Goal: Task Accomplishment & Management: Use online tool/utility

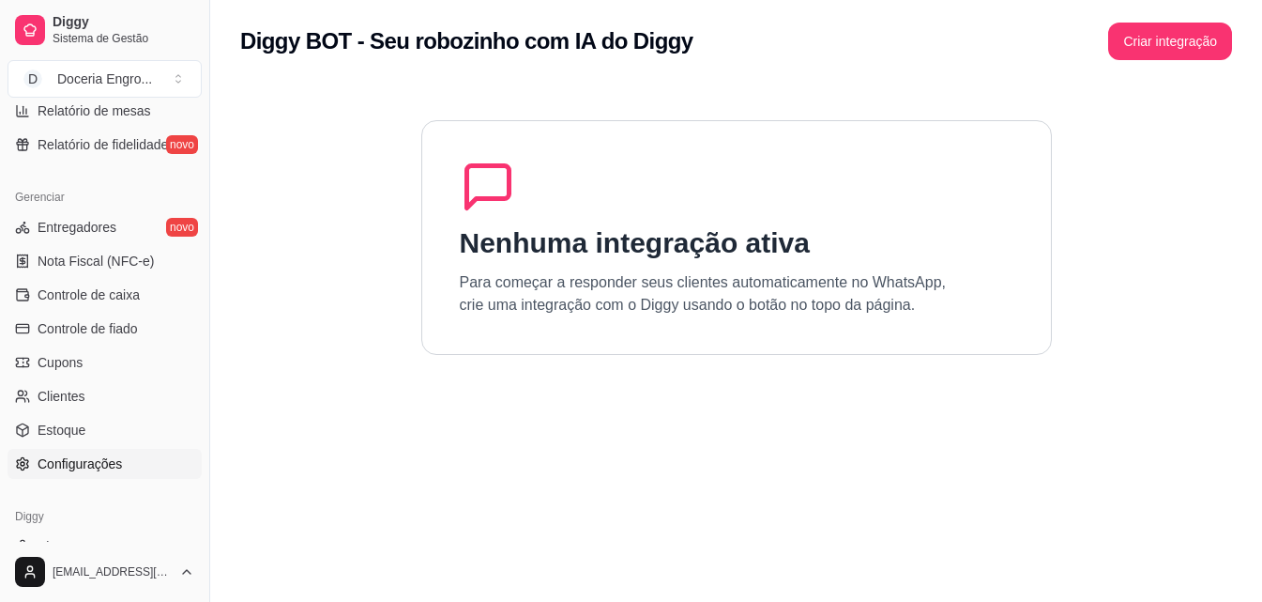
scroll to position [655, 0]
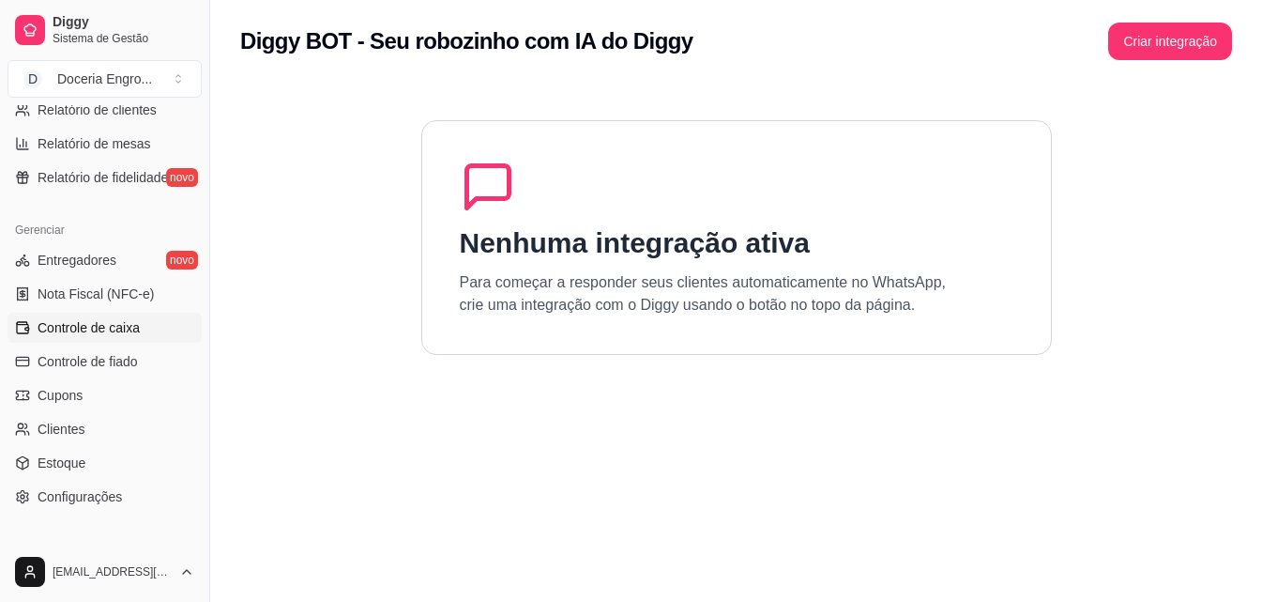
click at [128, 338] on link "Controle de caixa" at bounding box center [105, 327] width 194 height 30
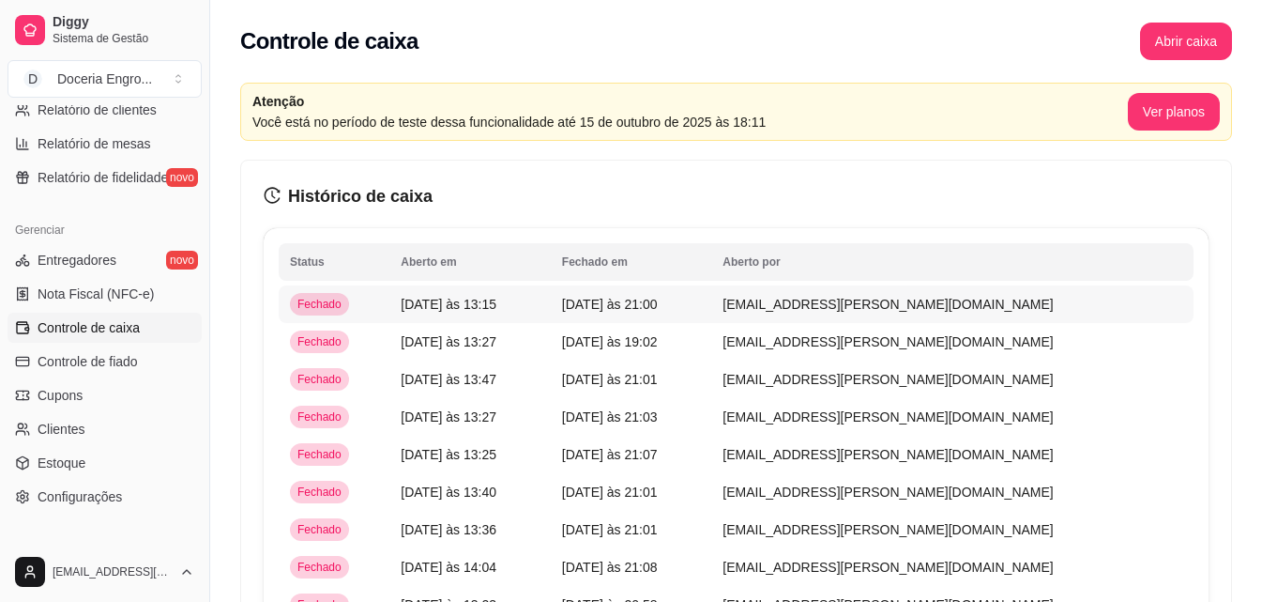
click at [551, 310] on td "[DATE] às 13:15" at bounding box center [469, 304] width 161 height 38
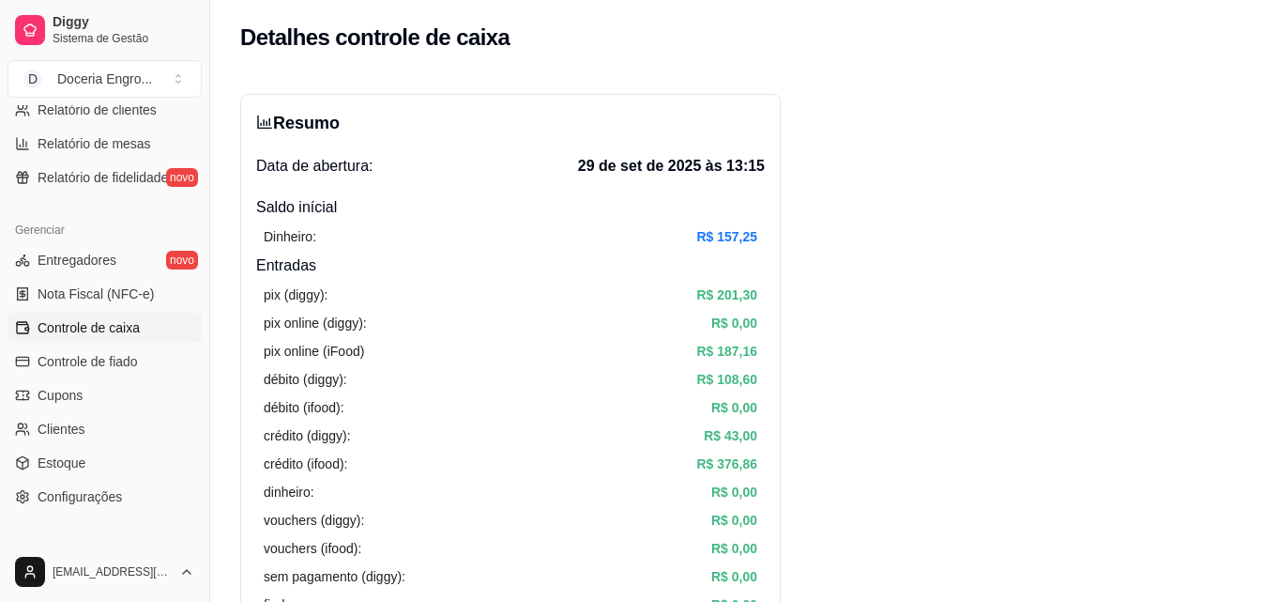
click at [86, 328] on span "Controle de caixa" at bounding box center [89, 327] width 102 height 19
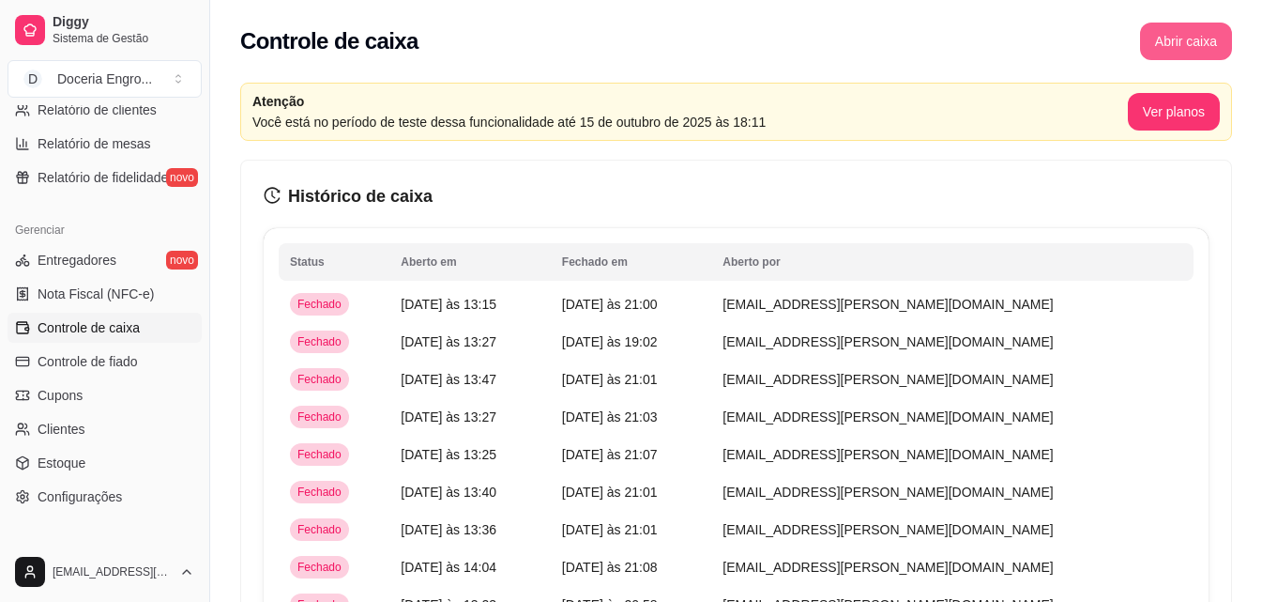
click at [1174, 38] on button "Abrir caixa" at bounding box center [1186, 42] width 92 height 38
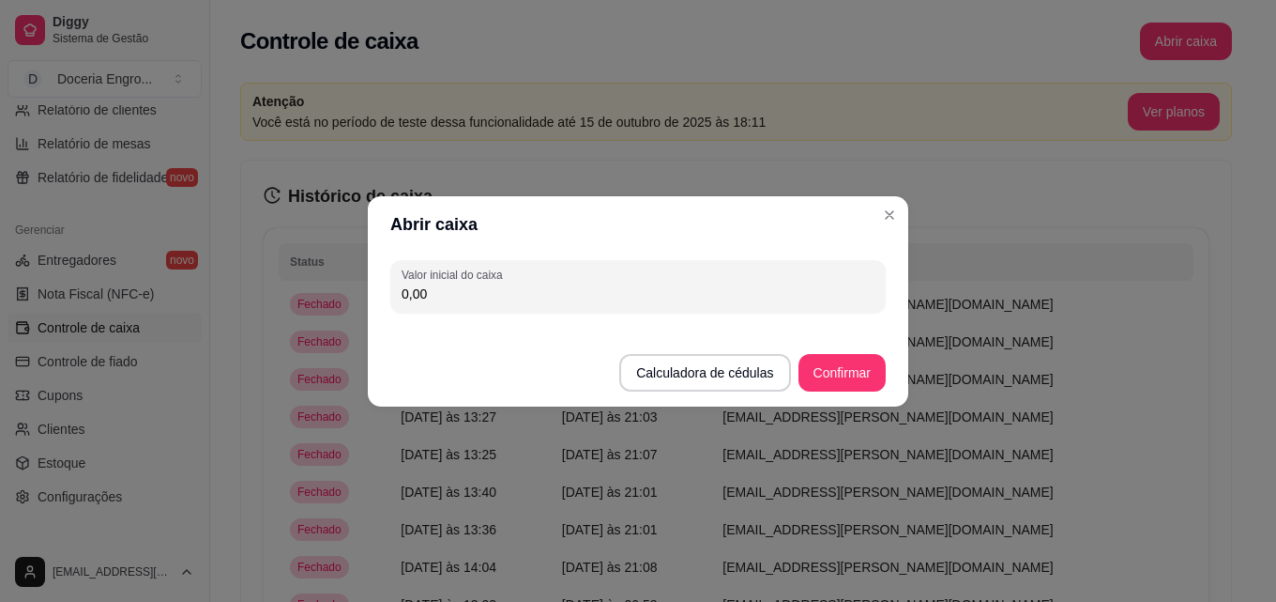
click at [584, 297] on input "0,00" at bounding box center [638, 293] width 473 height 19
type input "157,25"
click at [820, 383] on button "Confirmar" at bounding box center [842, 372] width 85 height 37
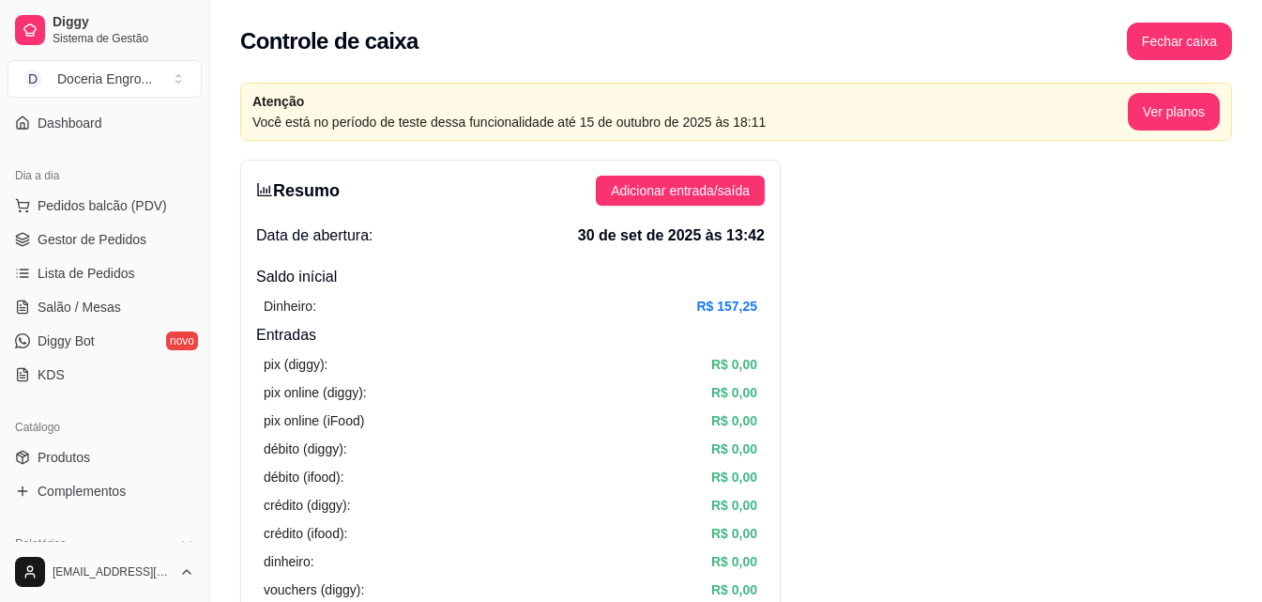
scroll to position [92, 0]
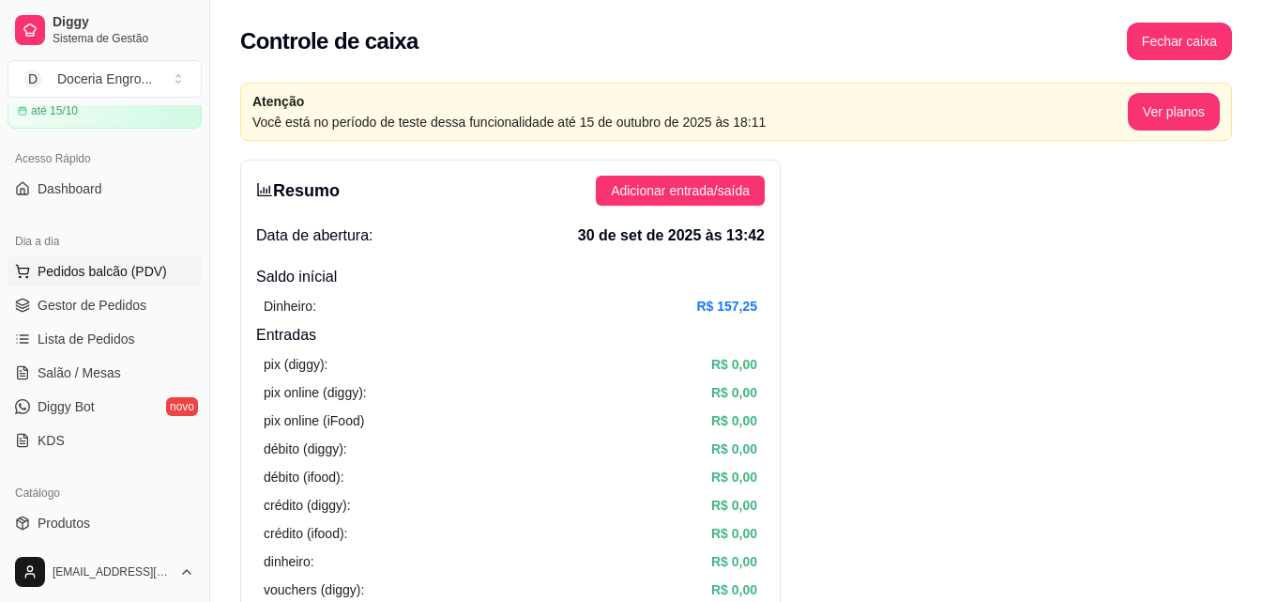
click at [132, 273] on span "Pedidos balcão (PDV)" at bounding box center [103, 271] width 130 height 19
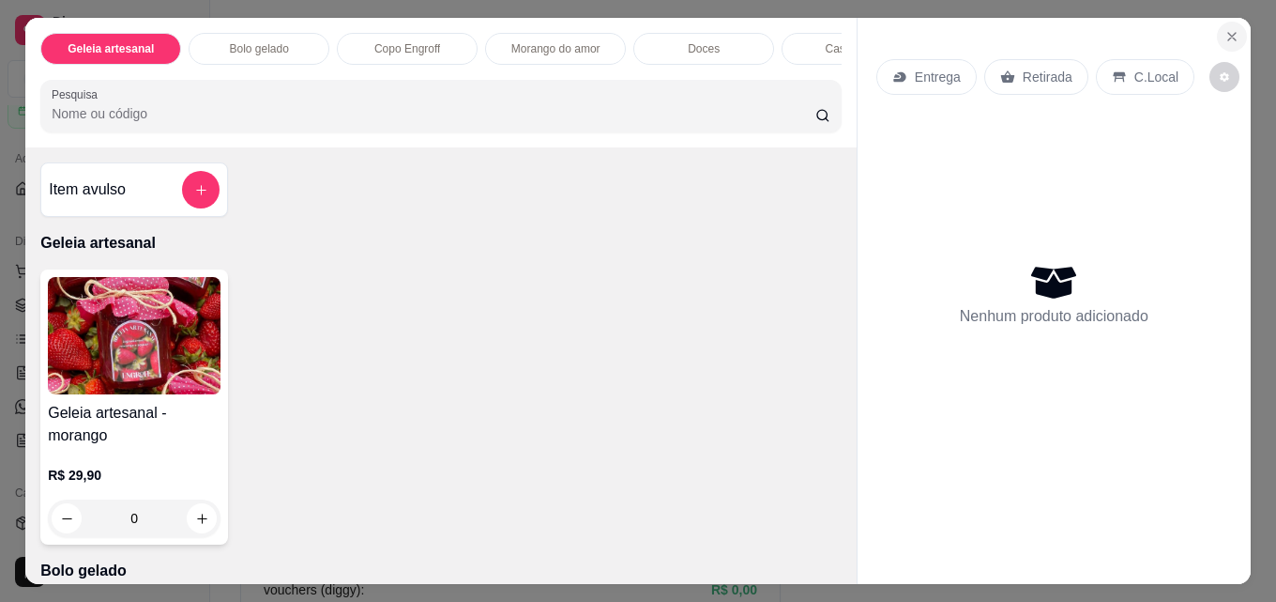
click at [1225, 32] on icon "Close" at bounding box center [1232, 36] width 15 height 15
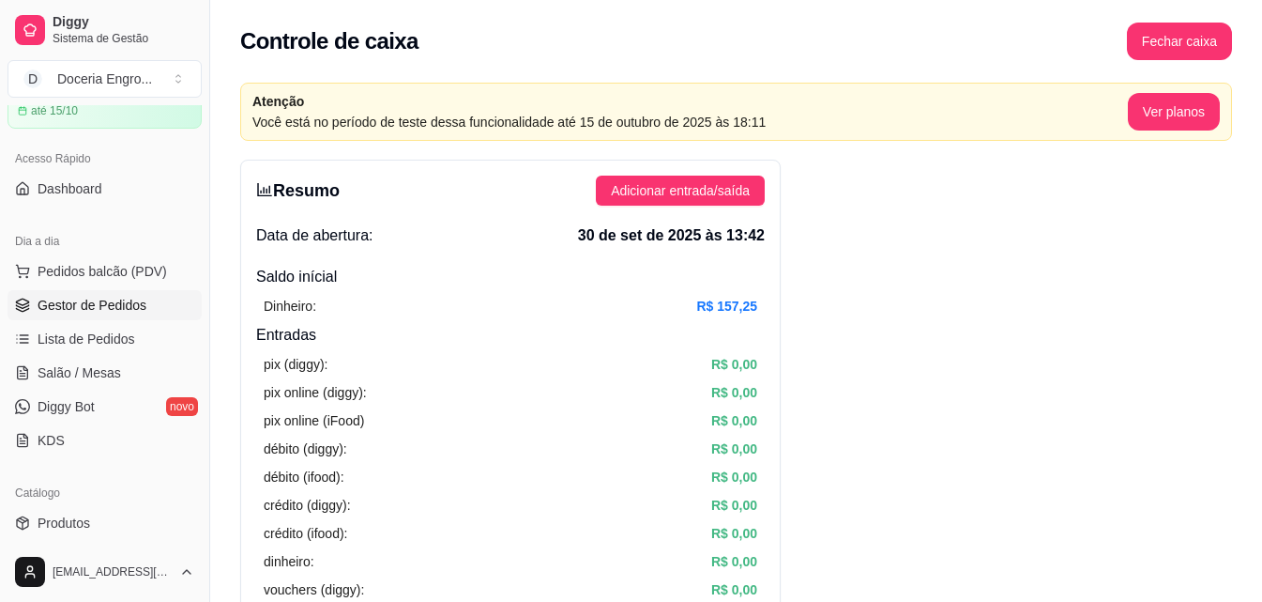
click at [131, 302] on span "Gestor de Pedidos" at bounding box center [92, 305] width 109 height 19
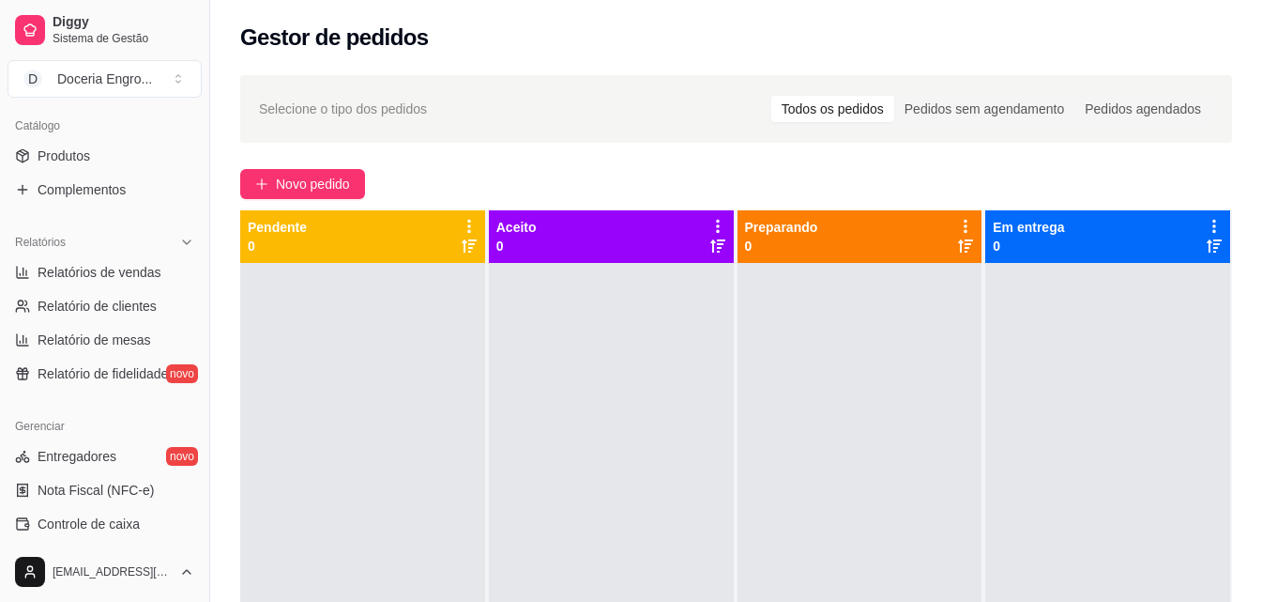
scroll to position [467, 0]
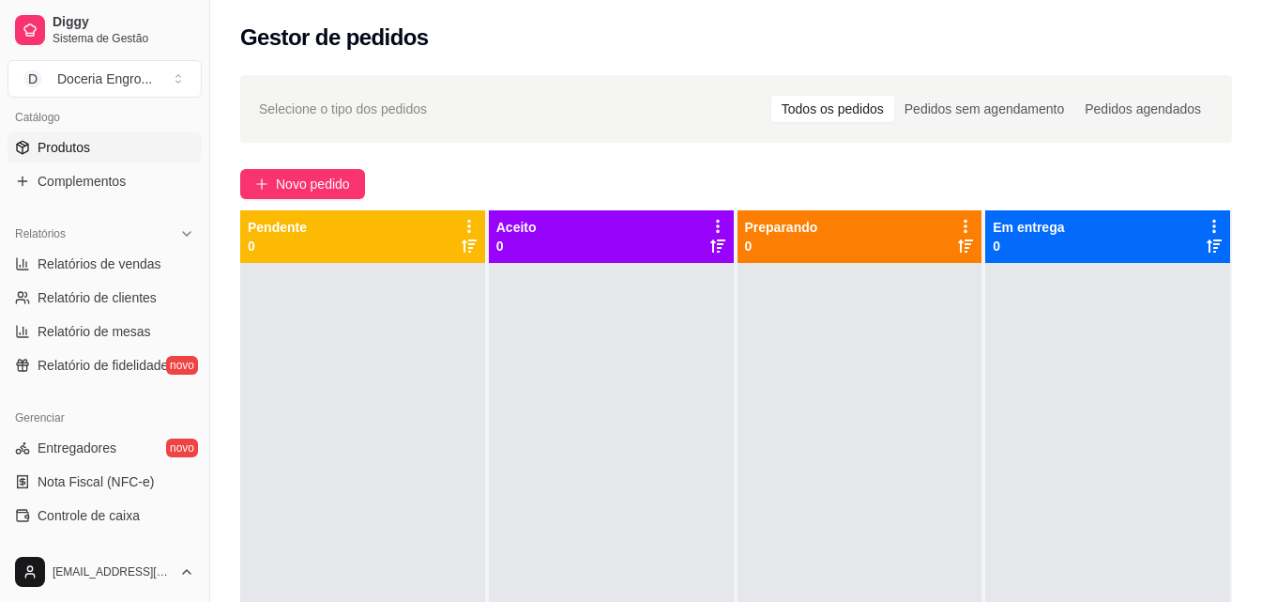
click at [126, 154] on link "Produtos" at bounding box center [105, 147] width 194 height 30
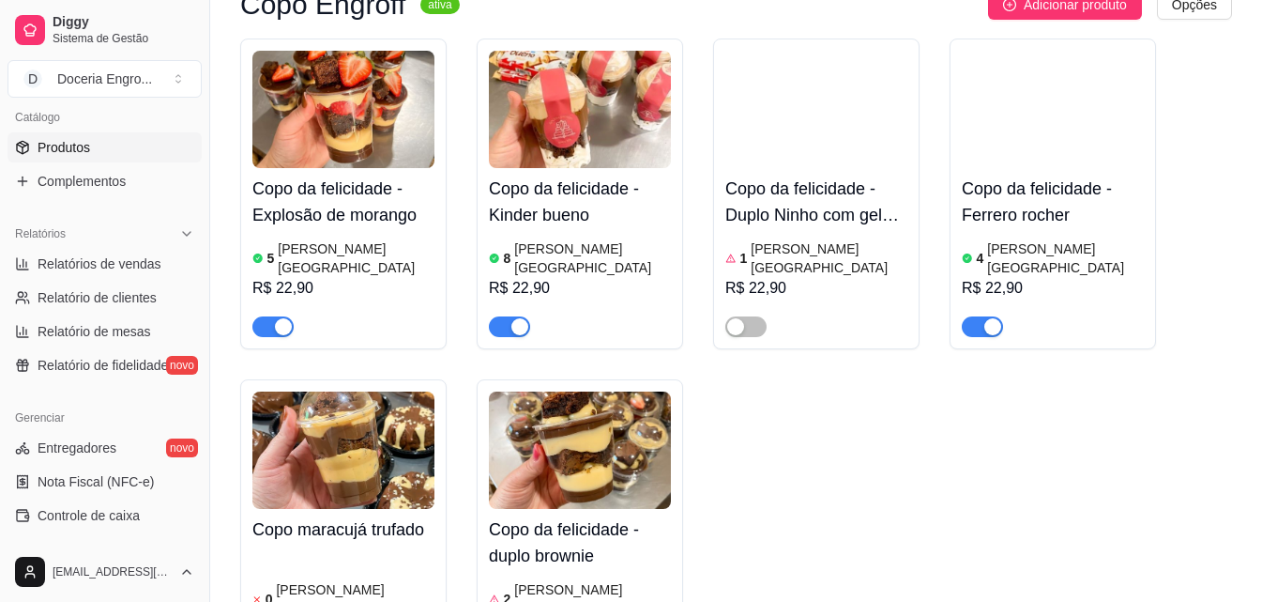
scroll to position [1408, 0]
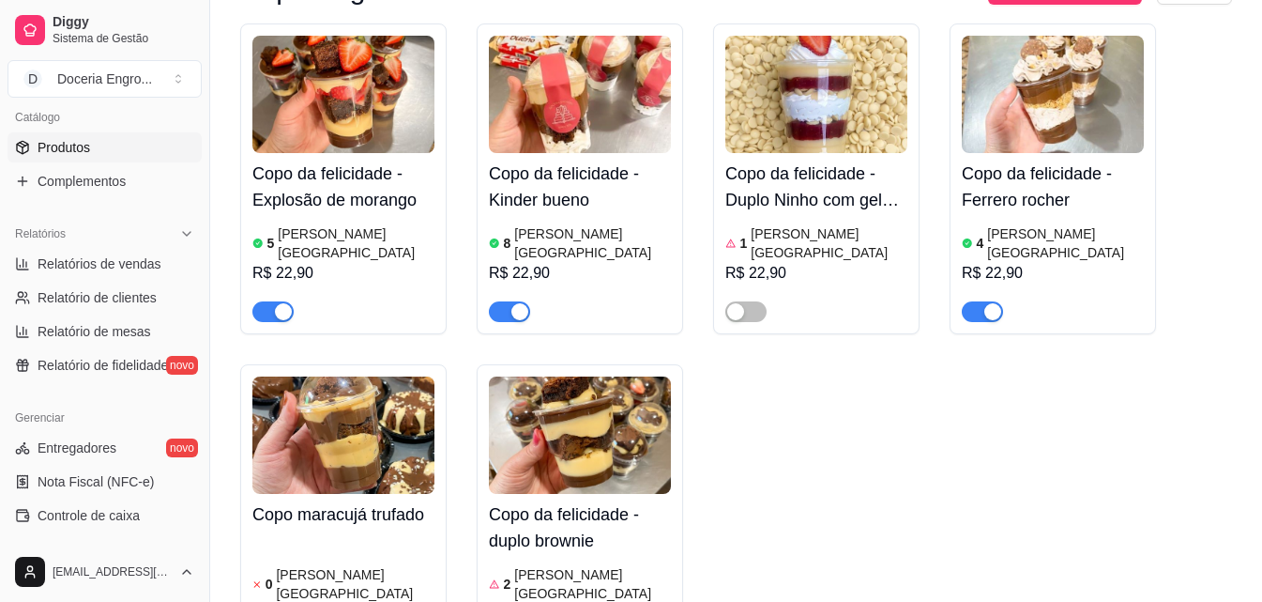
click at [538, 565] on article "[PERSON_NAME][GEOGRAPHIC_DATA]" at bounding box center [592, 584] width 157 height 38
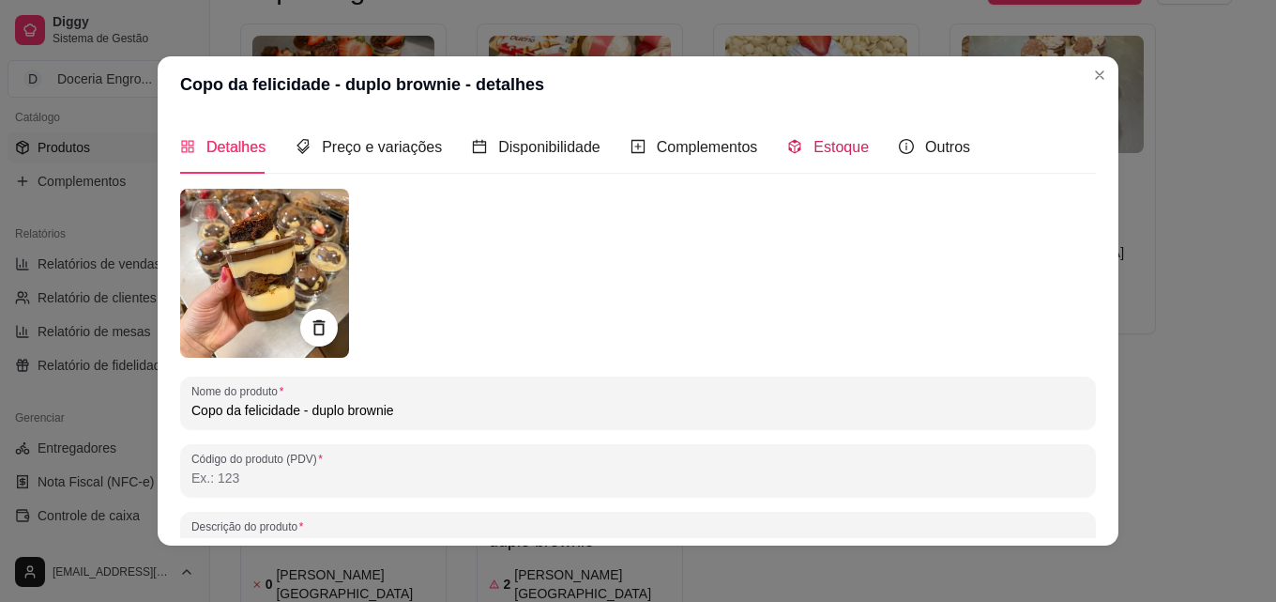
click at [824, 141] on span "Estoque" at bounding box center [841, 147] width 55 height 16
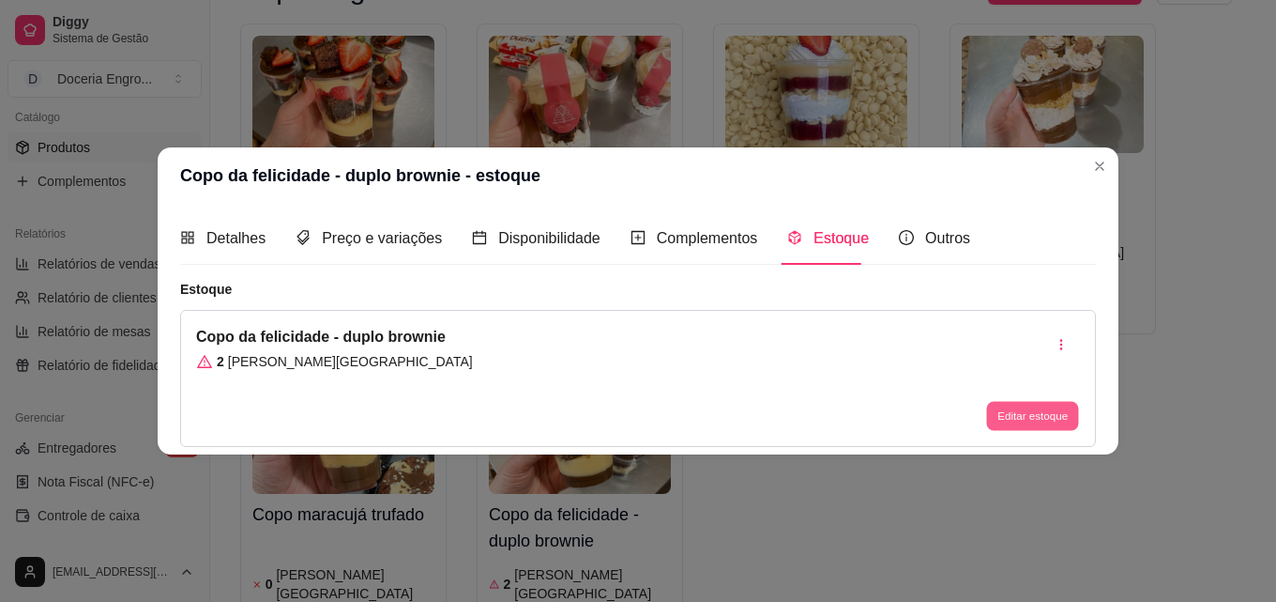
click at [1043, 424] on button "Editar estoque" at bounding box center [1032, 416] width 92 height 29
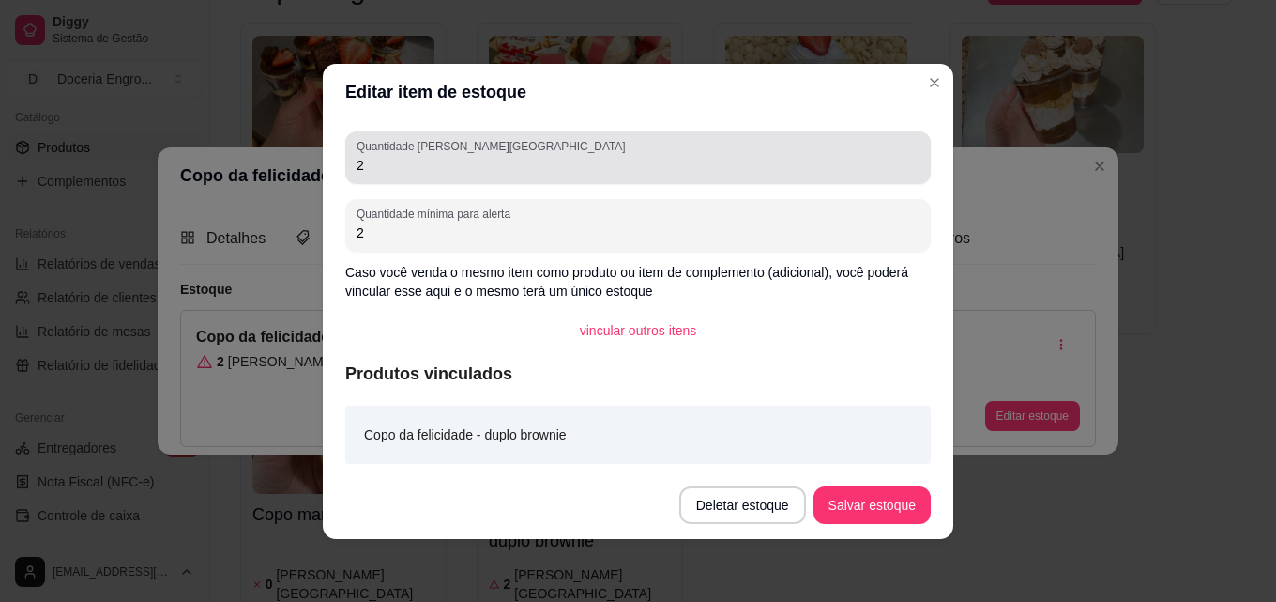
click at [409, 174] on input "2" at bounding box center [638, 165] width 563 height 19
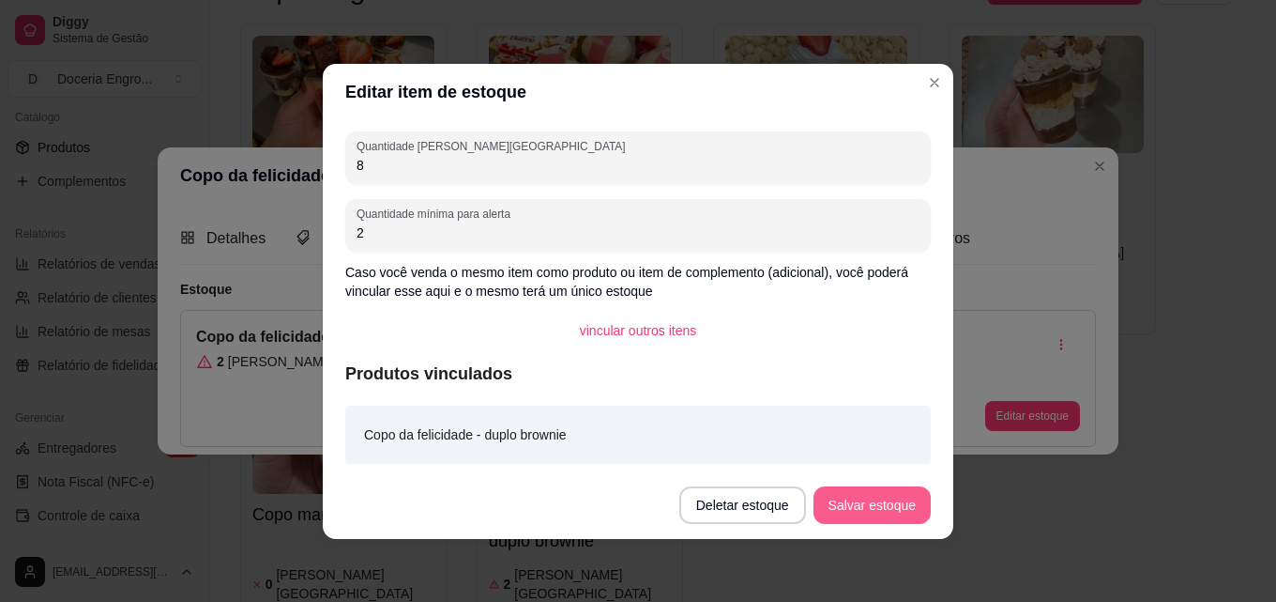
type input "8"
click at [892, 495] on button "Salvar estoque" at bounding box center [872, 505] width 117 height 38
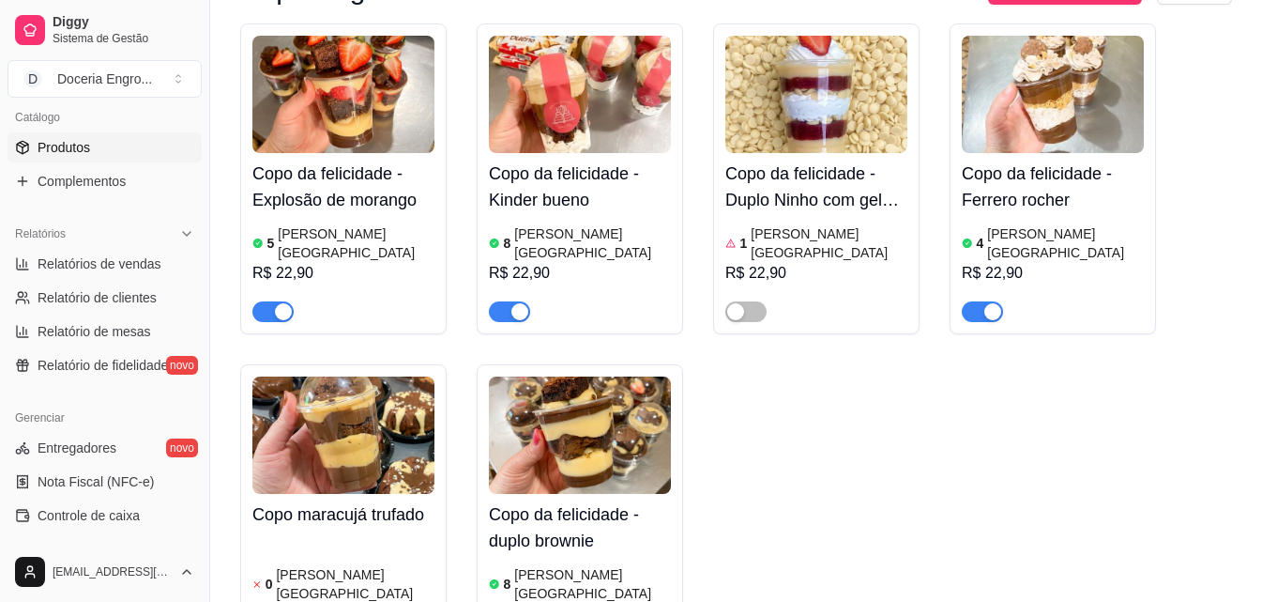
click at [314, 565] on article "[PERSON_NAME][GEOGRAPHIC_DATA]" at bounding box center [355, 584] width 159 height 38
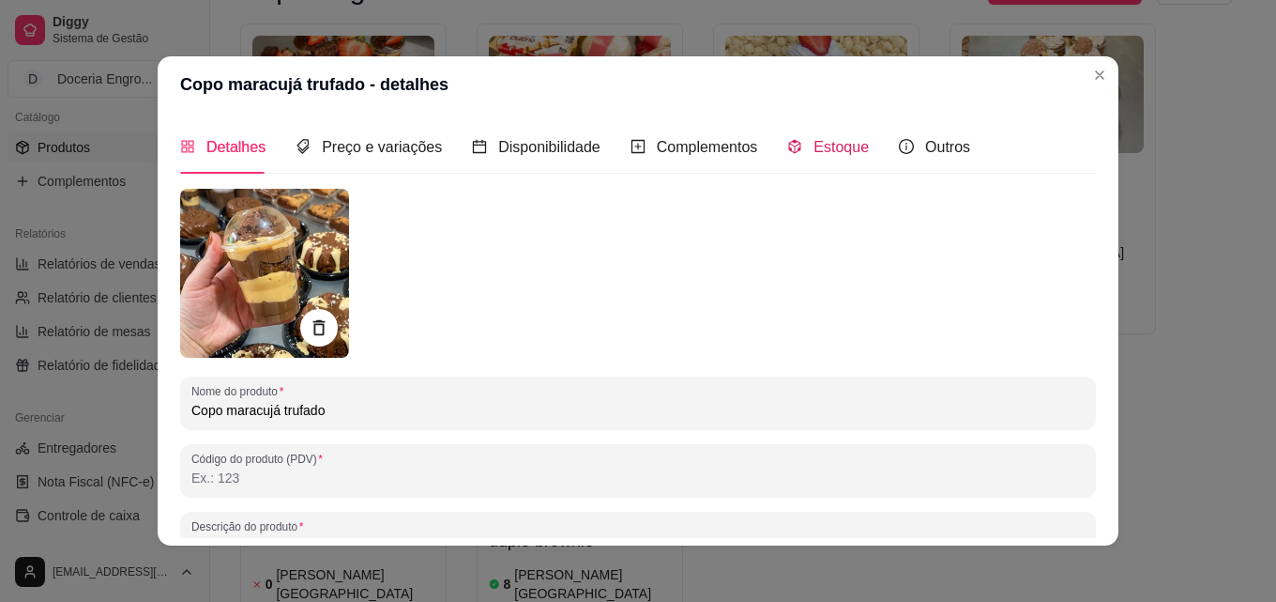
click at [787, 143] on icon "code-sandbox" at bounding box center [794, 146] width 15 height 15
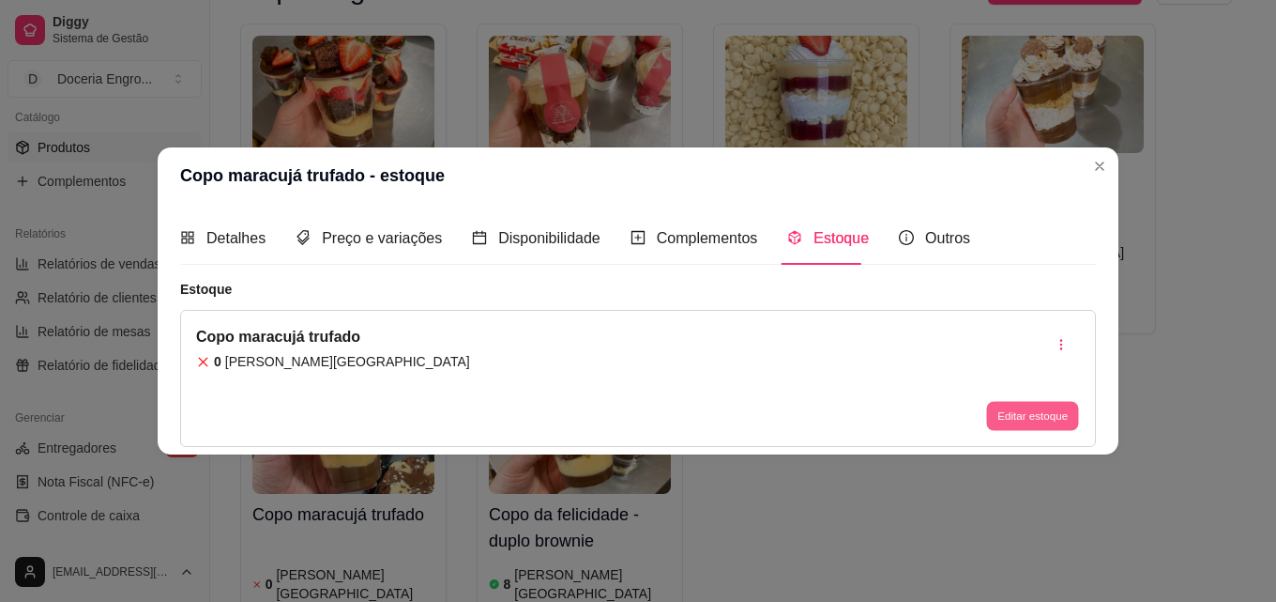
click at [1034, 415] on button "Editar estoque" at bounding box center [1032, 416] width 92 height 29
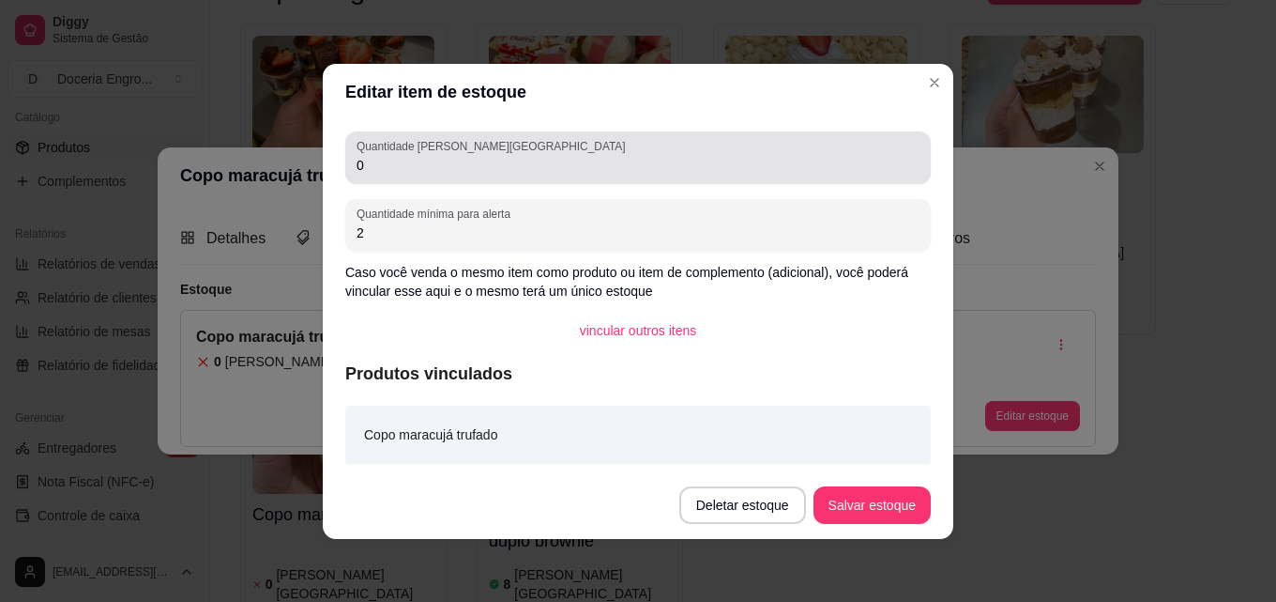
click at [461, 153] on div "Quantidade em estoque 0" at bounding box center [638, 157] width 586 height 53
click at [461, 153] on label "Quantidade [PERSON_NAME][GEOGRAPHIC_DATA]" at bounding box center [494, 146] width 275 height 16
click at [461, 156] on input "0" at bounding box center [638, 165] width 563 height 19
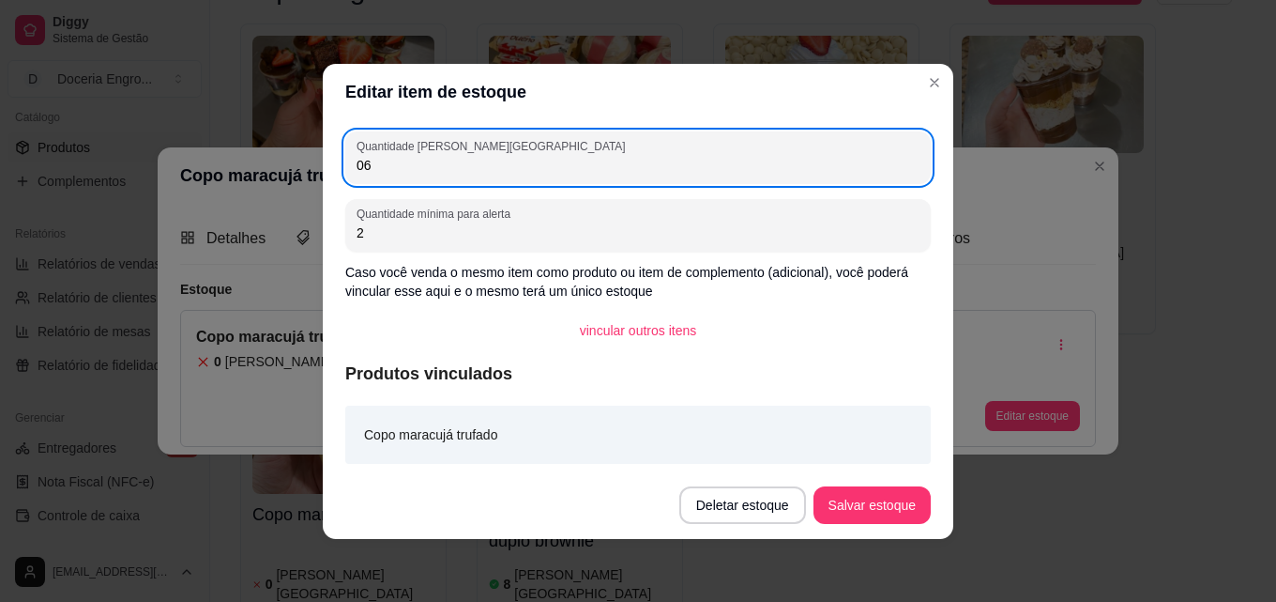
type input "06"
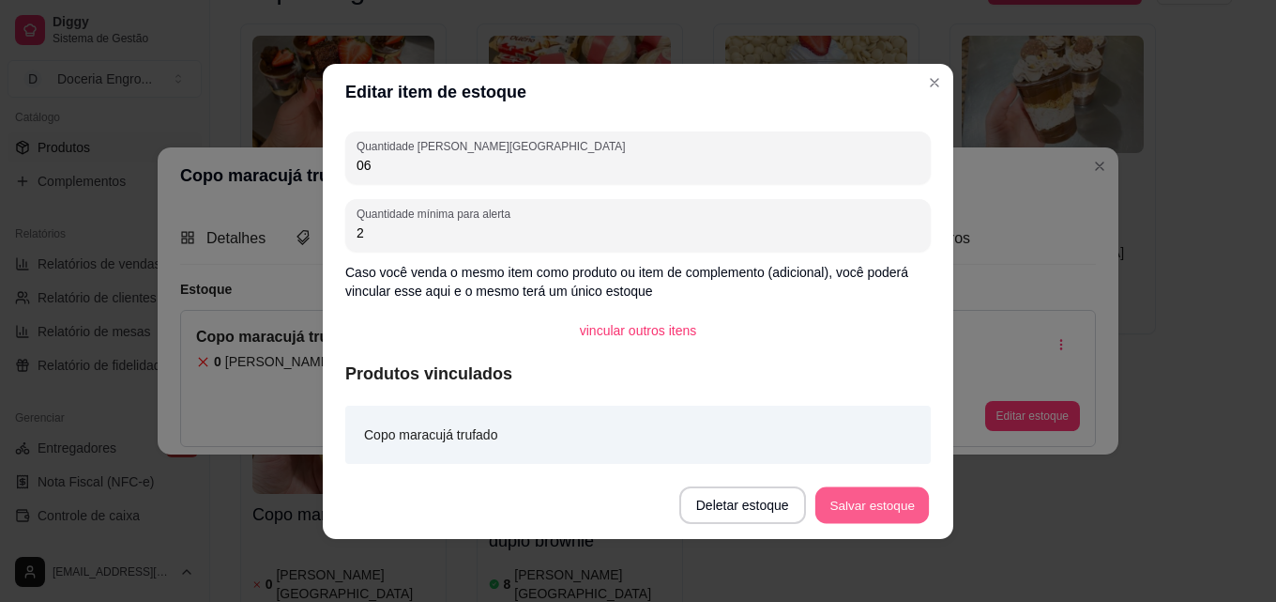
click at [823, 509] on button "Salvar estoque" at bounding box center [872, 504] width 114 height 37
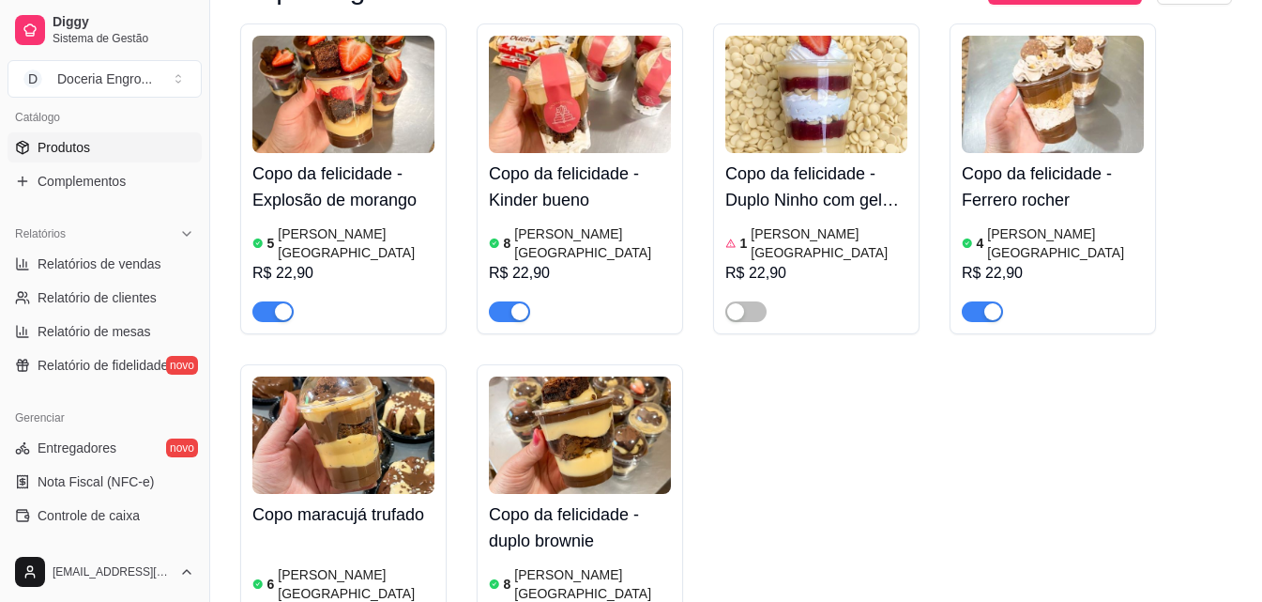
click at [576, 224] on article "[PERSON_NAME][GEOGRAPHIC_DATA]" at bounding box center [592, 243] width 157 height 38
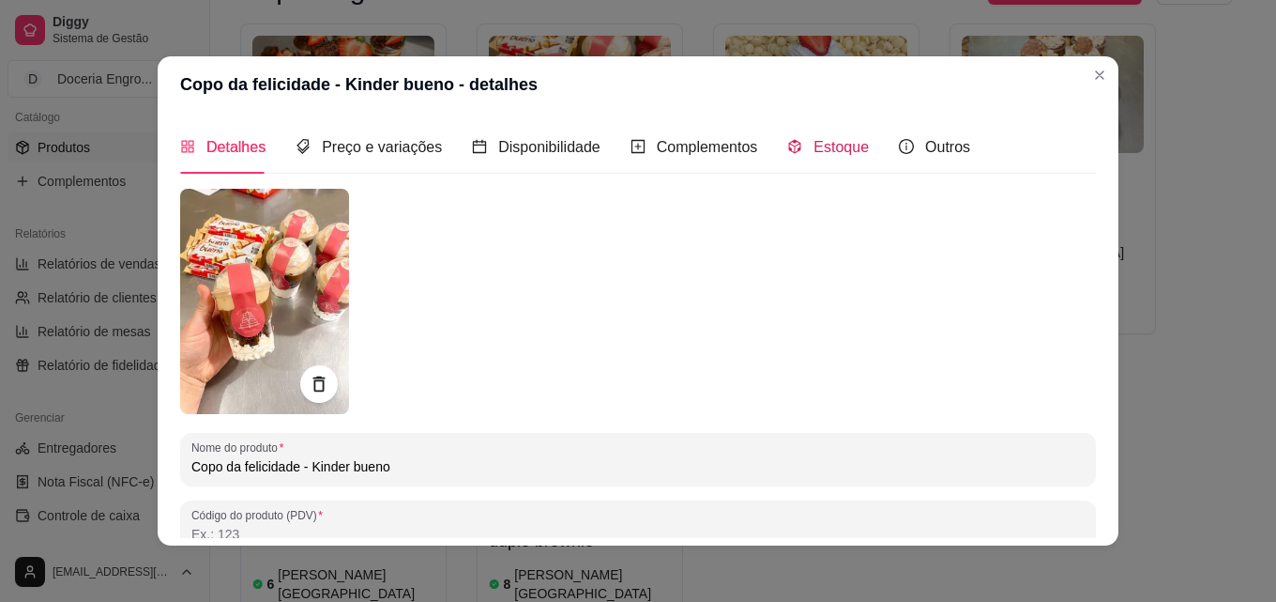
click at [837, 150] on span "Estoque" at bounding box center [841, 147] width 55 height 16
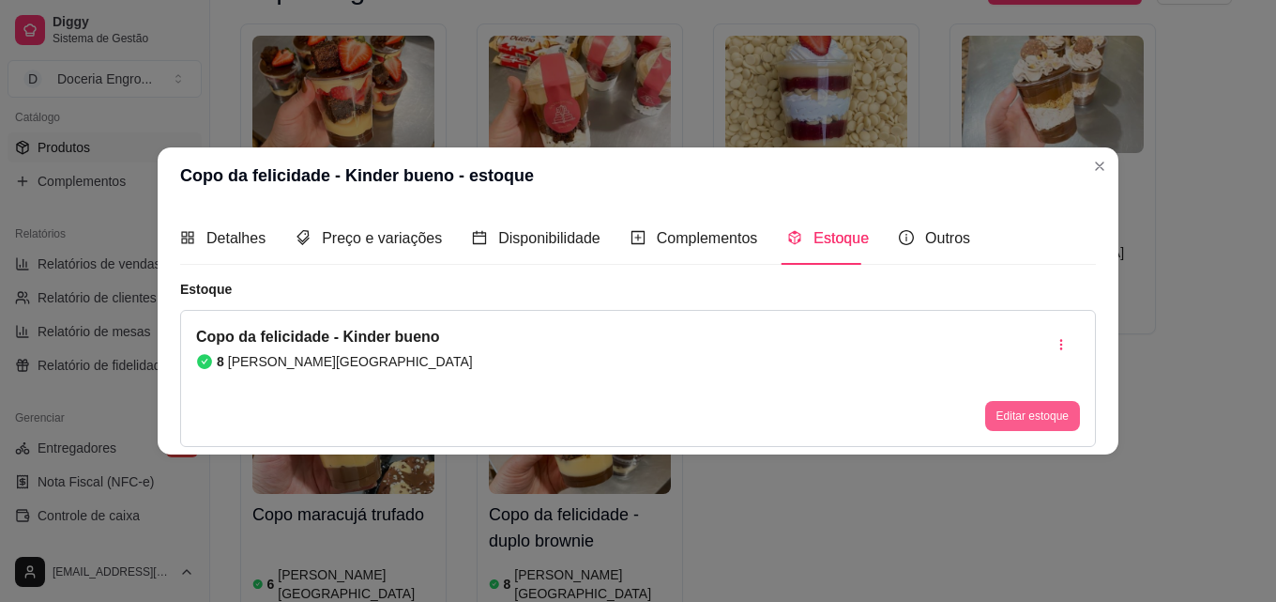
click at [992, 412] on button "Editar estoque" at bounding box center [1032, 416] width 95 height 30
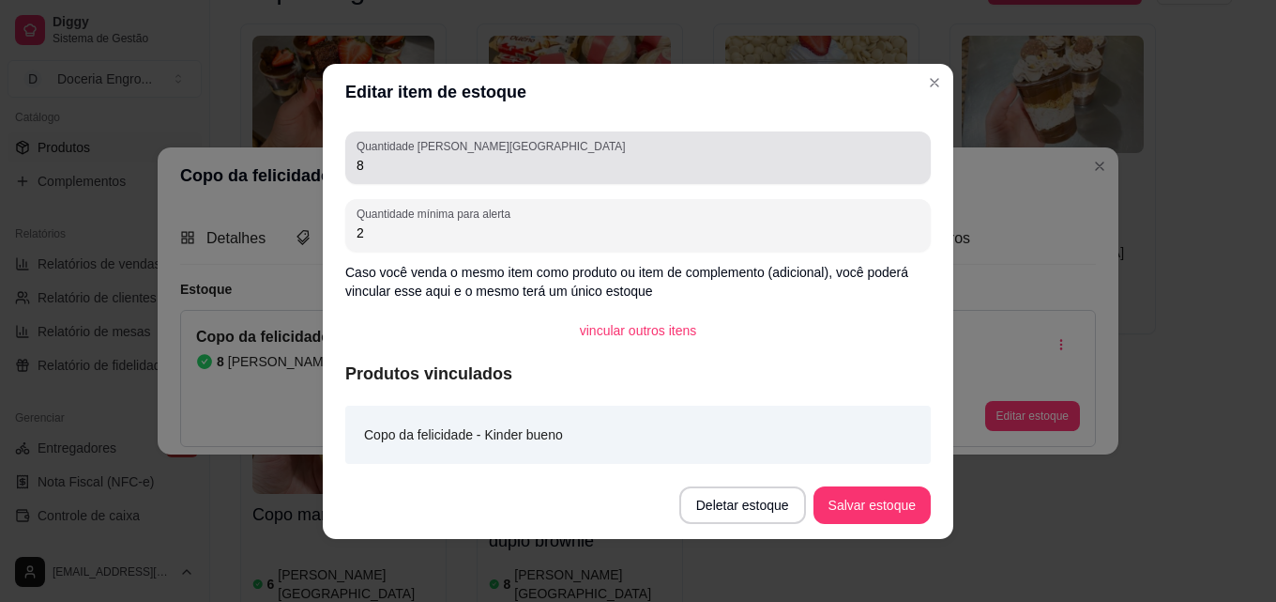
click at [419, 147] on label "Quantidade [PERSON_NAME][GEOGRAPHIC_DATA]" at bounding box center [494, 146] width 275 height 16
click at [419, 156] on input "8" at bounding box center [638, 165] width 563 height 19
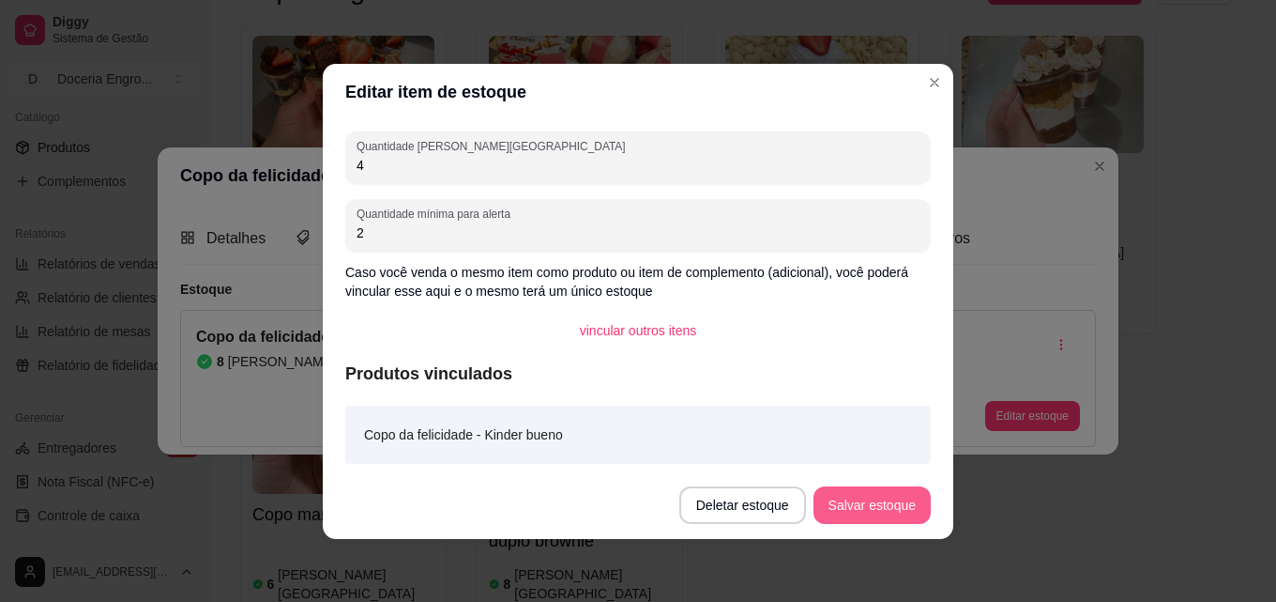
type input "4"
click at [866, 517] on button "Salvar estoque" at bounding box center [872, 505] width 117 height 38
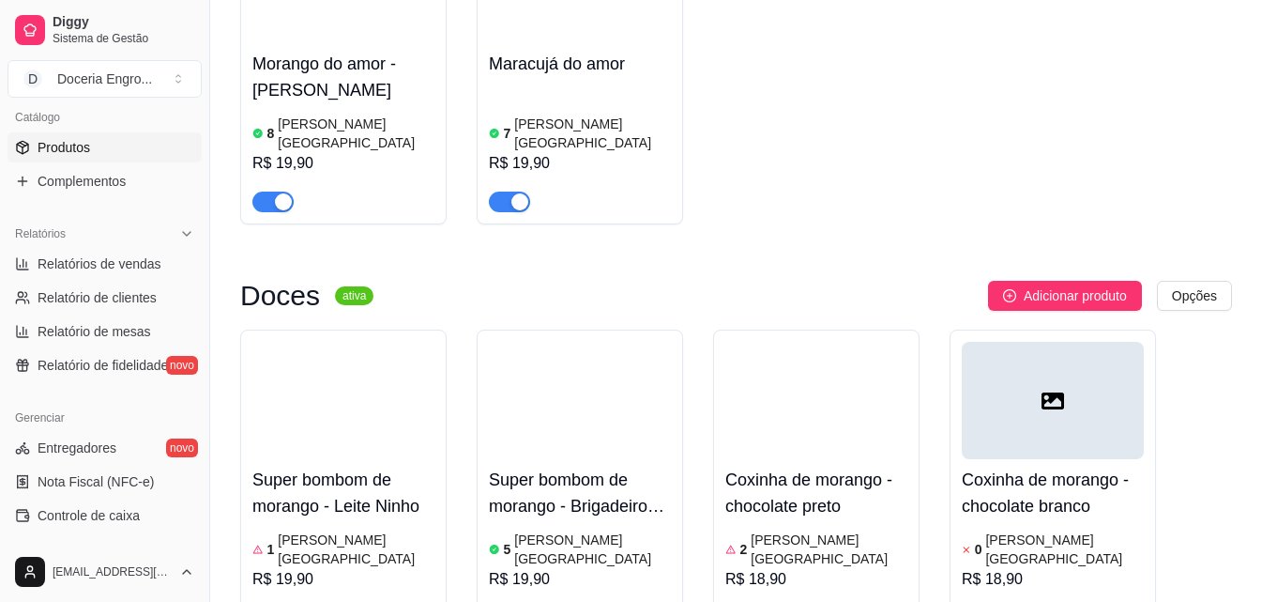
scroll to position [2346, 0]
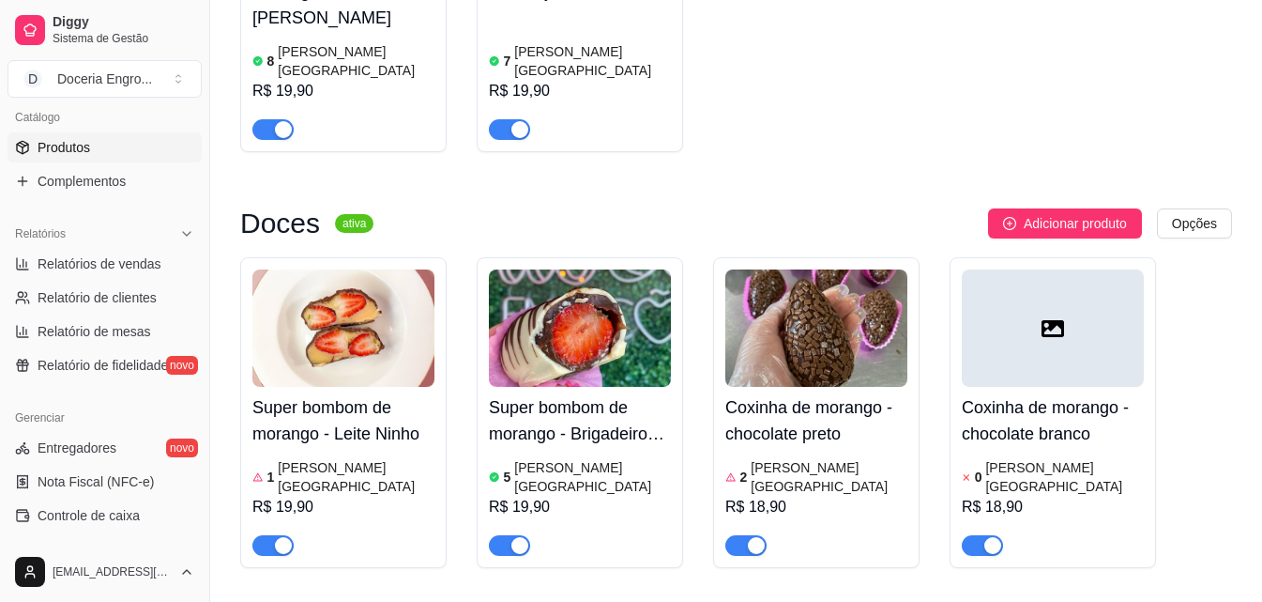
click at [286, 537] on div "button" at bounding box center [283, 545] width 17 height 17
click at [758, 537] on div "button" at bounding box center [756, 545] width 17 height 17
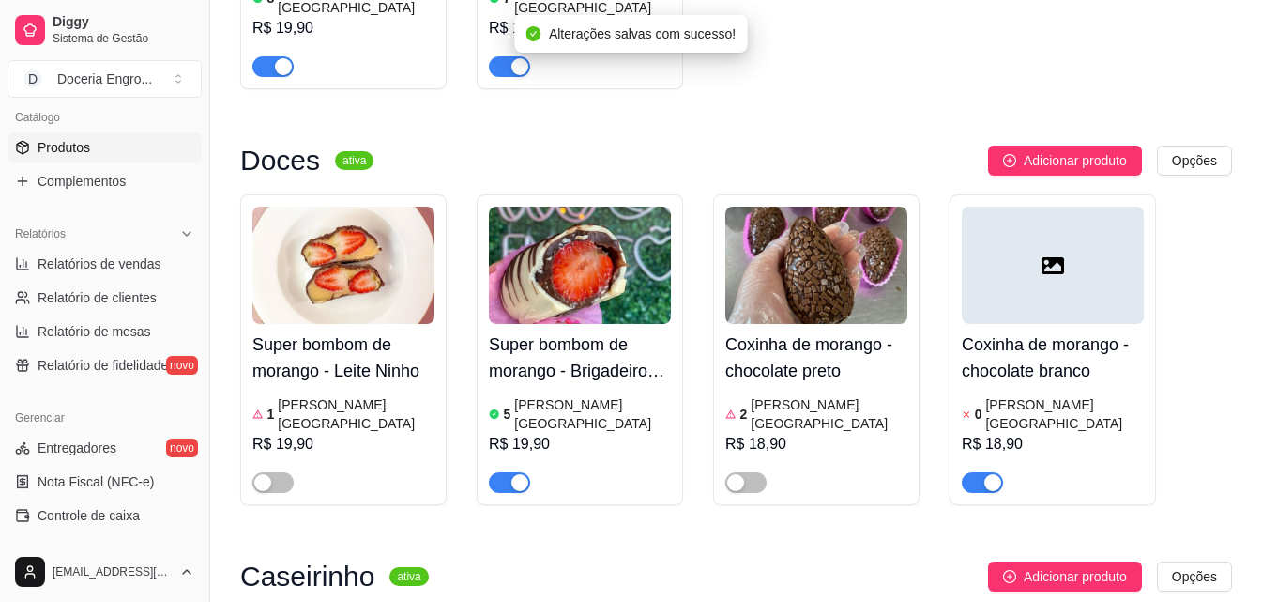
scroll to position [2440, 0]
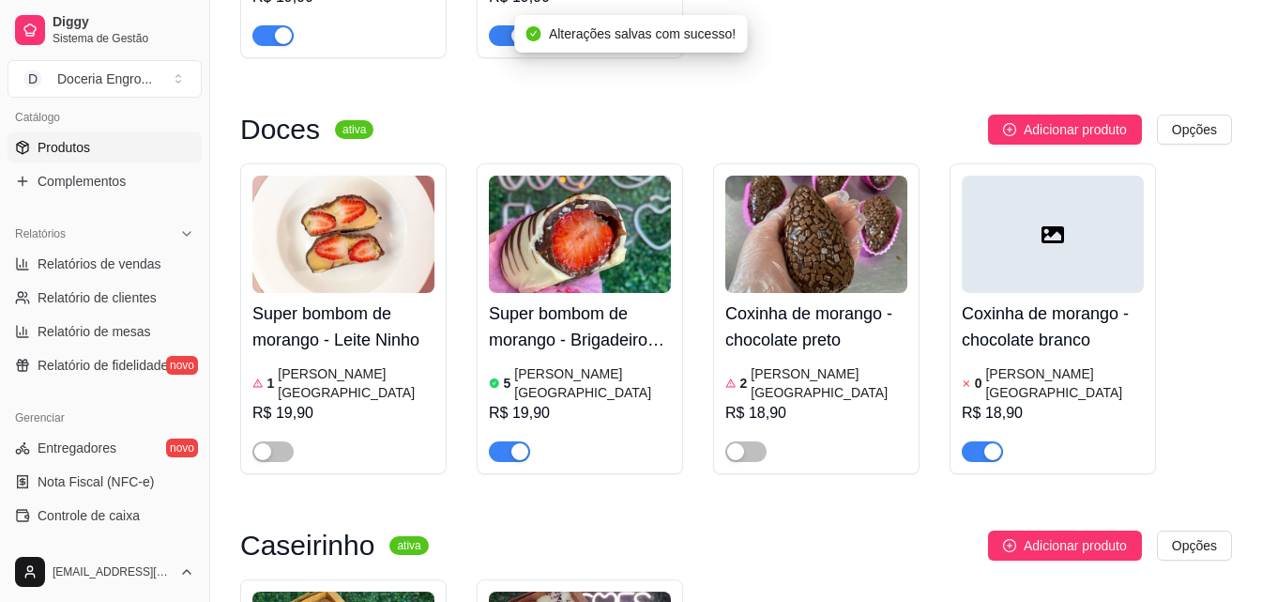
click at [986, 443] on div "button" at bounding box center [992, 451] width 17 height 17
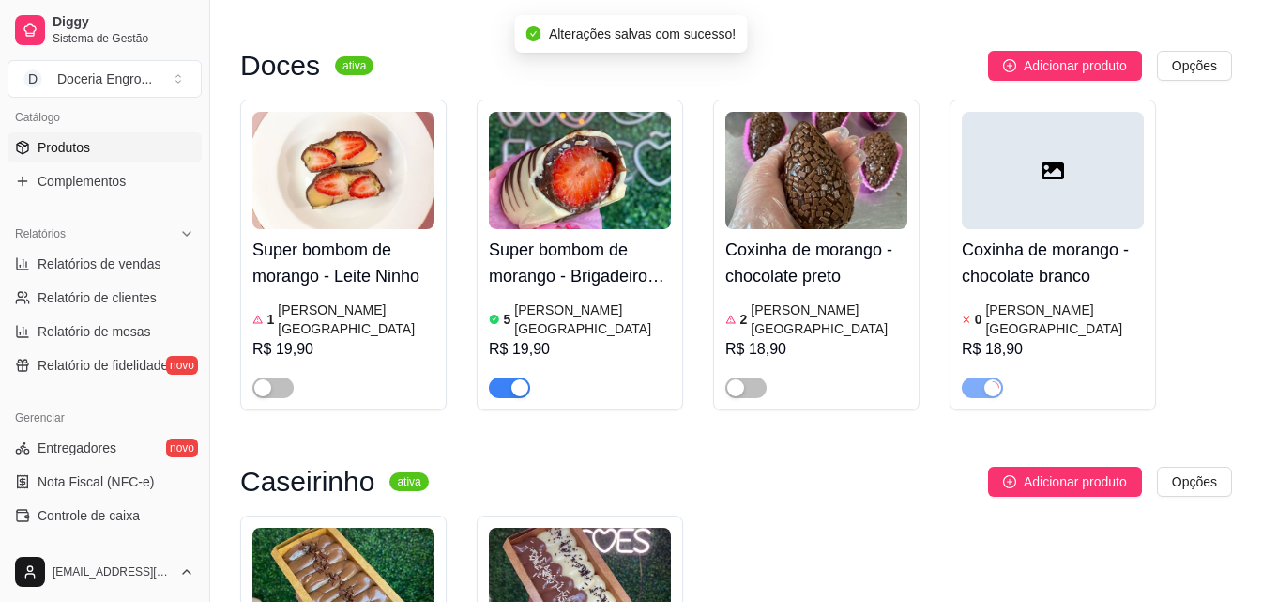
scroll to position [2628, 0]
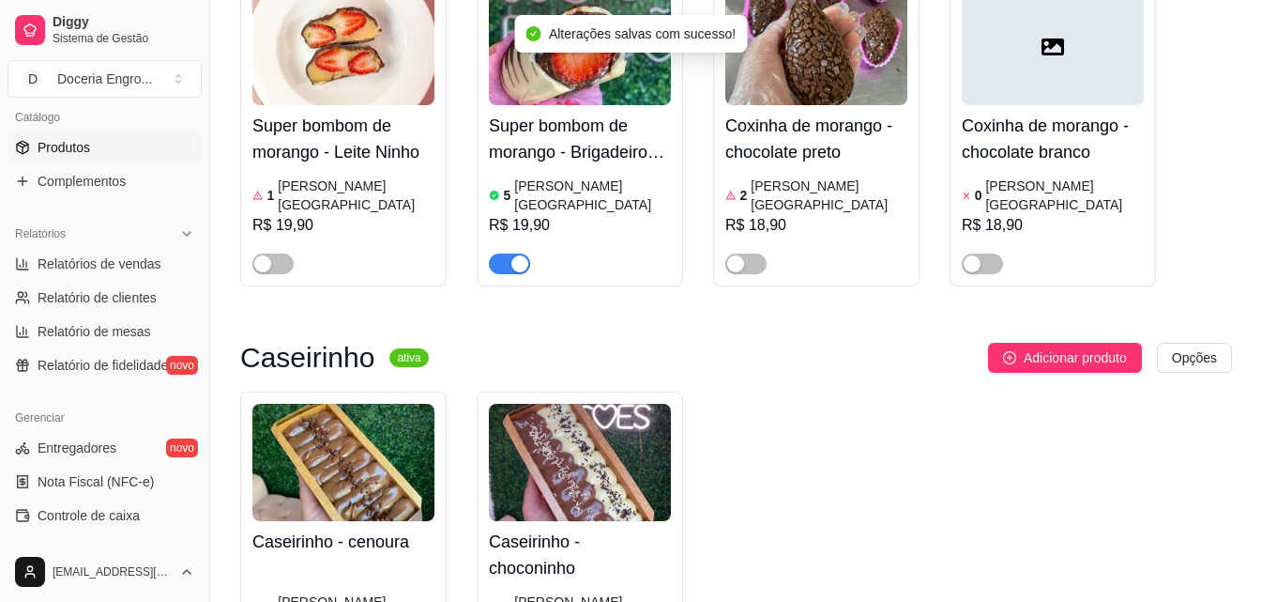
click at [260, 548] on div "Caseirinho - cenoura 2 [PERSON_NAME] R$ 25,00" at bounding box center [343, 546] width 206 height 311
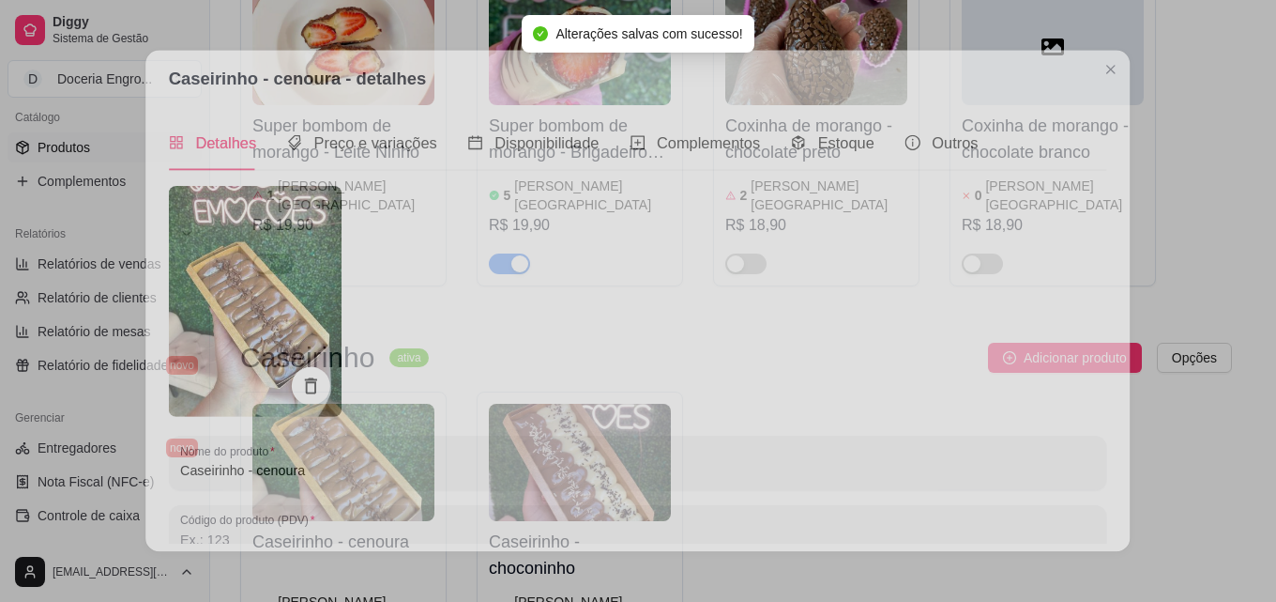
type input "Bolo de cenoura bem fofinho e úmido com muita cobertura de brigadeiro bem cremo…"
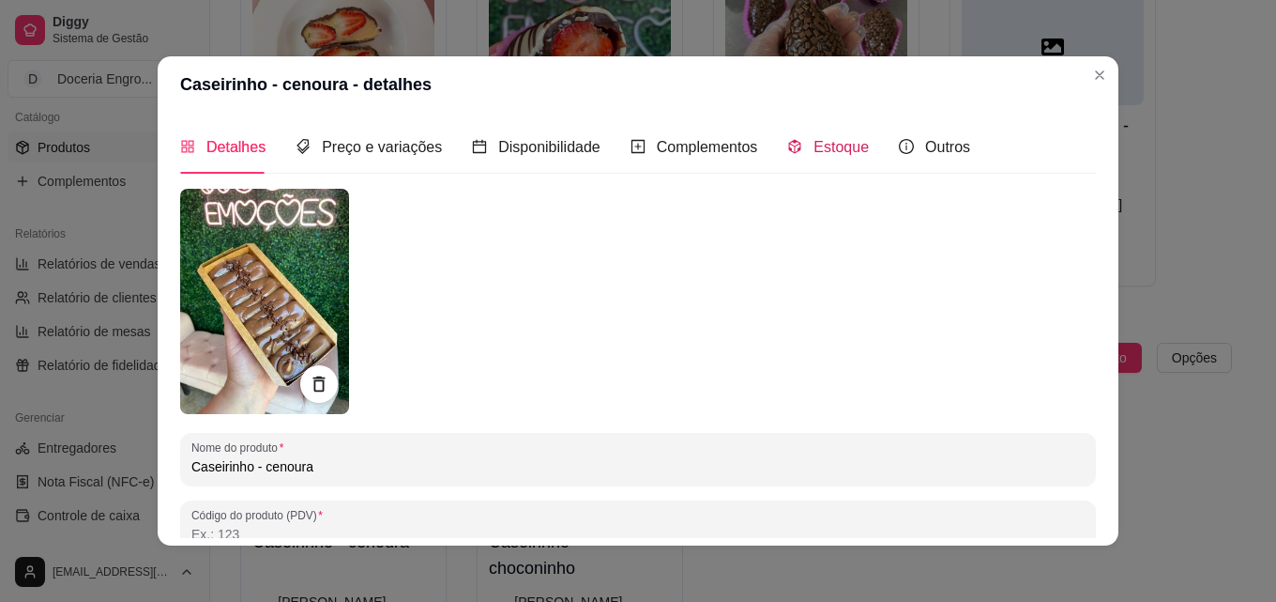
click at [787, 149] on icon "code-sandbox" at bounding box center [794, 146] width 15 height 15
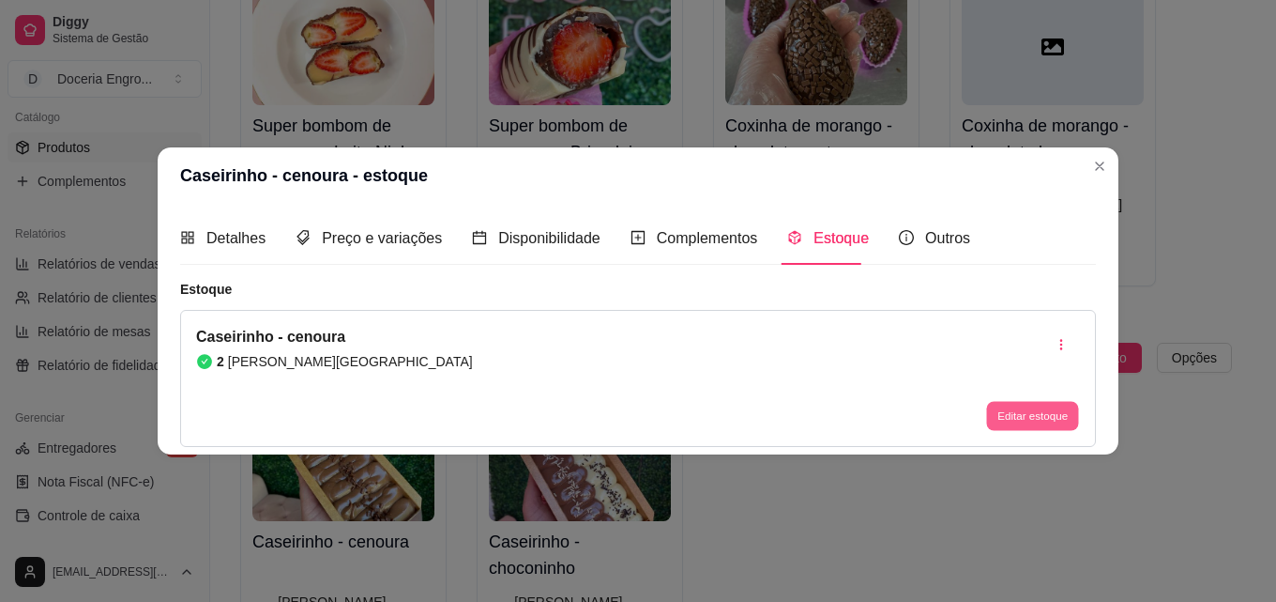
click at [1039, 411] on button "Editar estoque" at bounding box center [1032, 416] width 92 height 29
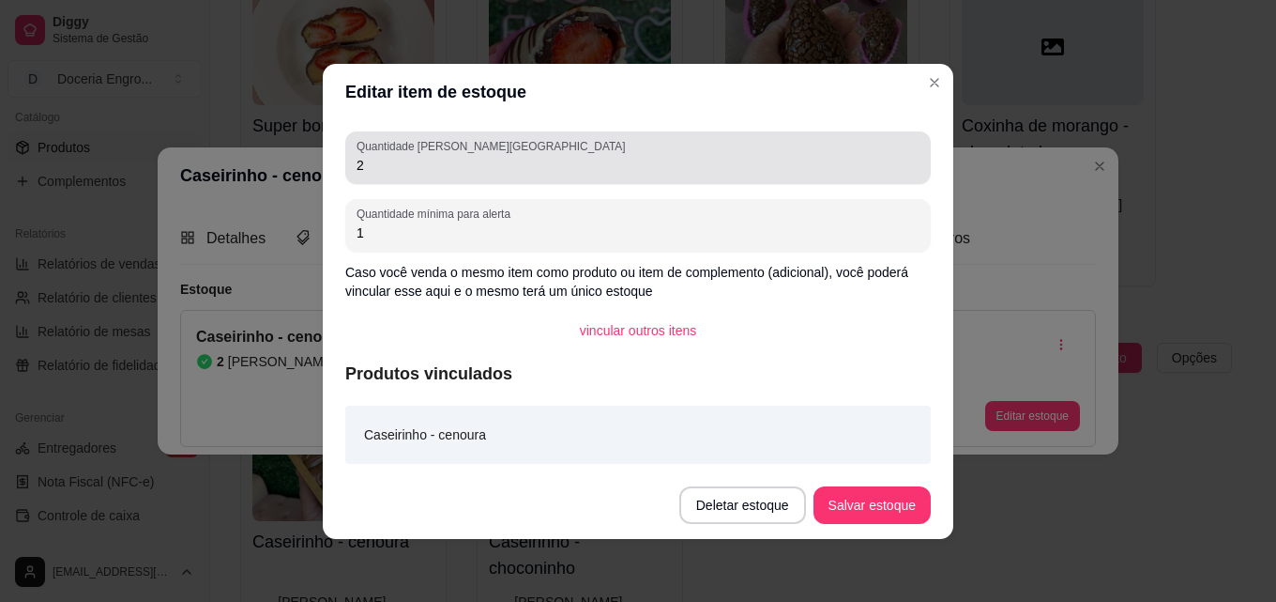
click at [559, 148] on div "2" at bounding box center [638, 158] width 563 height 38
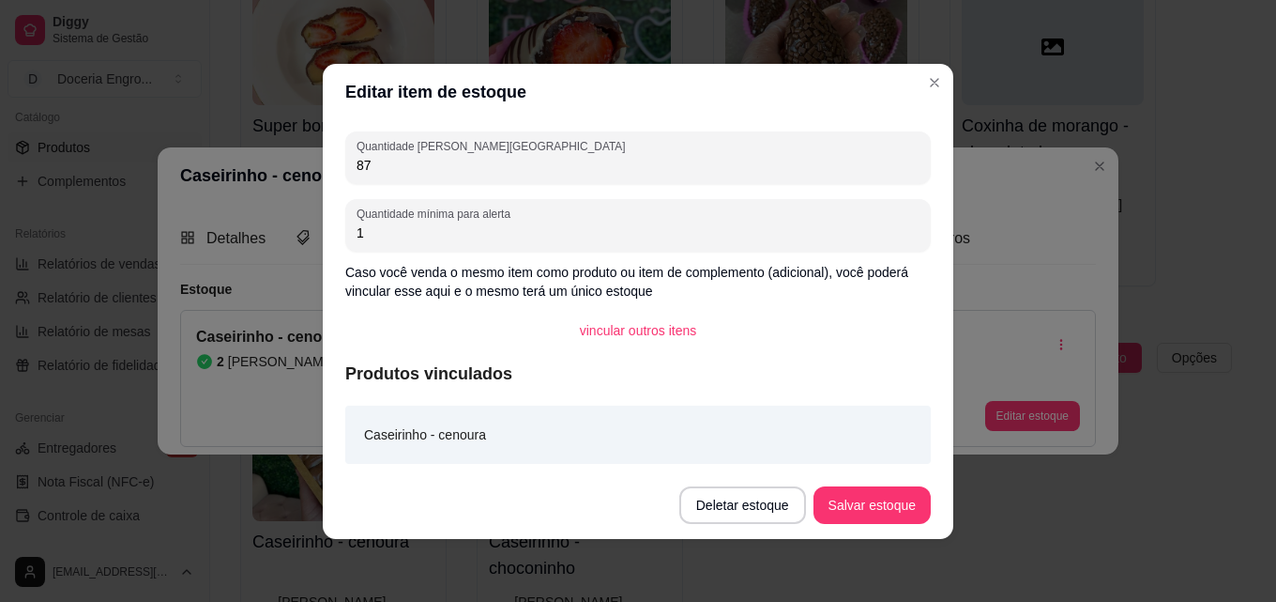
type input "8"
type input "7"
click at [886, 503] on button "Salvar estoque" at bounding box center [872, 504] width 114 height 37
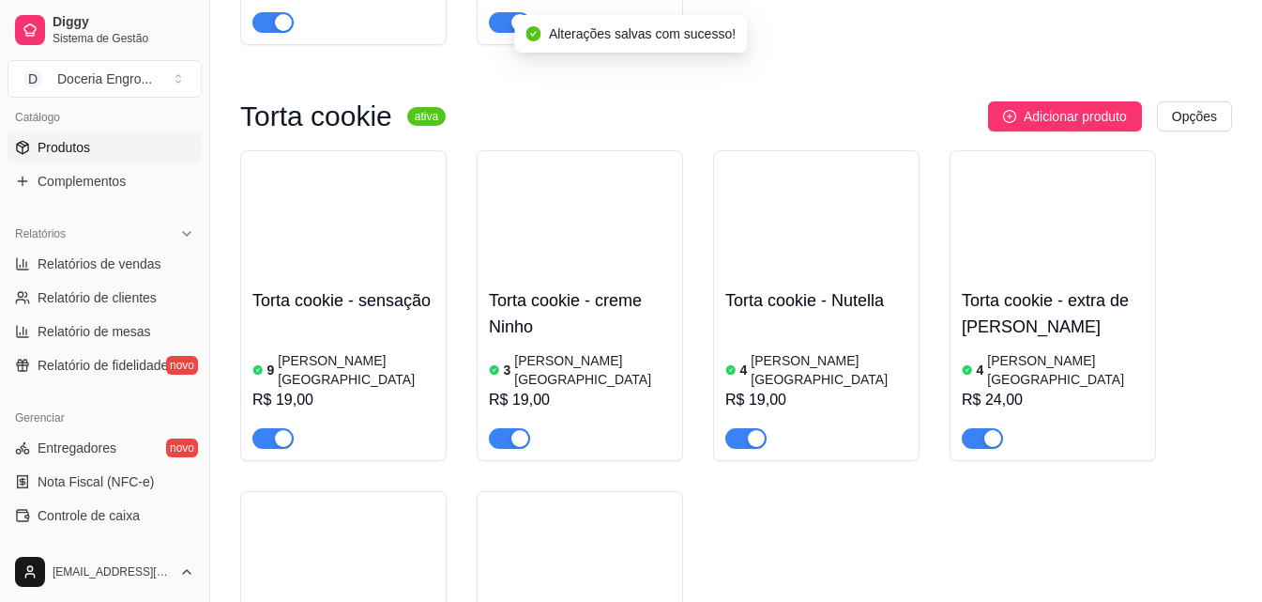
scroll to position [3378, 0]
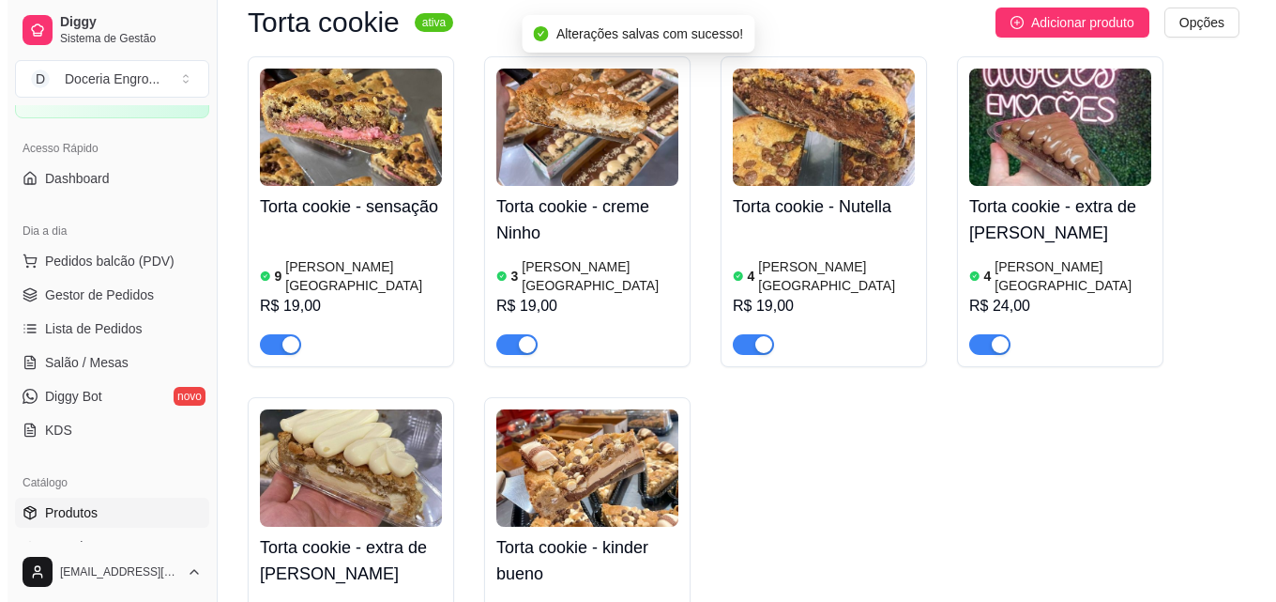
scroll to position [0, 0]
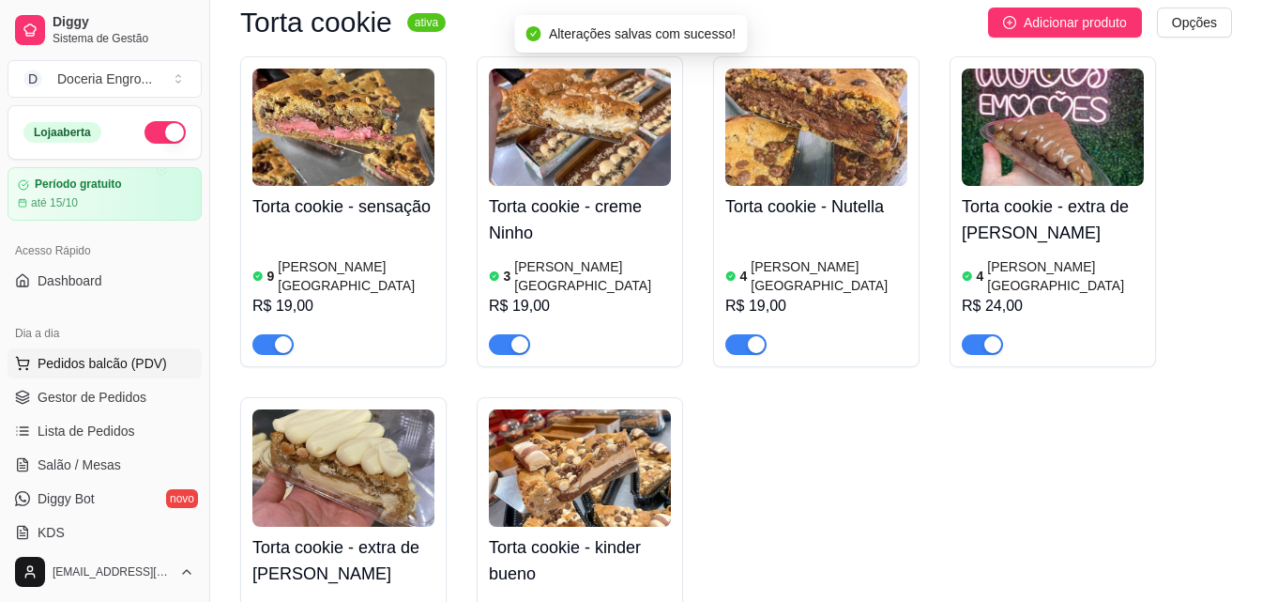
click at [108, 362] on span "Pedidos balcão (PDV)" at bounding box center [103, 363] width 130 height 19
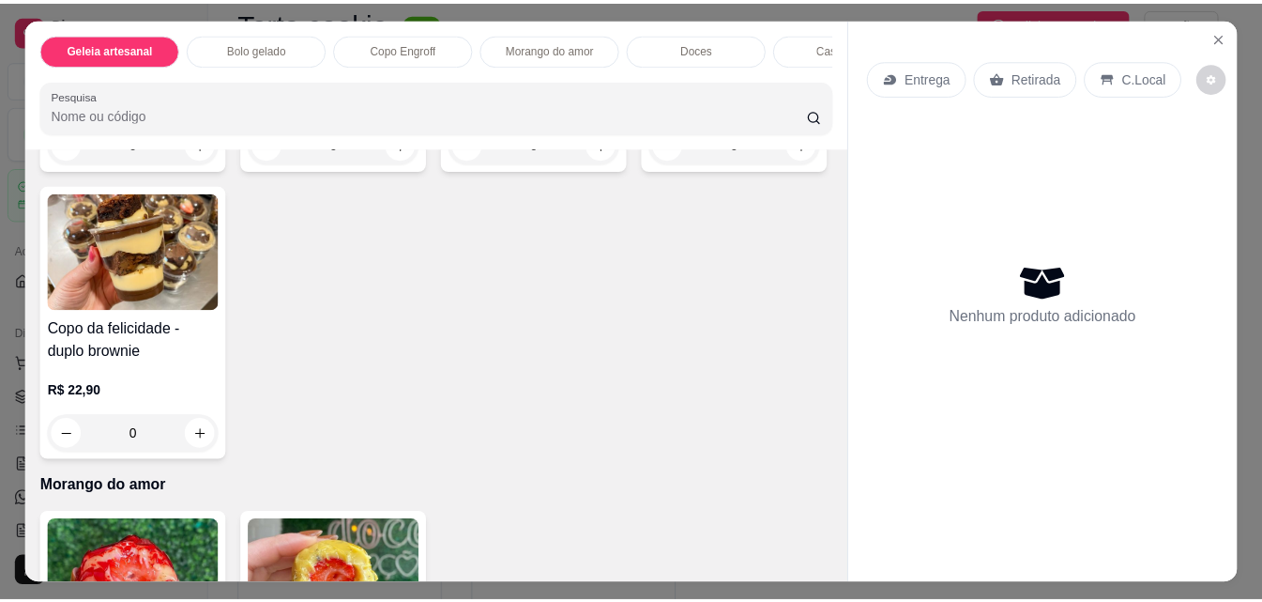
scroll to position [1032, 0]
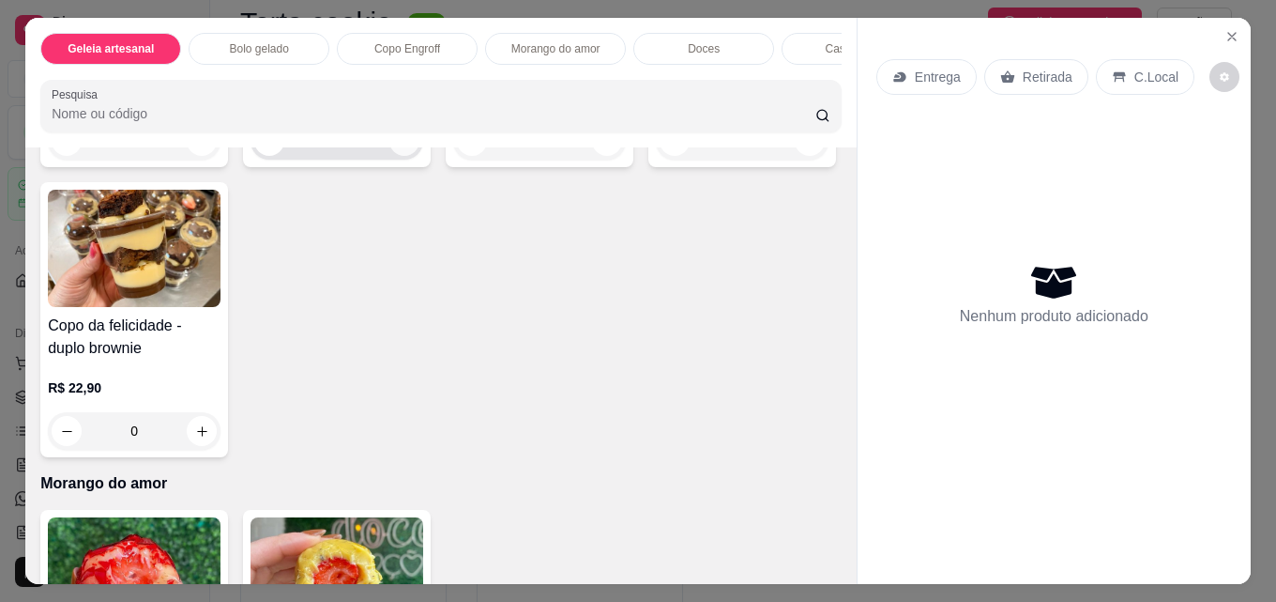
click at [405, 156] on button "increase-product-quantity" at bounding box center [404, 141] width 30 height 30
type input "1"
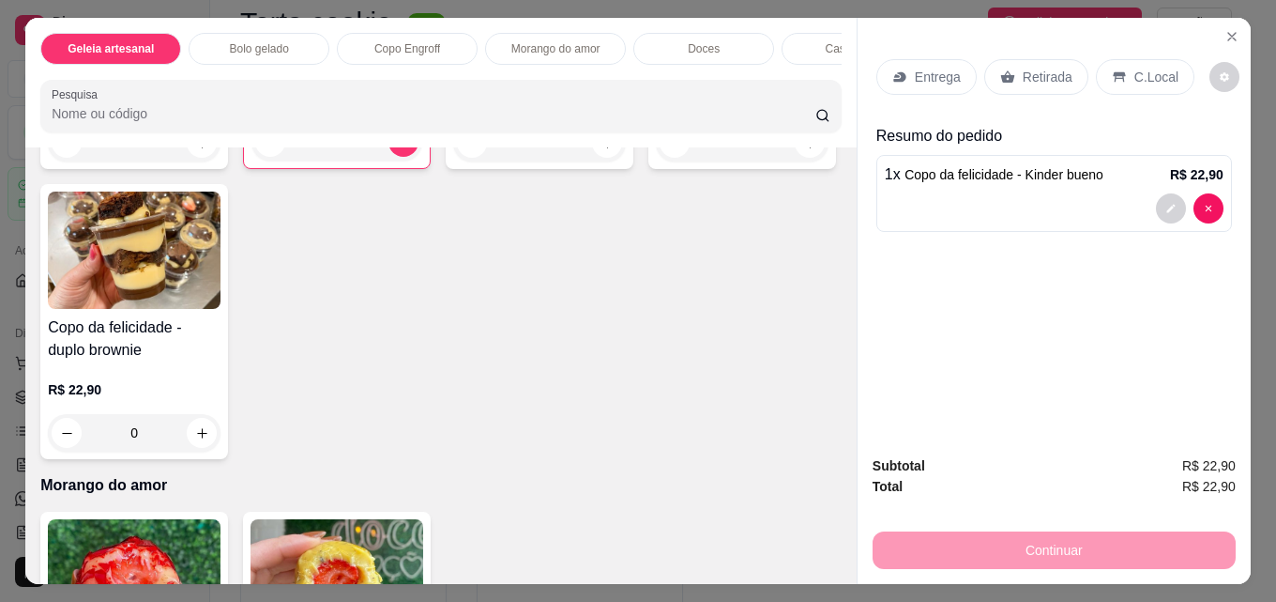
click at [1007, 67] on div "Retirada" at bounding box center [1036, 77] width 104 height 36
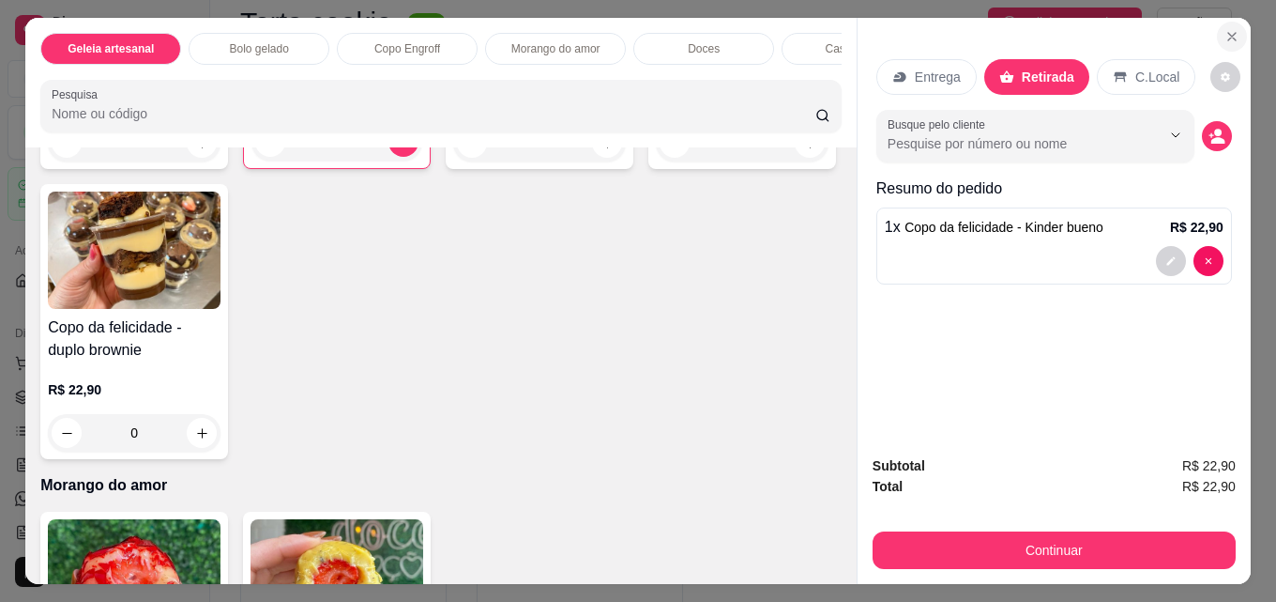
click at [1225, 29] on icon "Close" at bounding box center [1232, 36] width 15 height 15
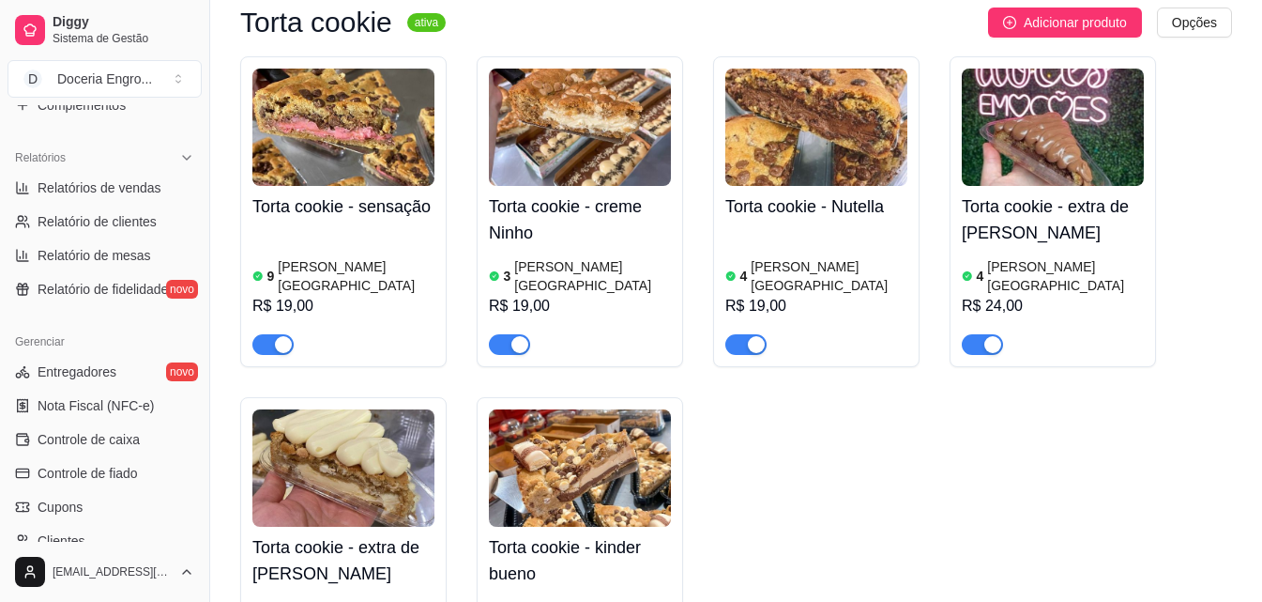
scroll to position [563, 0]
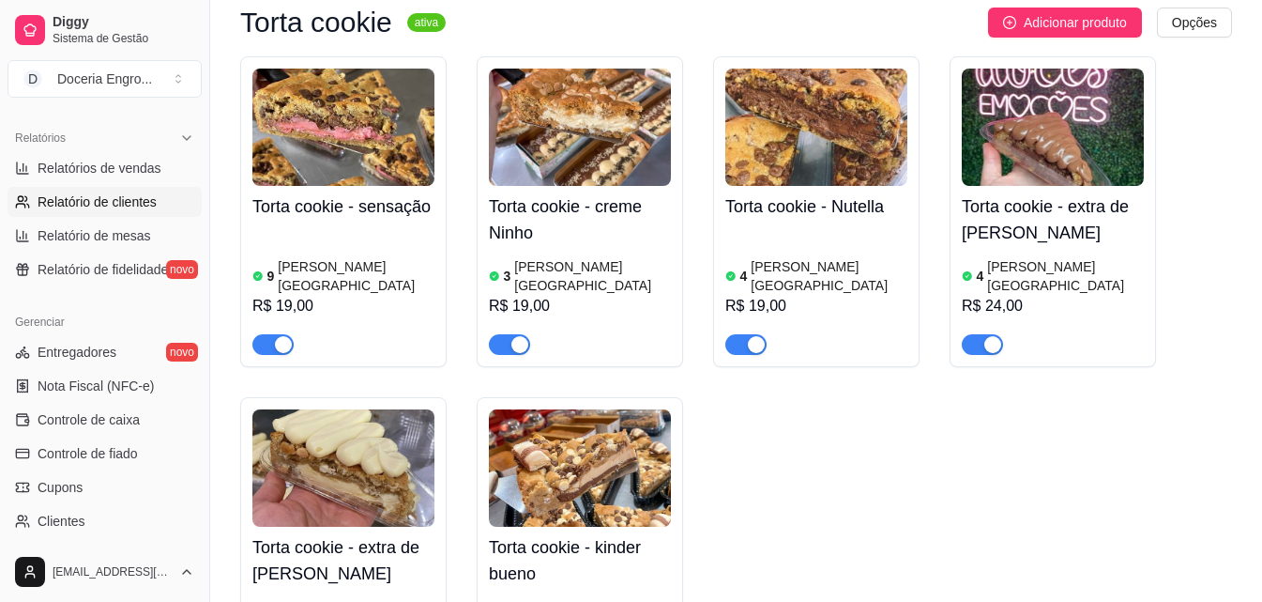
click at [137, 205] on span "Relatório de clientes" at bounding box center [97, 201] width 119 height 19
select select "30"
select select "HIGHEST_TOTAL_SPENT_WITH_ORDERS"
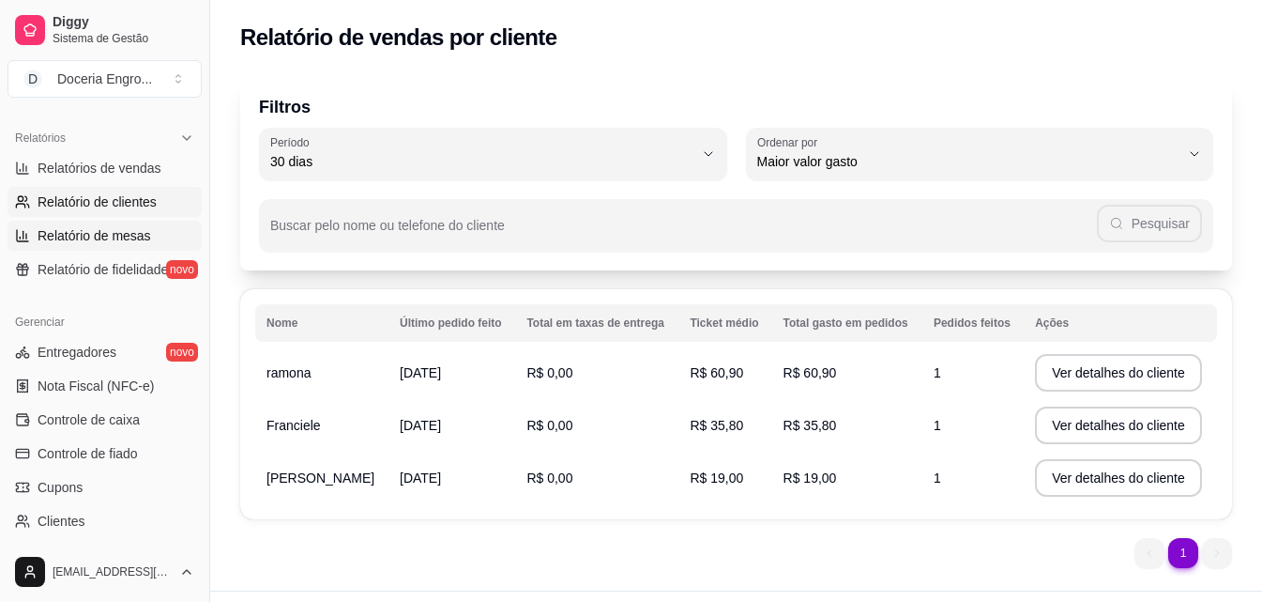
click at [128, 230] on span "Relatório de mesas" at bounding box center [95, 235] width 114 height 19
select select "TOTAL_OF_ORDERS"
select select "7"
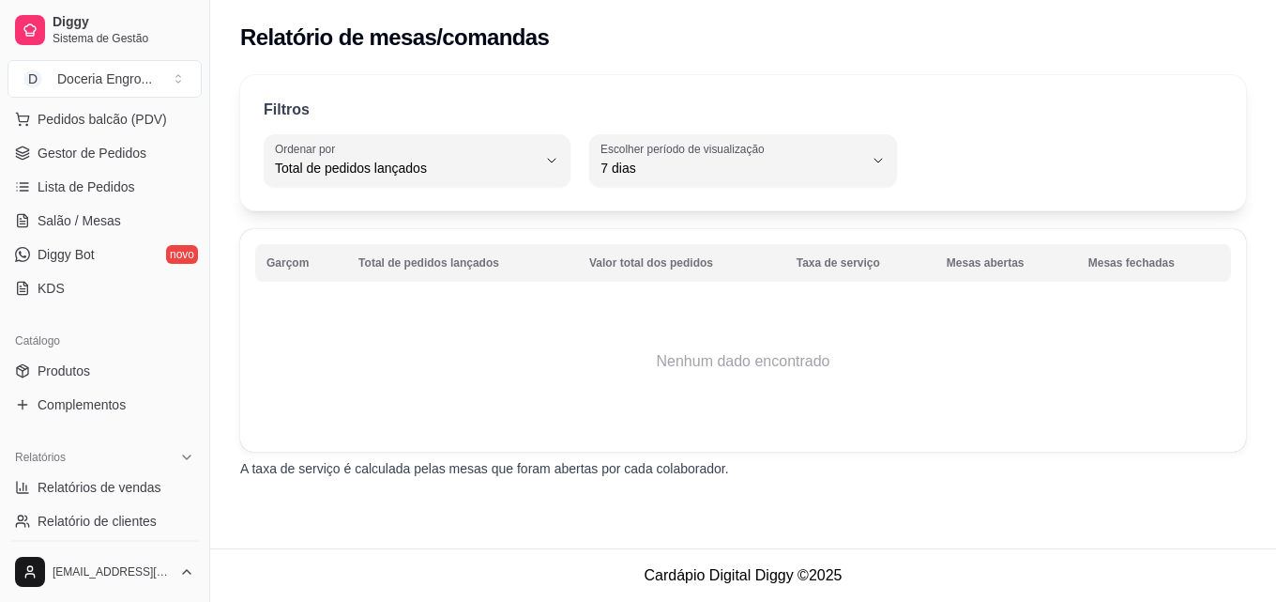
scroll to position [186, 0]
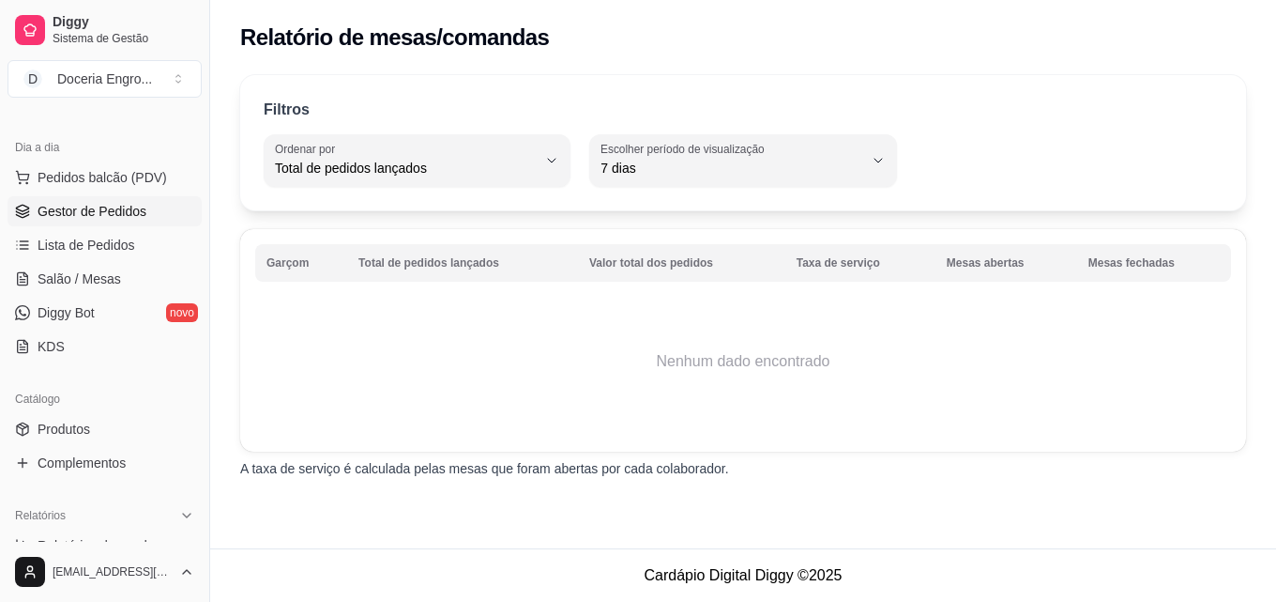
click at [119, 216] on span "Gestor de Pedidos" at bounding box center [92, 211] width 109 height 19
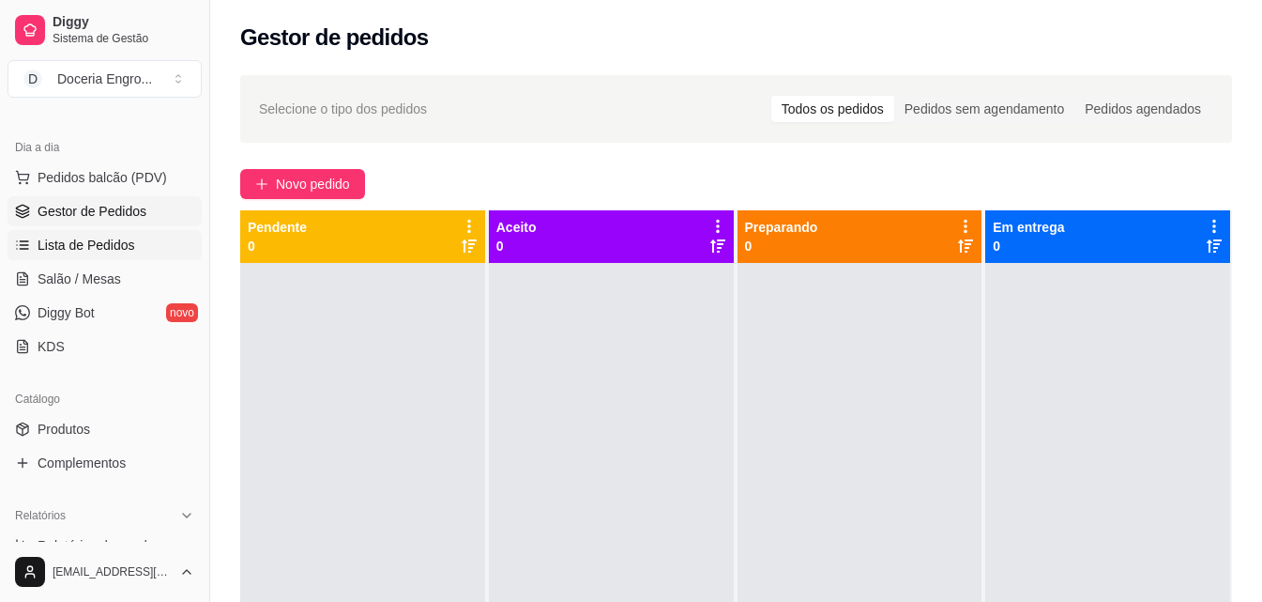
click at [111, 233] on link "Lista de Pedidos" at bounding box center [105, 245] width 194 height 30
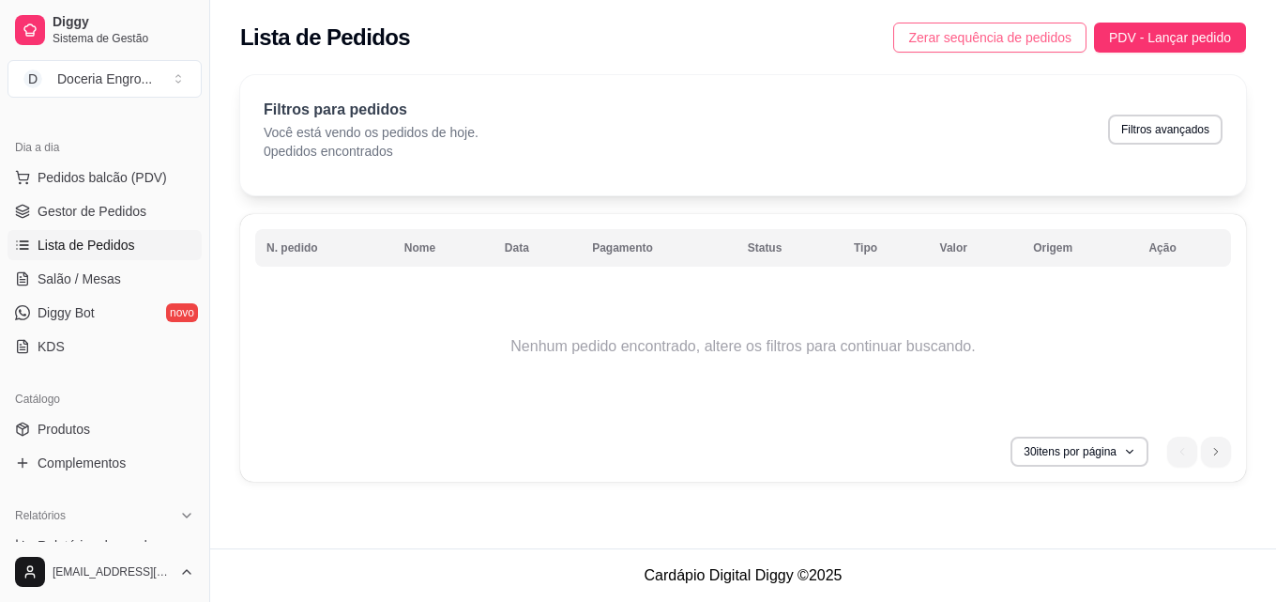
click at [988, 37] on span "Zerar sequência de pedidos" at bounding box center [989, 37] width 163 height 21
click at [112, 179] on span "Pedidos balcão (PDV)" at bounding box center [103, 177] width 130 height 19
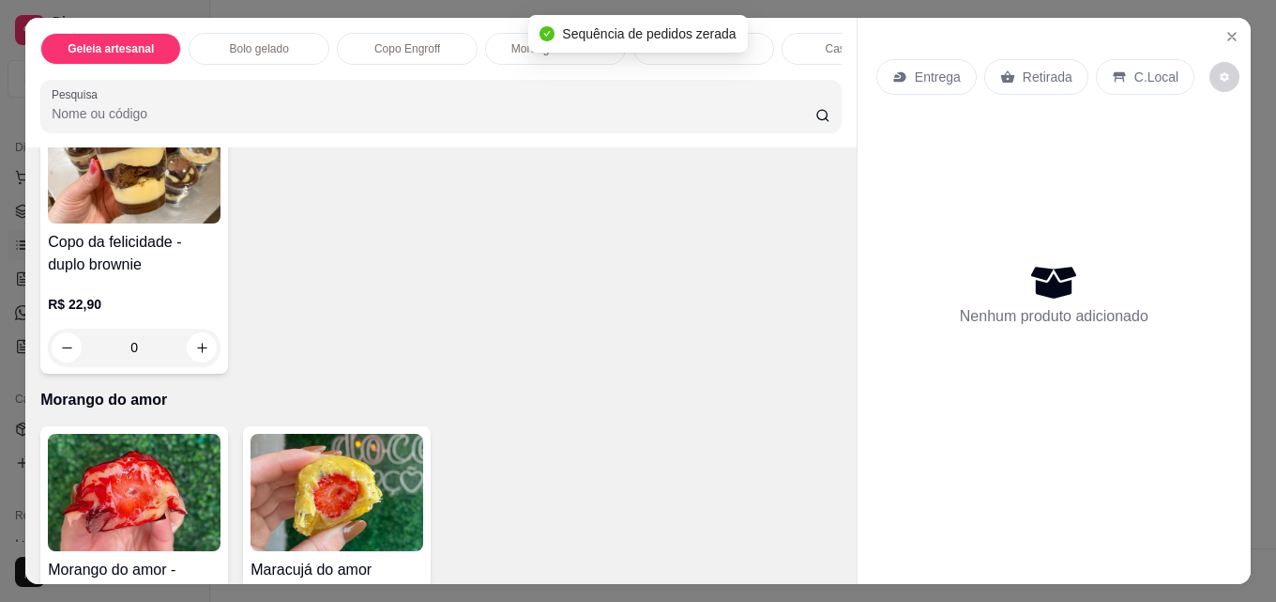
scroll to position [1126, 0]
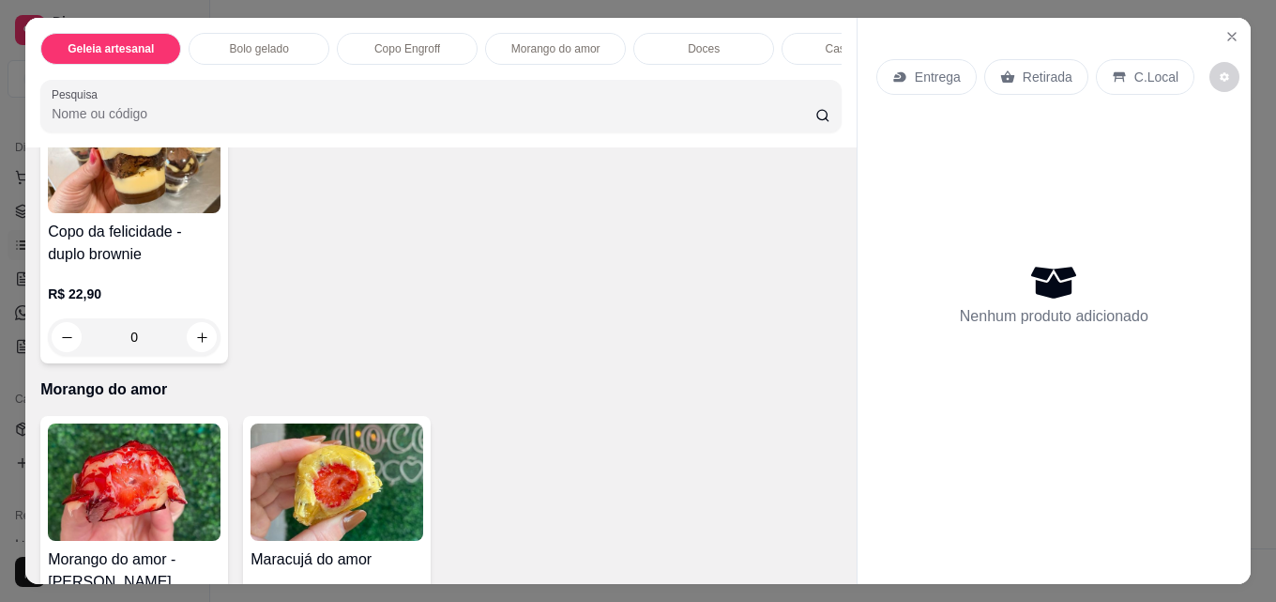
click at [404, 54] on icon "increase-product-quantity" at bounding box center [405, 47] width 14 height 14
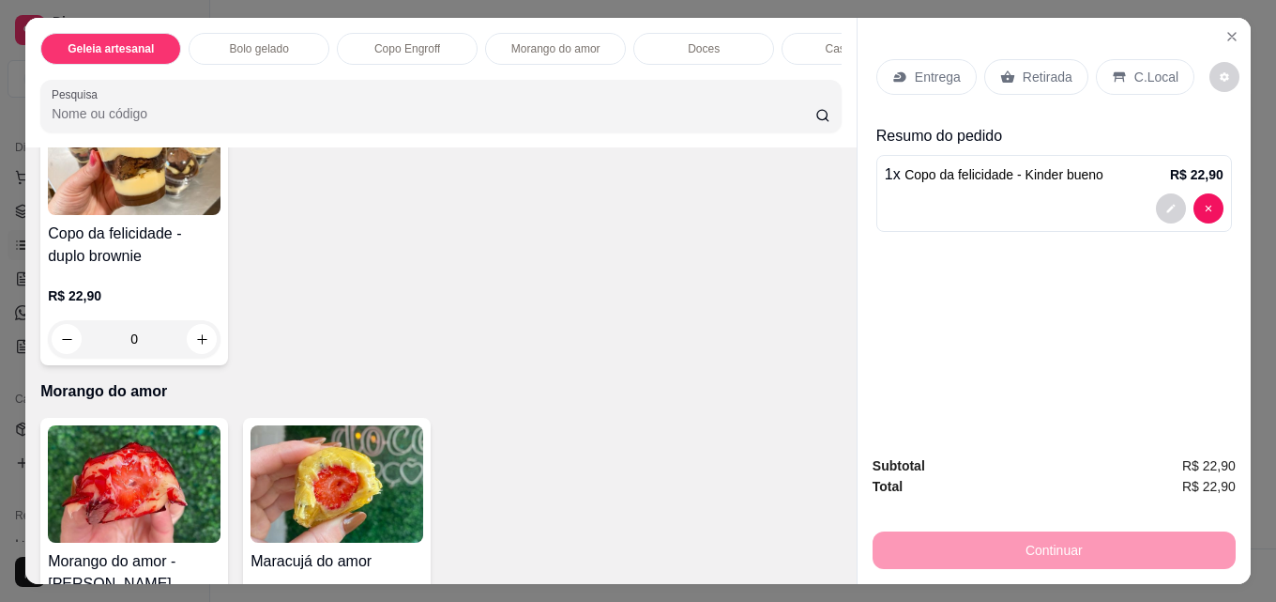
type input "1"
click at [1036, 59] on div "Retirada" at bounding box center [1036, 77] width 104 height 36
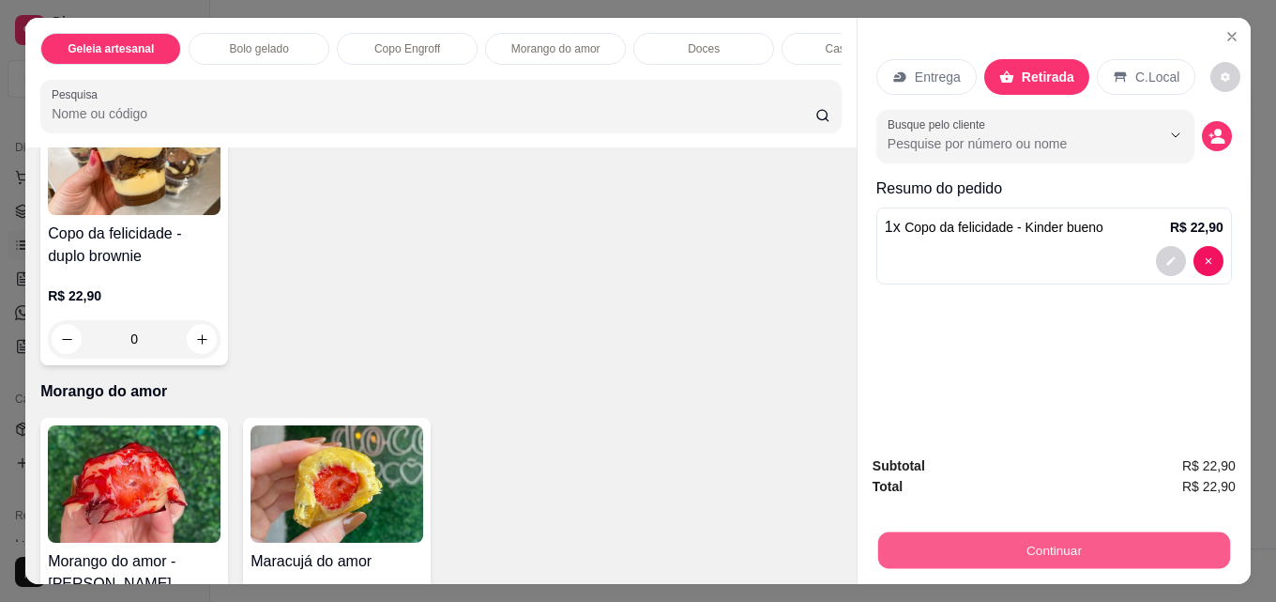
click at [1061, 534] on button "Continuar" at bounding box center [1054, 549] width 352 height 37
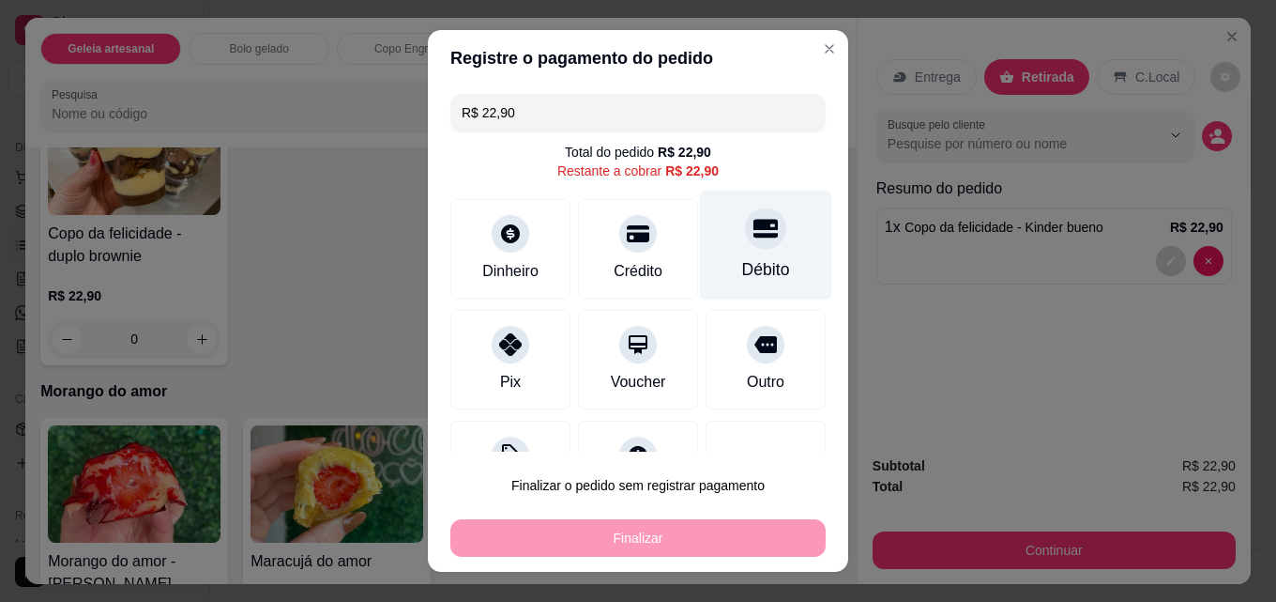
click at [741, 284] on div "Débito" at bounding box center [766, 246] width 132 height 110
type input "R$ 0,00"
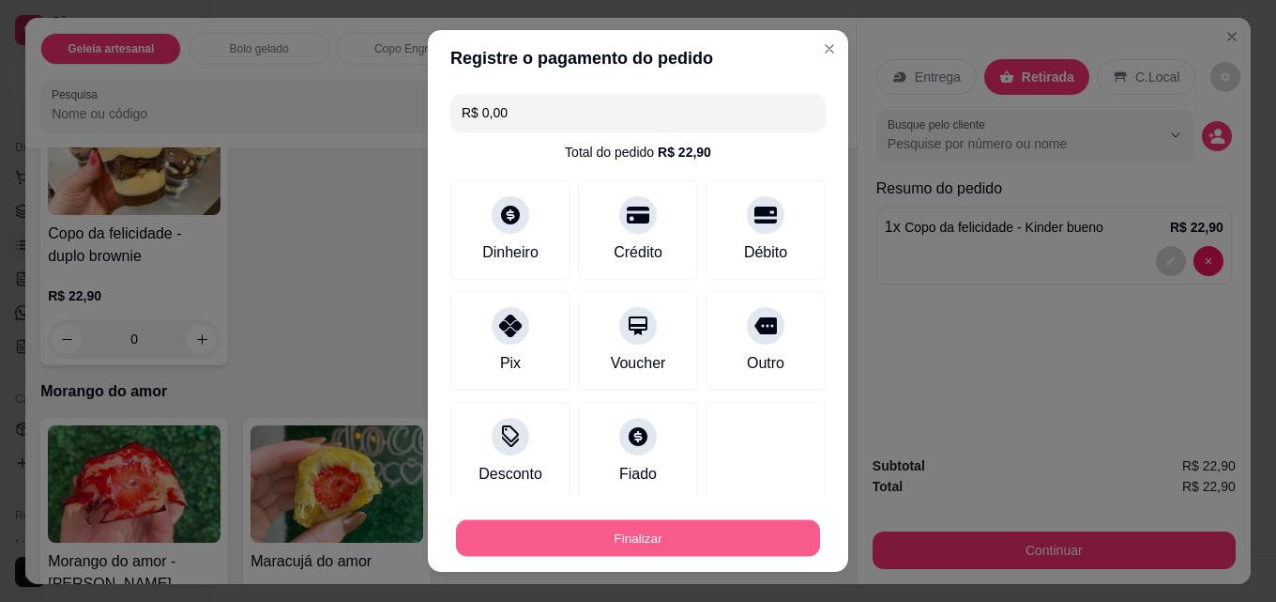
click at [686, 532] on button "Finalizar" at bounding box center [638, 538] width 364 height 37
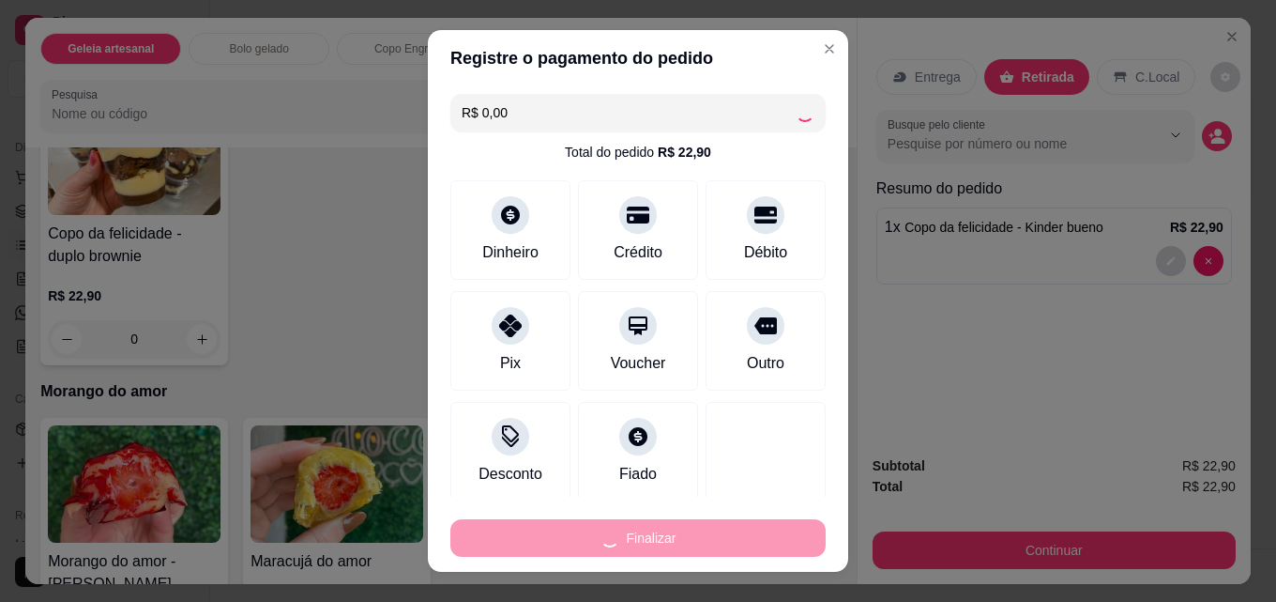
type input "0"
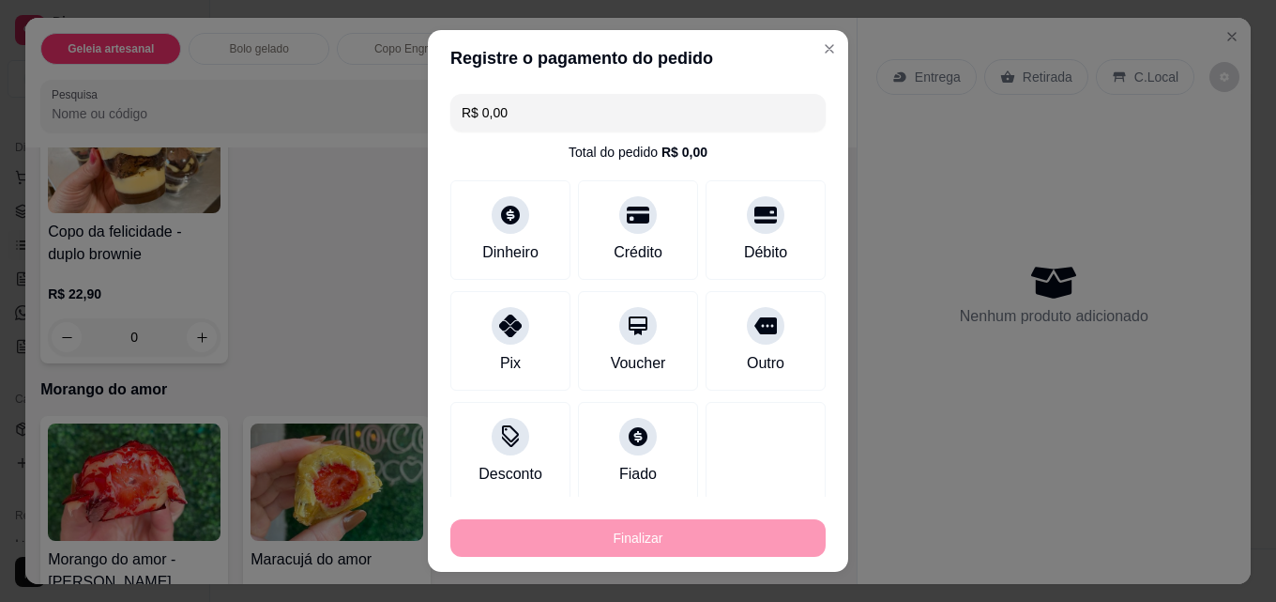
type input "-R$ 22,90"
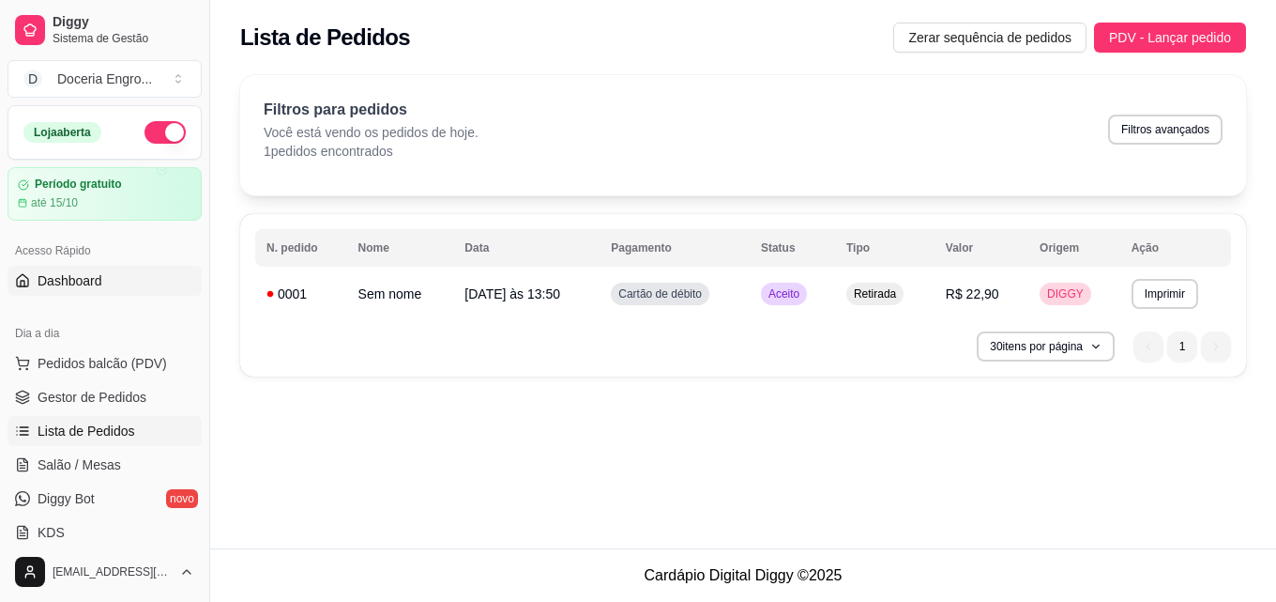
click at [92, 291] on link "Dashboard" at bounding box center [105, 281] width 194 height 30
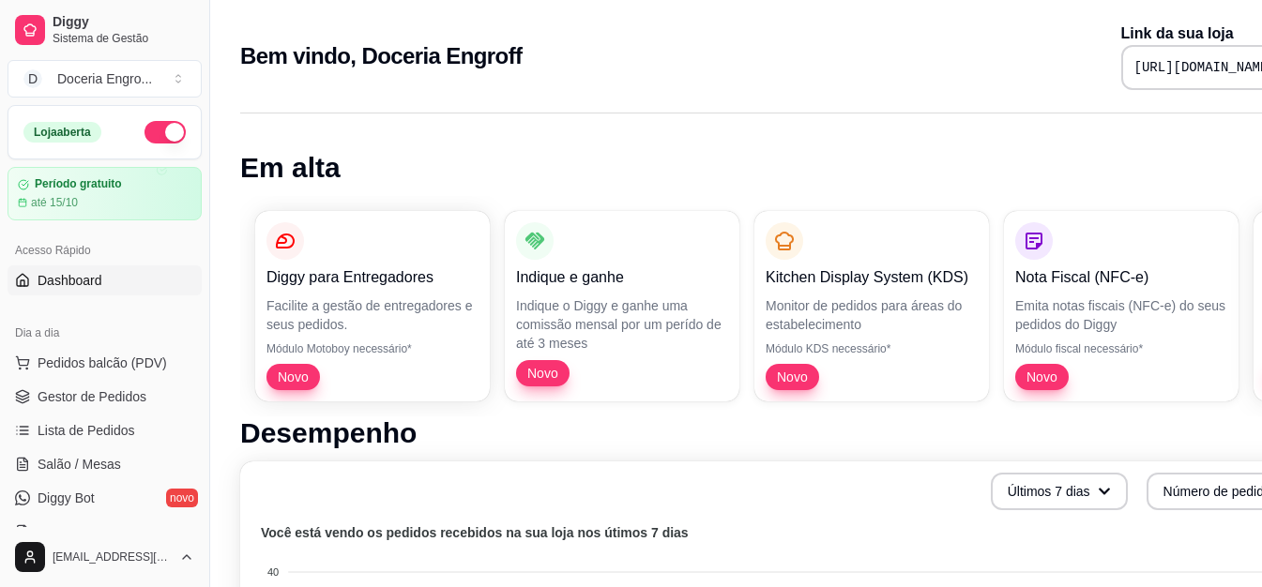
click at [92, 291] on link "Dashboard" at bounding box center [105, 281] width 194 height 30
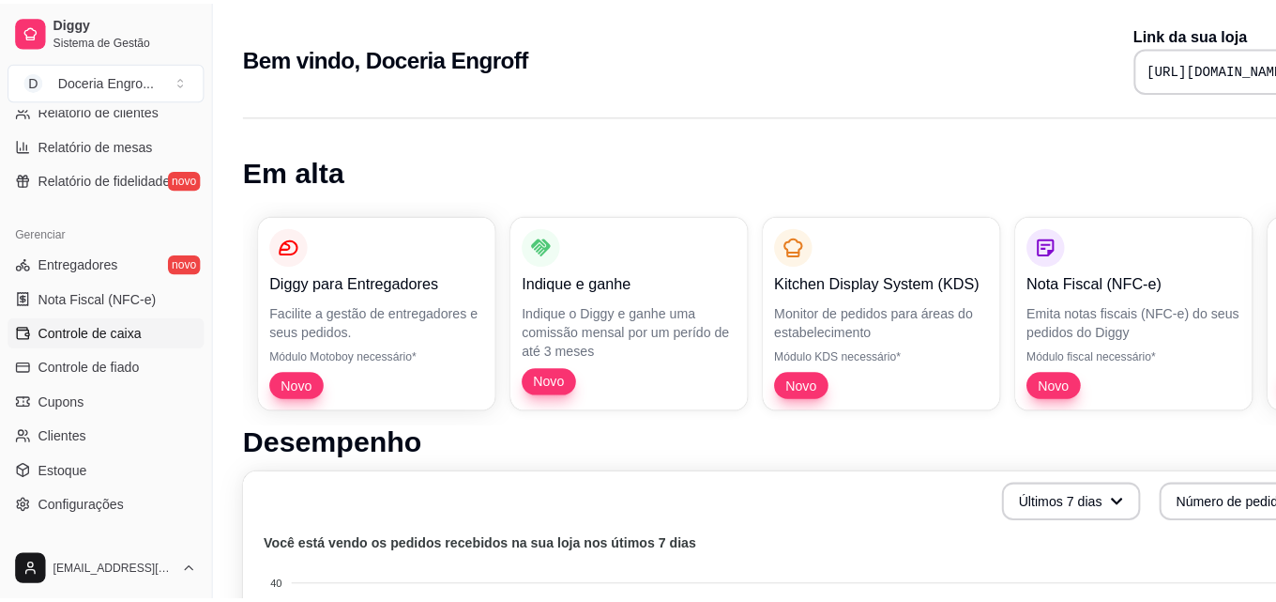
scroll to position [469, 0]
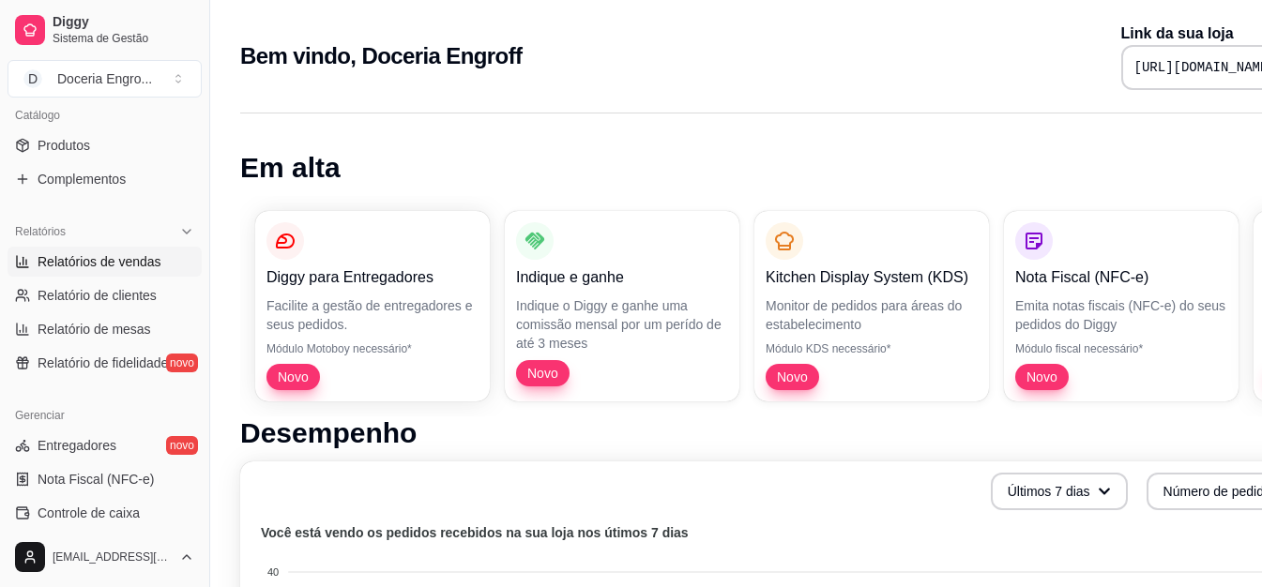
click at [136, 273] on link "Relatórios de vendas" at bounding box center [105, 262] width 194 height 30
select select "ALL"
select select "0"
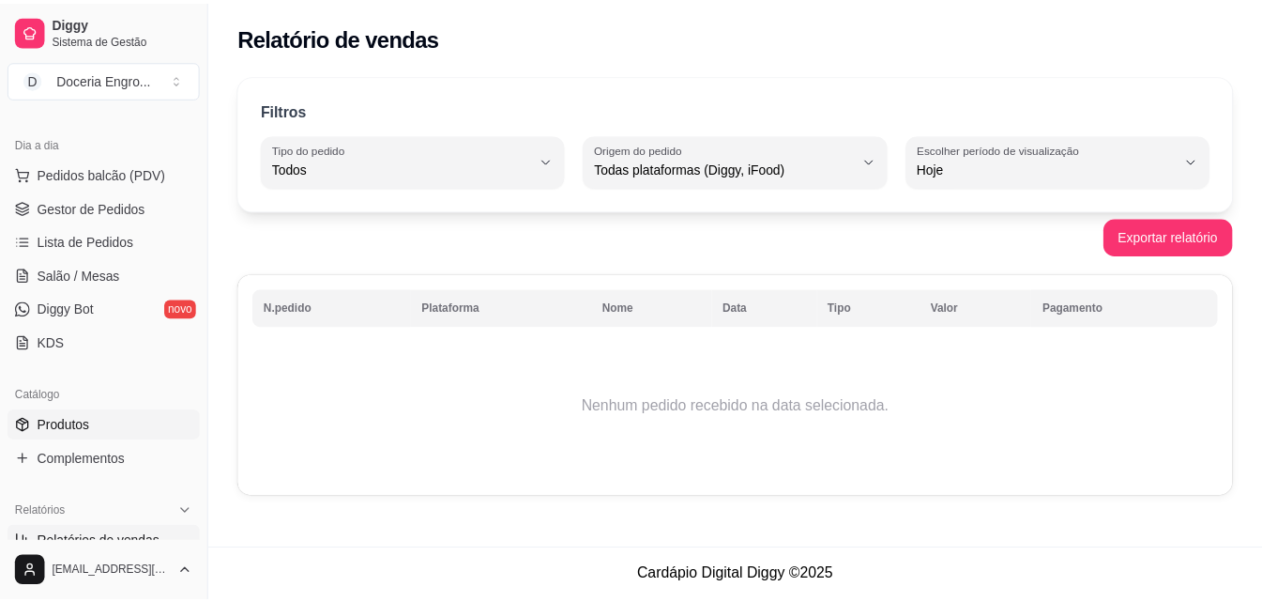
scroll to position [188, 0]
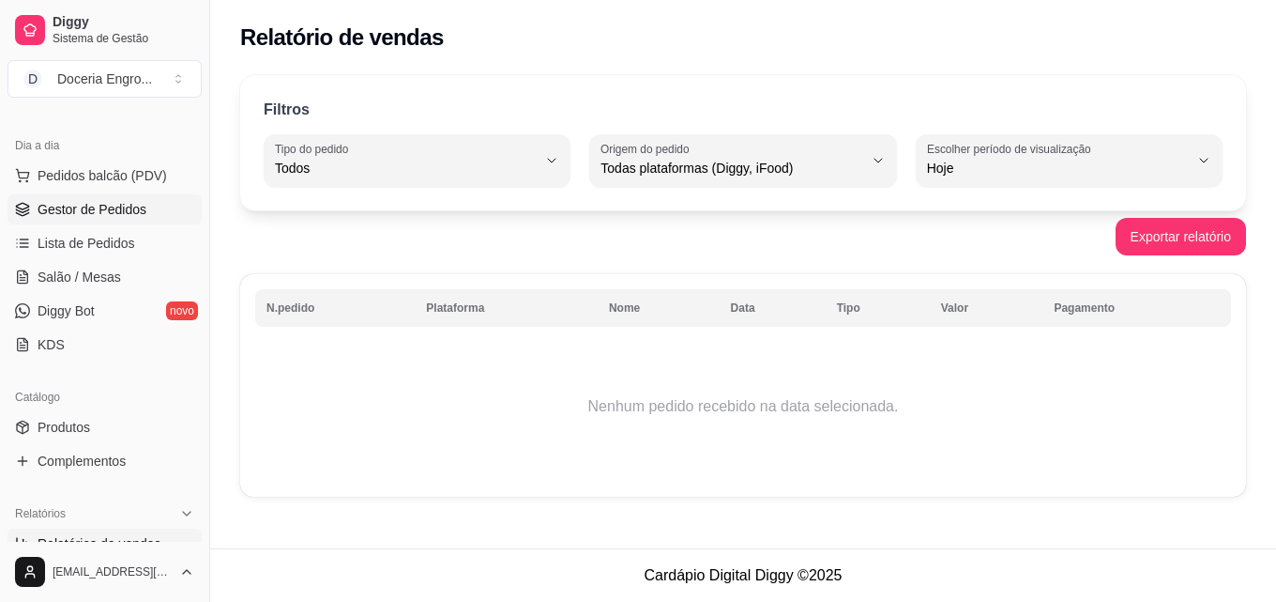
click at [105, 217] on span "Gestor de Pedidos" at bounding box center [92, 209] width 109 height 19
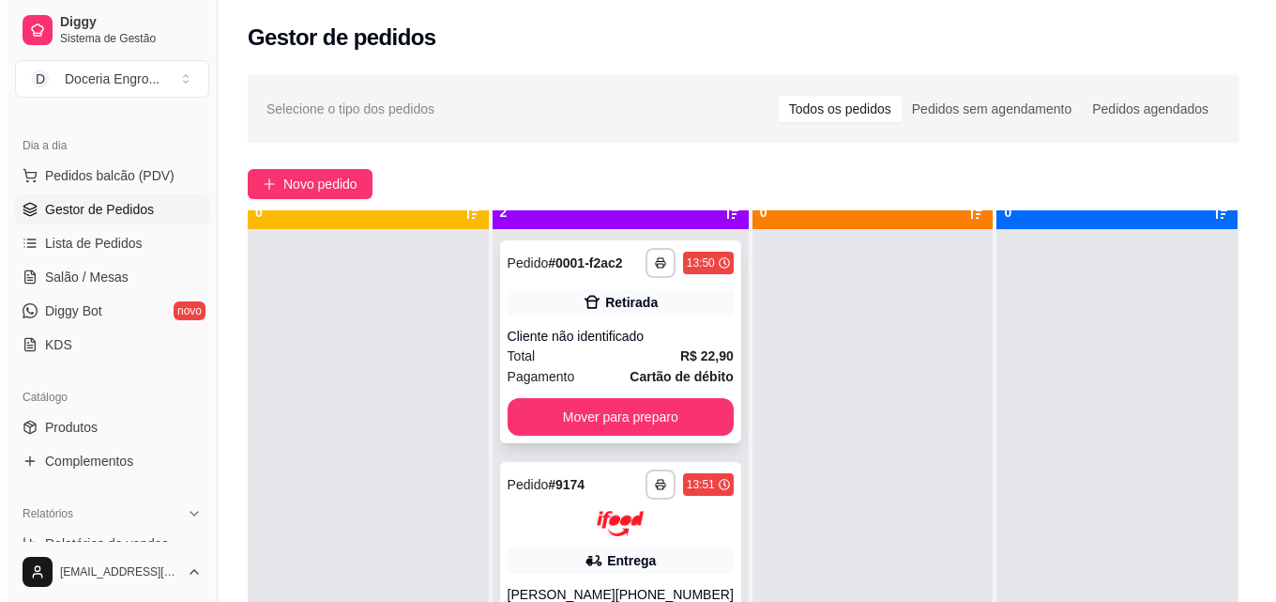
scroll to position [53, 0]
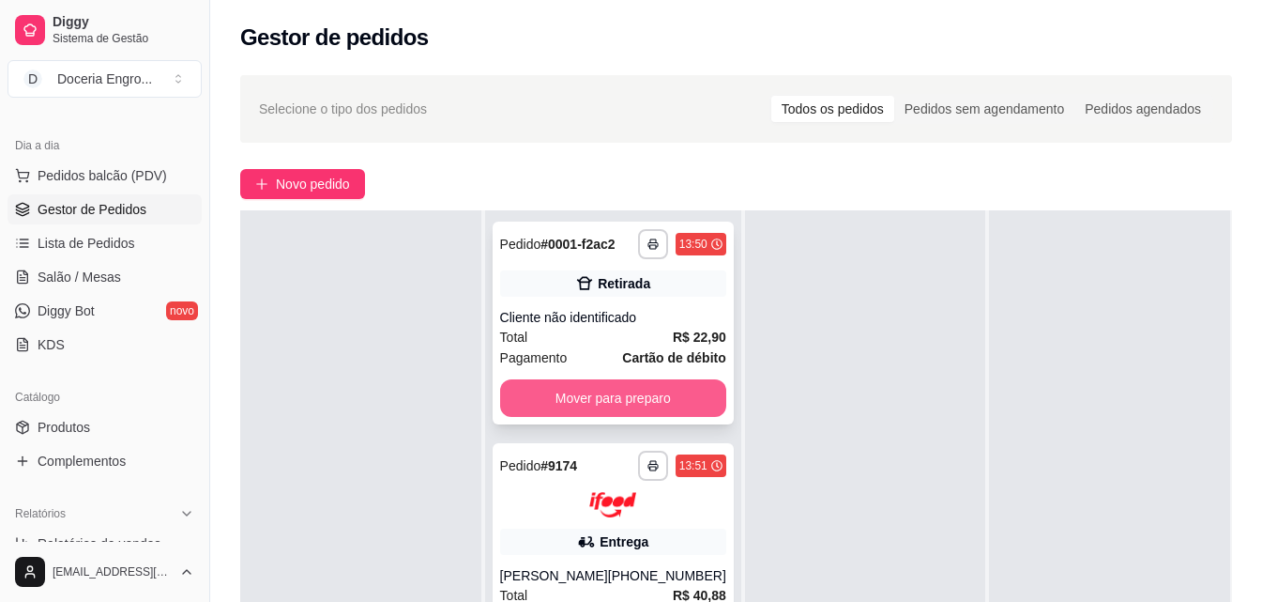
click at [655, 398] on button "Mover para preparo" at bounding box center [613, 398] width 226 height 38
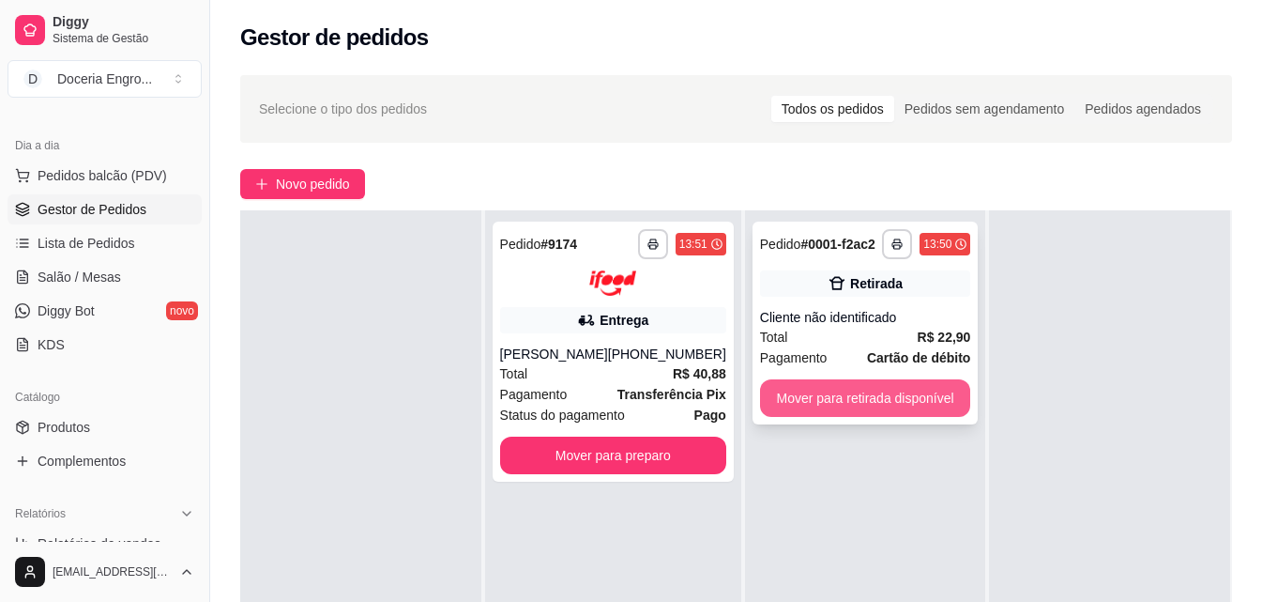
click at [875, 398] on button "Mover para retirada disponível" at bounding box center [865, 398] width 211 height 38
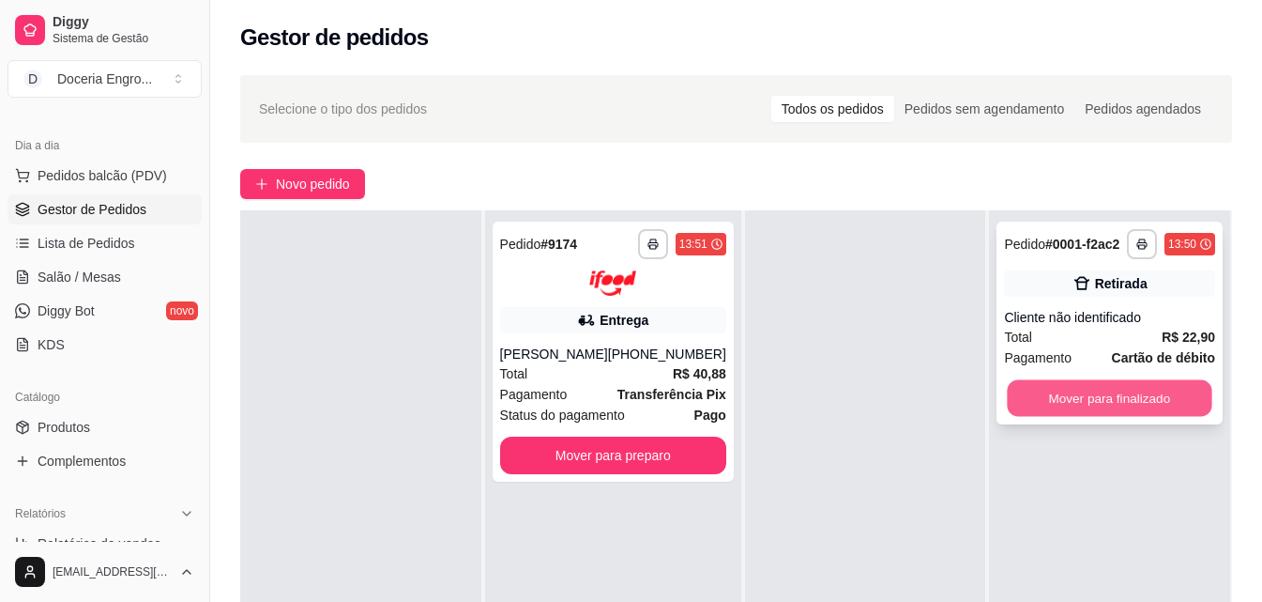
click at [1042, 410] on button "Mover para finalizado" at bounding box center [1110, 398] width 205 height 37
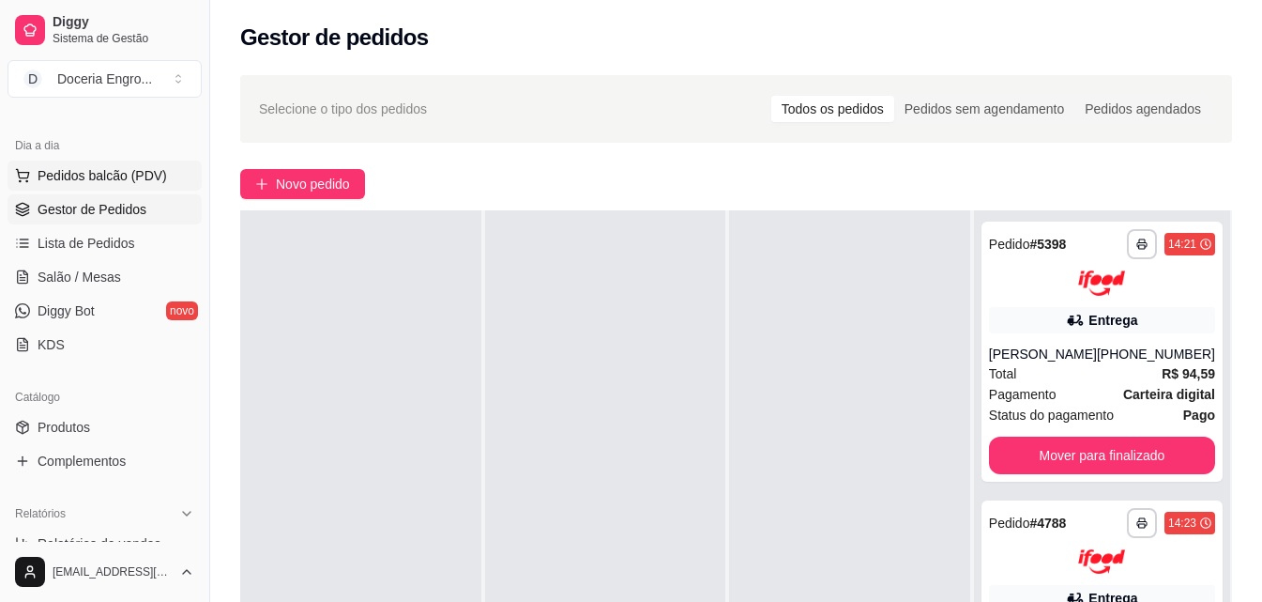
click at [128, 173] on span "Pedidos balcão (PDV)" at bounding box center [103, 175] width 130 height 19
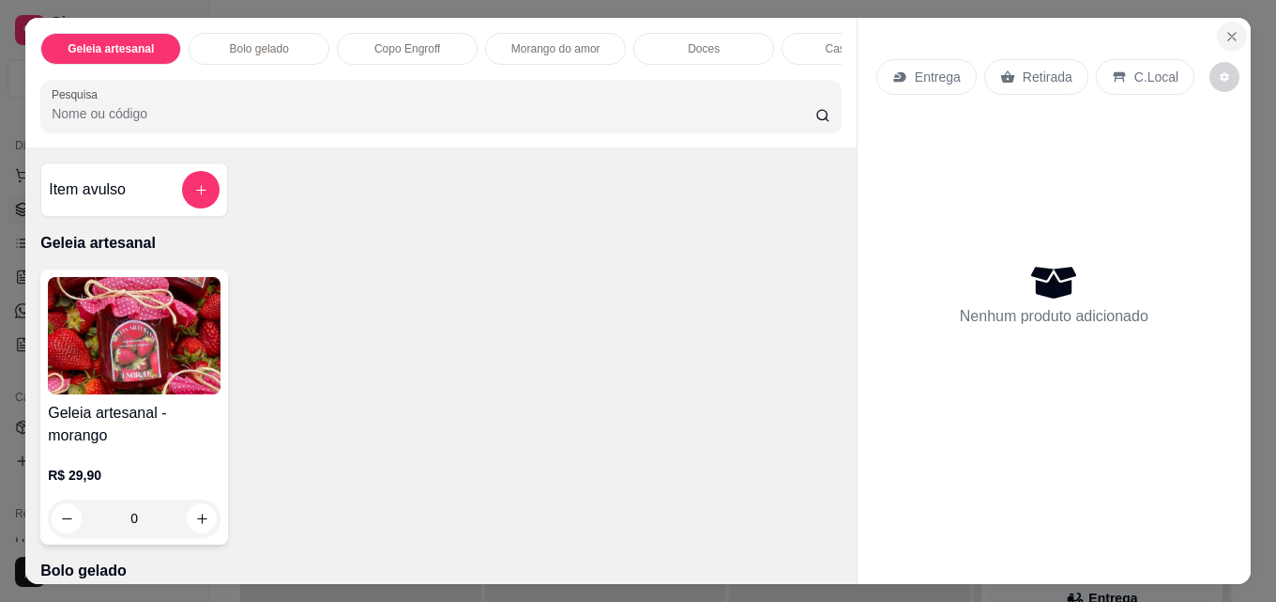
click at [1233, 27] on button "Close" at bounding box center [1232, 37] width 30 height 30
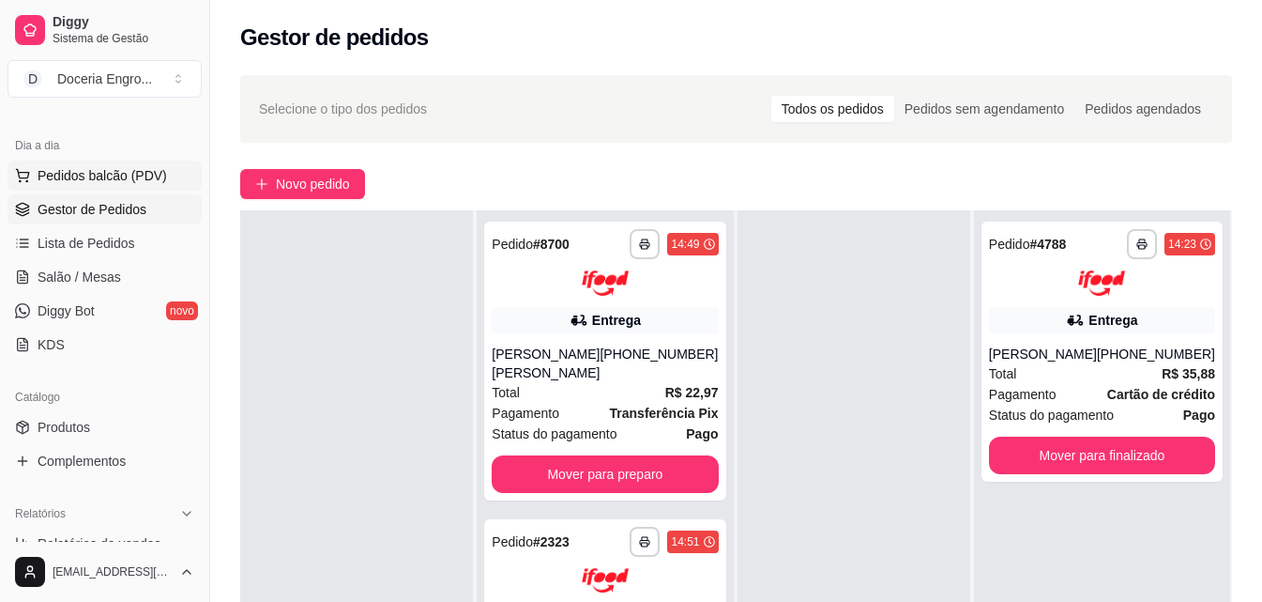
click at [99, 178] on span "Pedidos balcão (PDV)" at bounding box center [103, 175] width 130 height 19
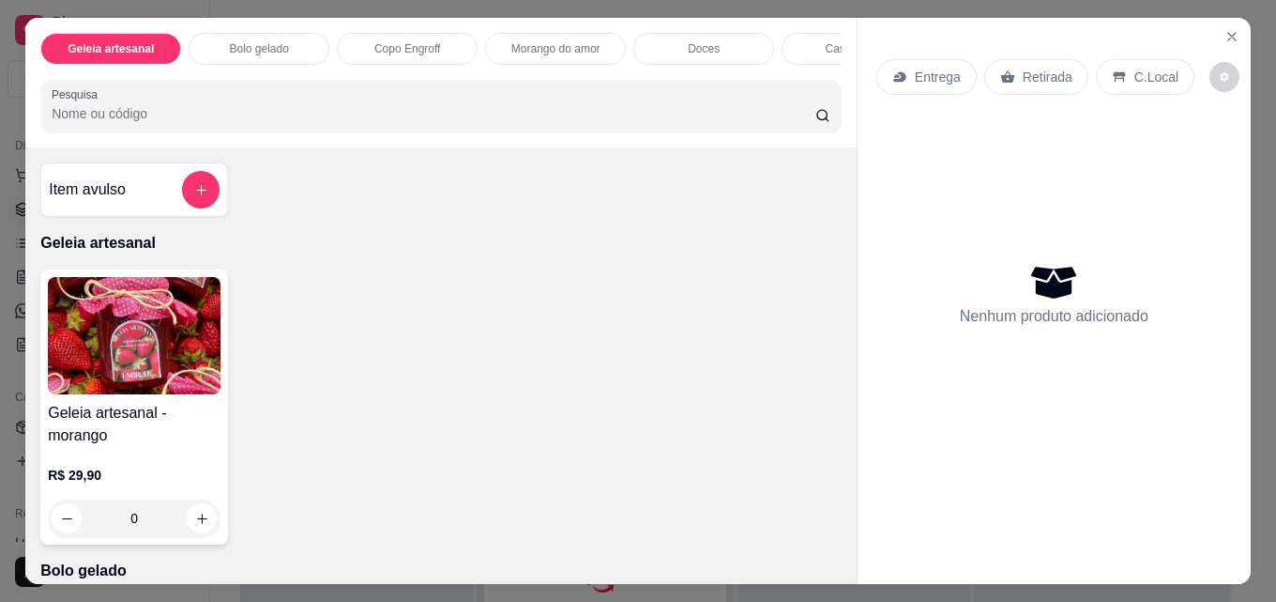
click at [536, 53] on div "Morango do amor" at bounding box center [555, 49] width 141 height 32
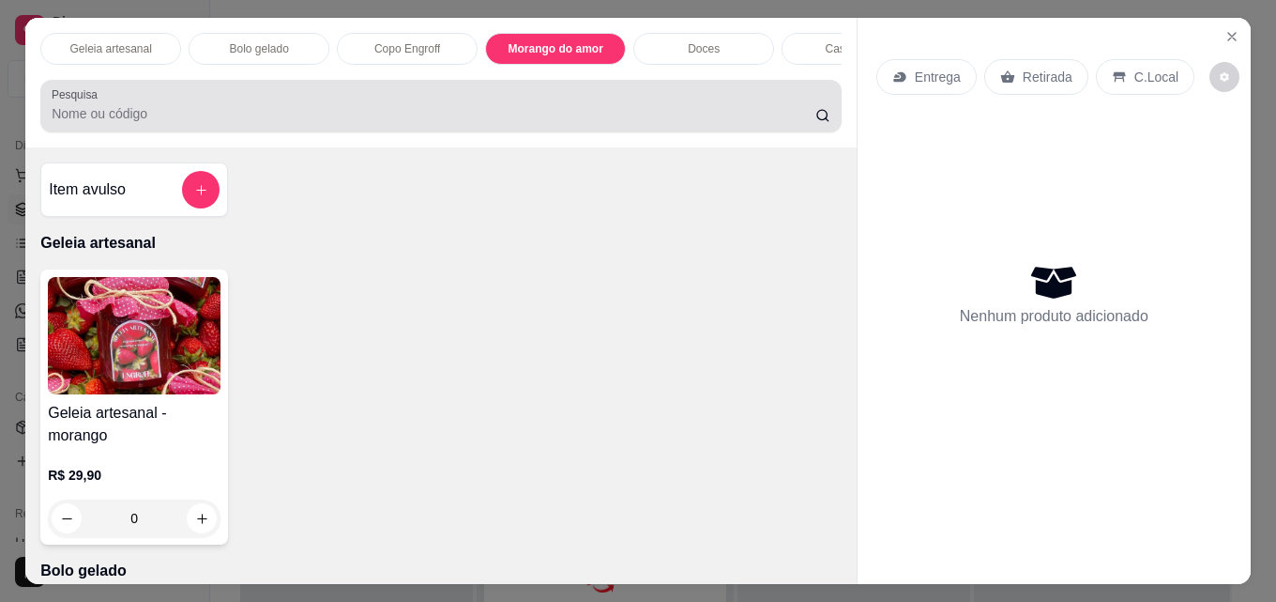
scroll to position [49, 0]
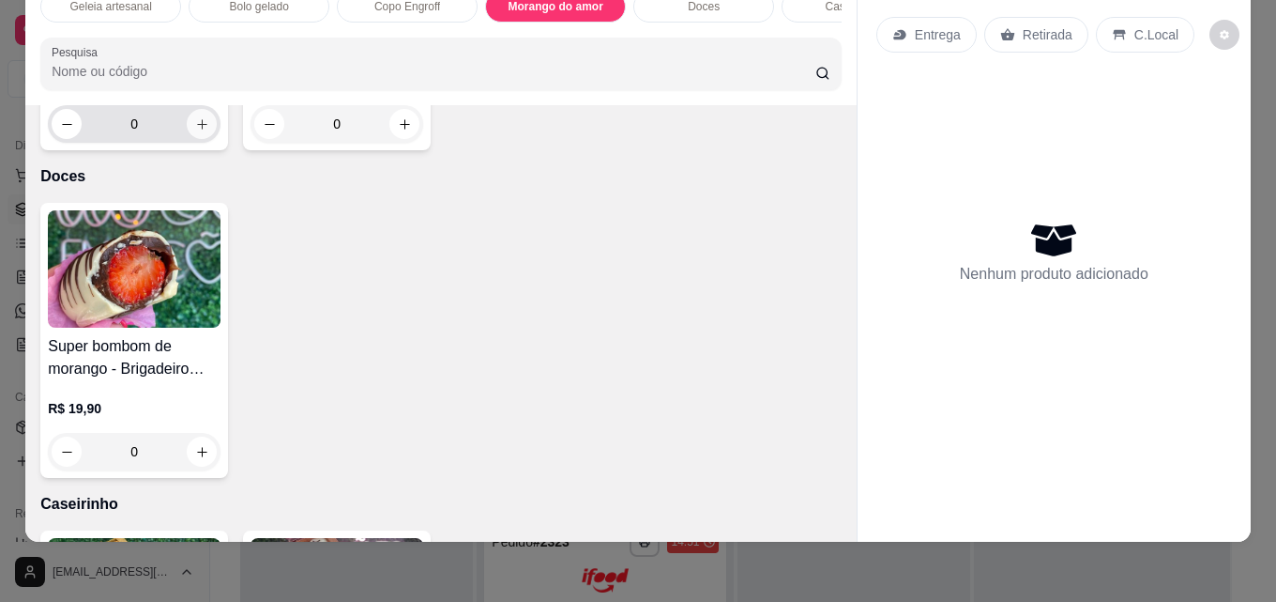
click at [195, 131] on icon "increase-product-quantity" at bounding box center [202, 124] width 14 height 14
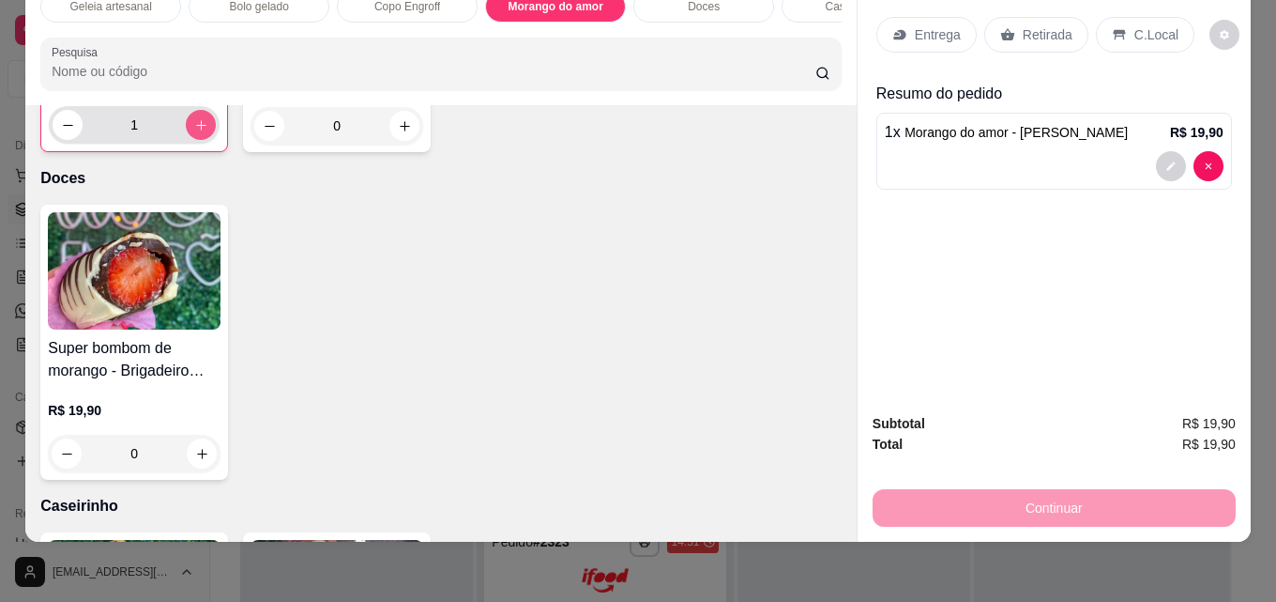
click at [194, 132] on icon "increase-product-quantity" at bounding box center [201, 125] width 14 height 14
type input "2"
click at [401, 133] on icon "increase-product-quantity" at bounding box center [405, 126] width 14 height 14
type input "1"
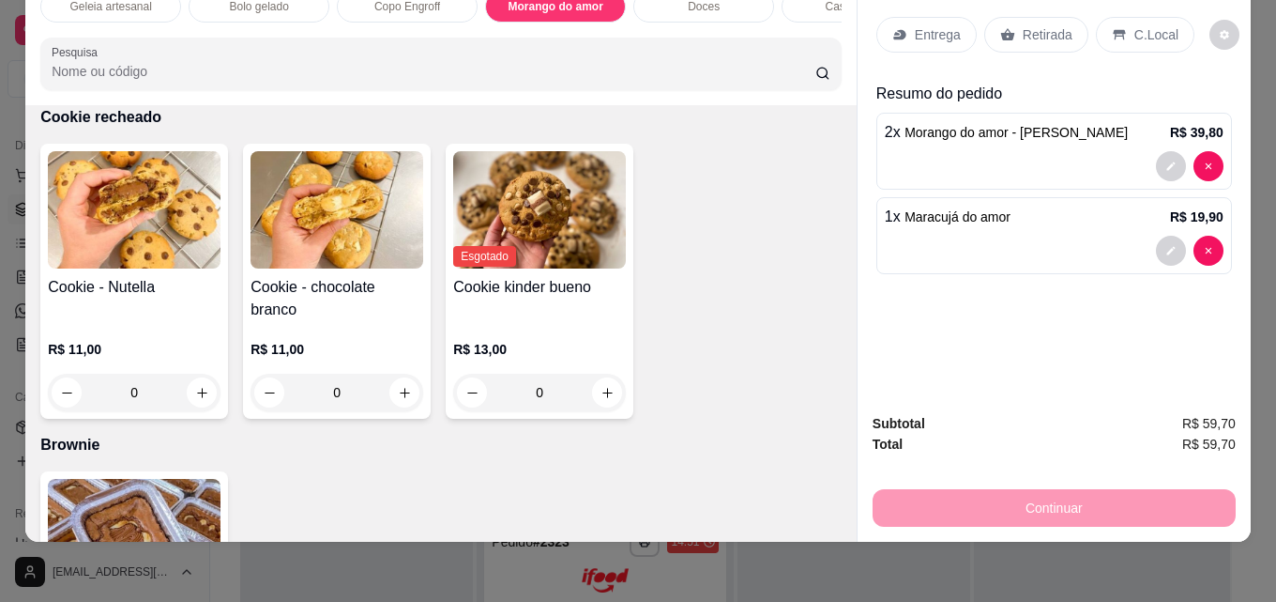
scroll to position [3126, 0]
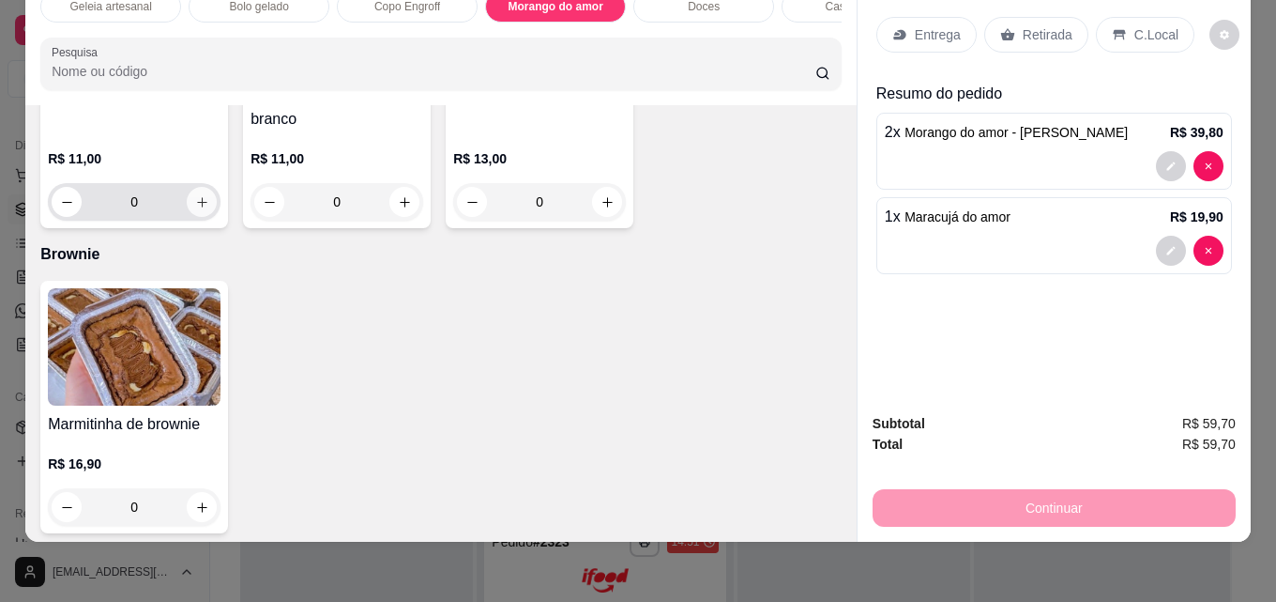
click at [195, 209] on icon "increase-product-quantity" at bounding box center [202, 202] width 14 height 14
type input "1"
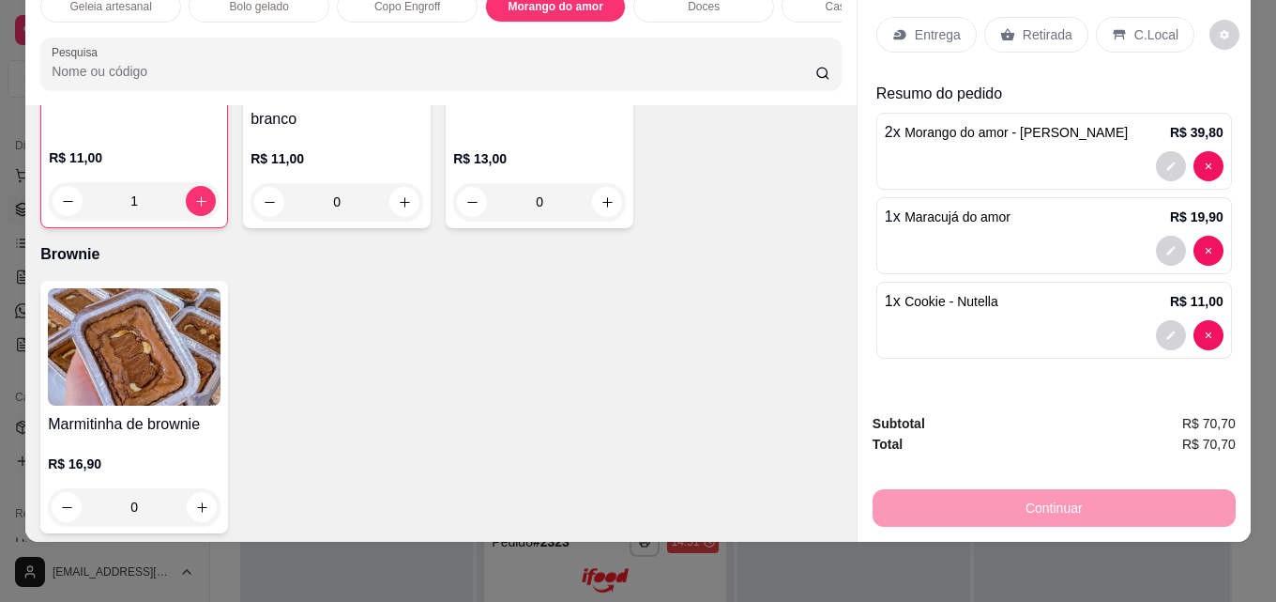
click at [1012, 29] on div "Retirada" at bounding box center [1036, 35] width 104 height 36
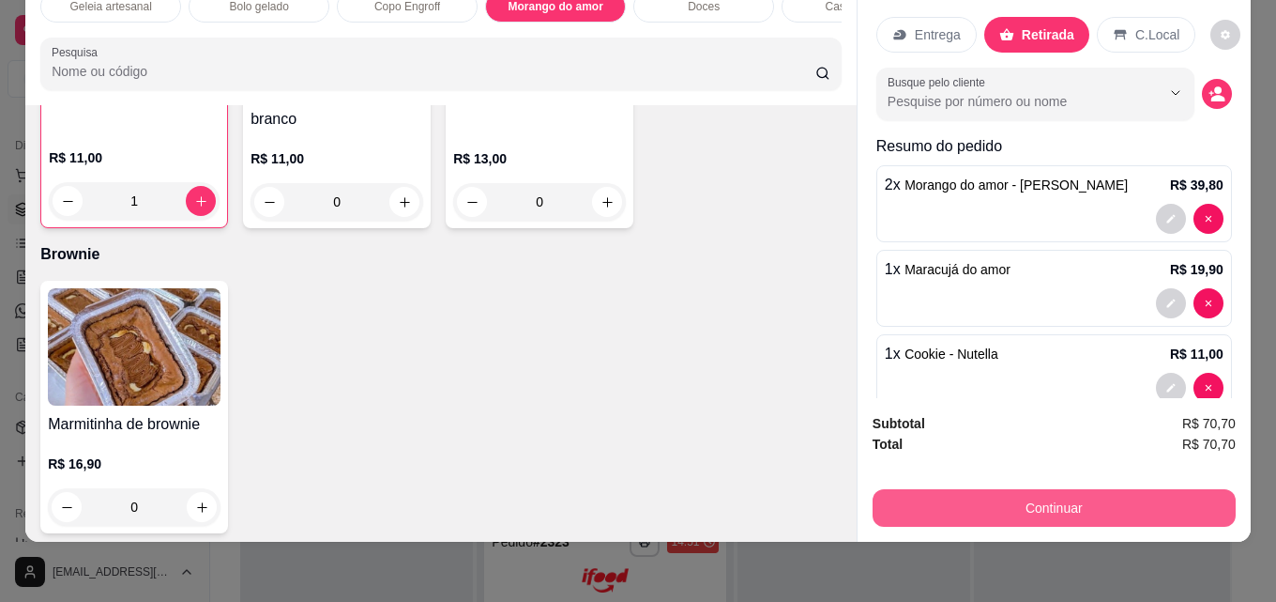
click at [1004, 491] on button "Continuar" at bounding box center [1054, 508] width 363 height 38
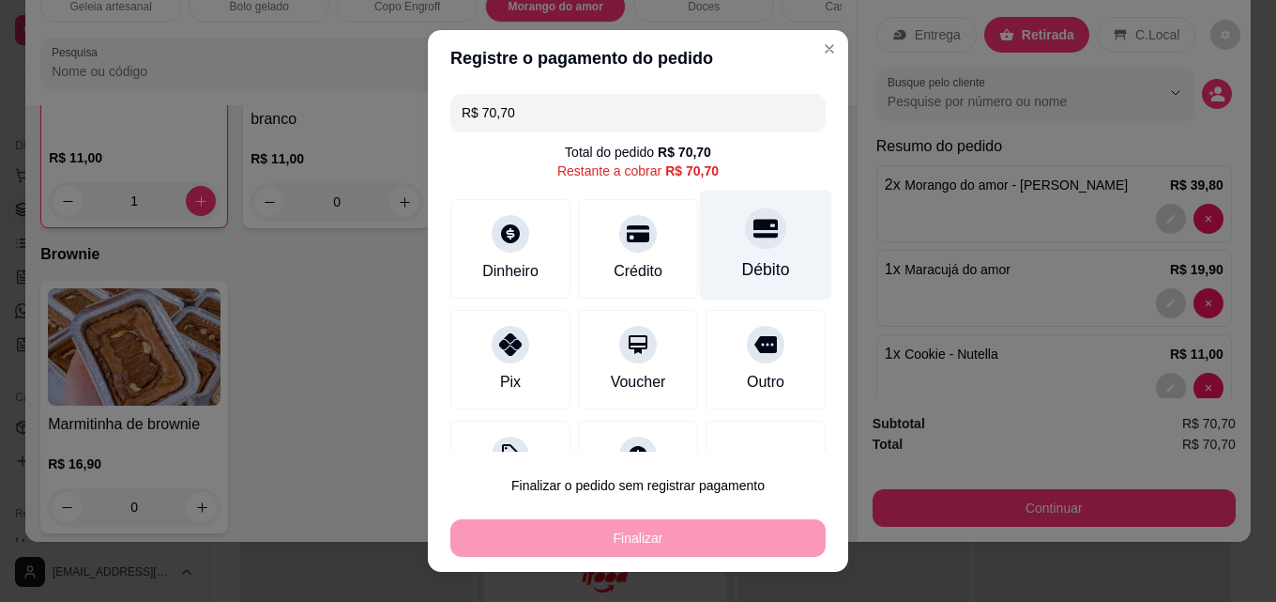
click at [724, 252] on div "Débito" at bounding box center [766, 246] width 132 height 110
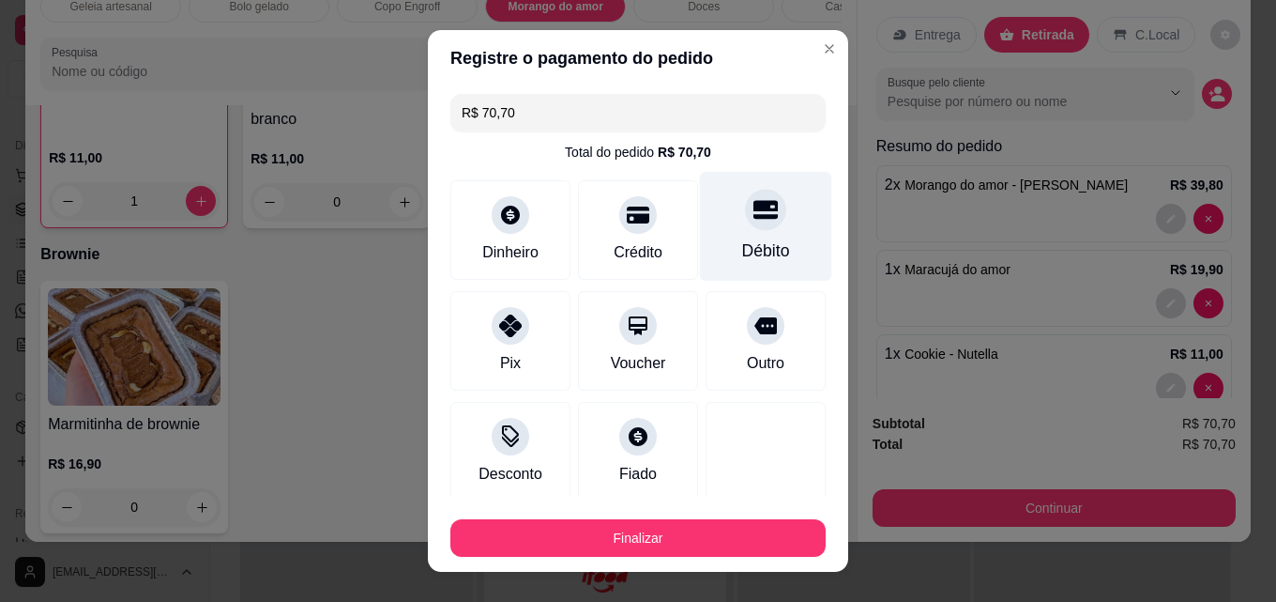
type input "R$ 0,00"
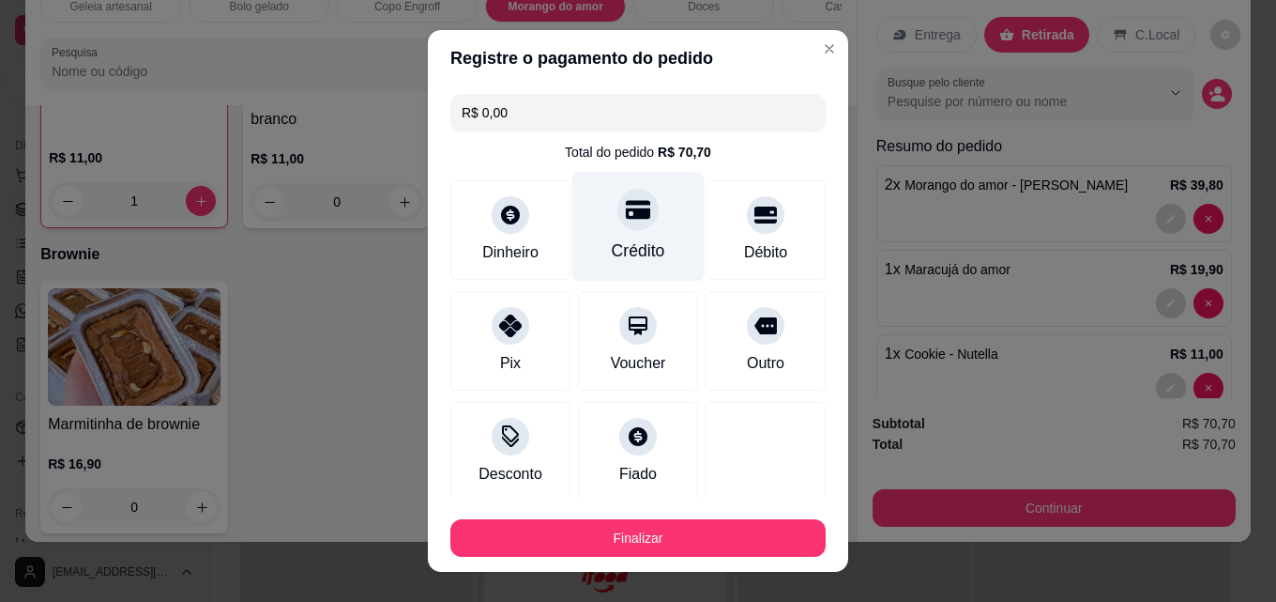
click at [635, 252] on div "Crédito" at bounding box center [638, 250] width 53 height 24
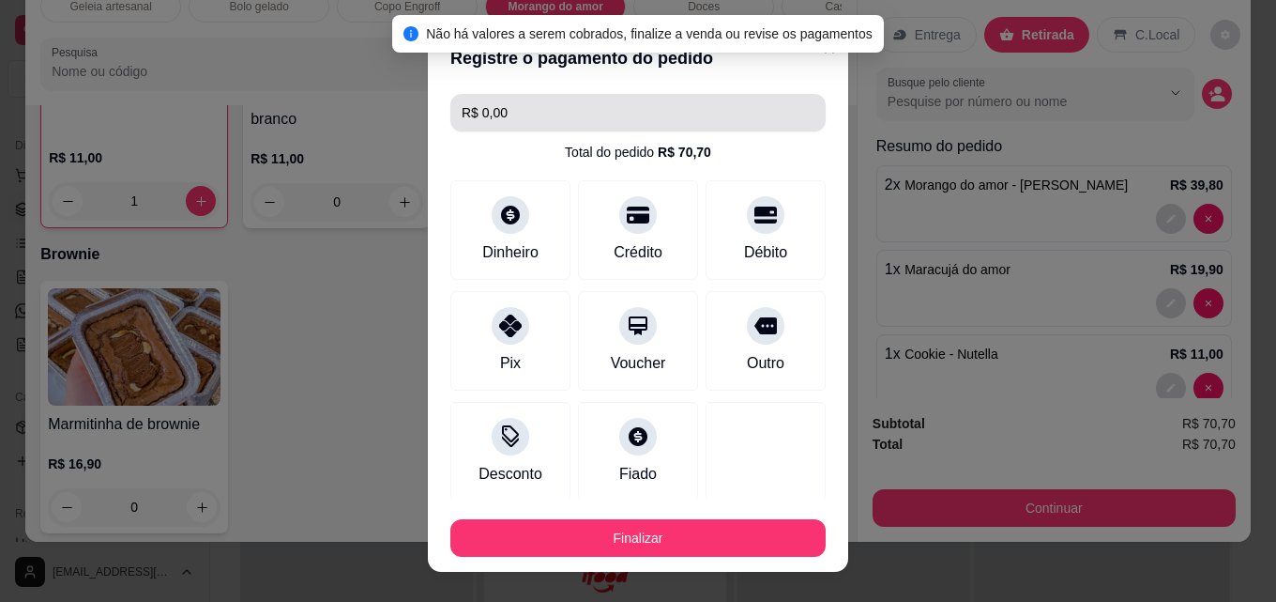
click at [770, 114] on input "R$ 0,00" at bounding box center [638, 113] width 353 height 38
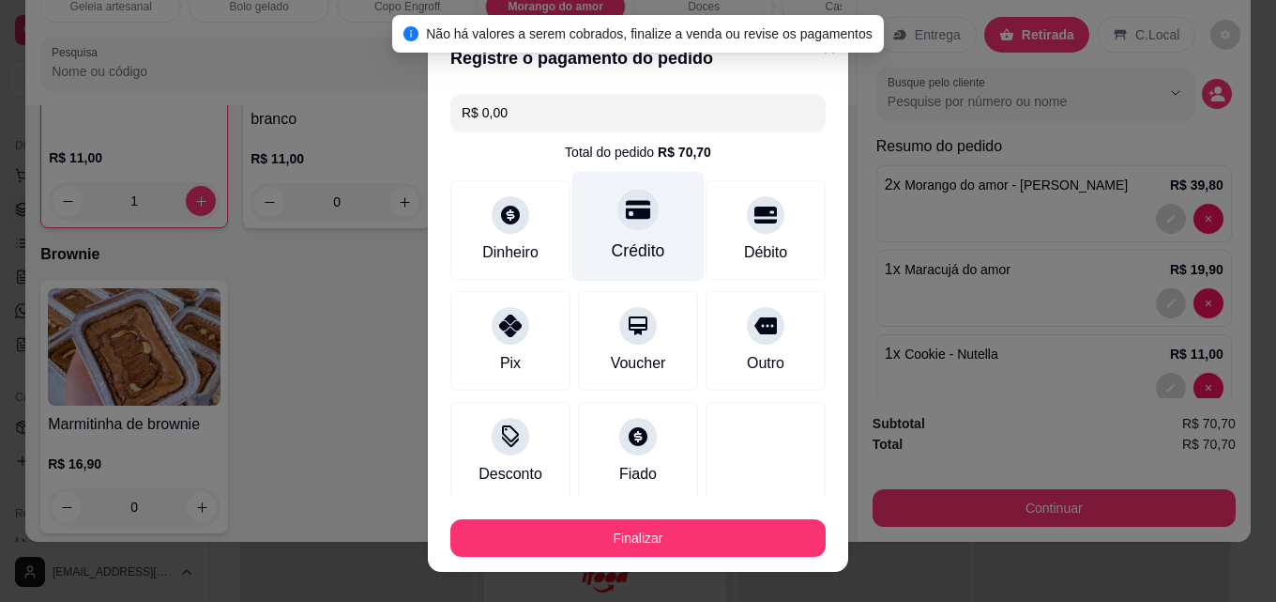
click at [628, 212] on icon at bounding box center [638, 210] width 24 height 19
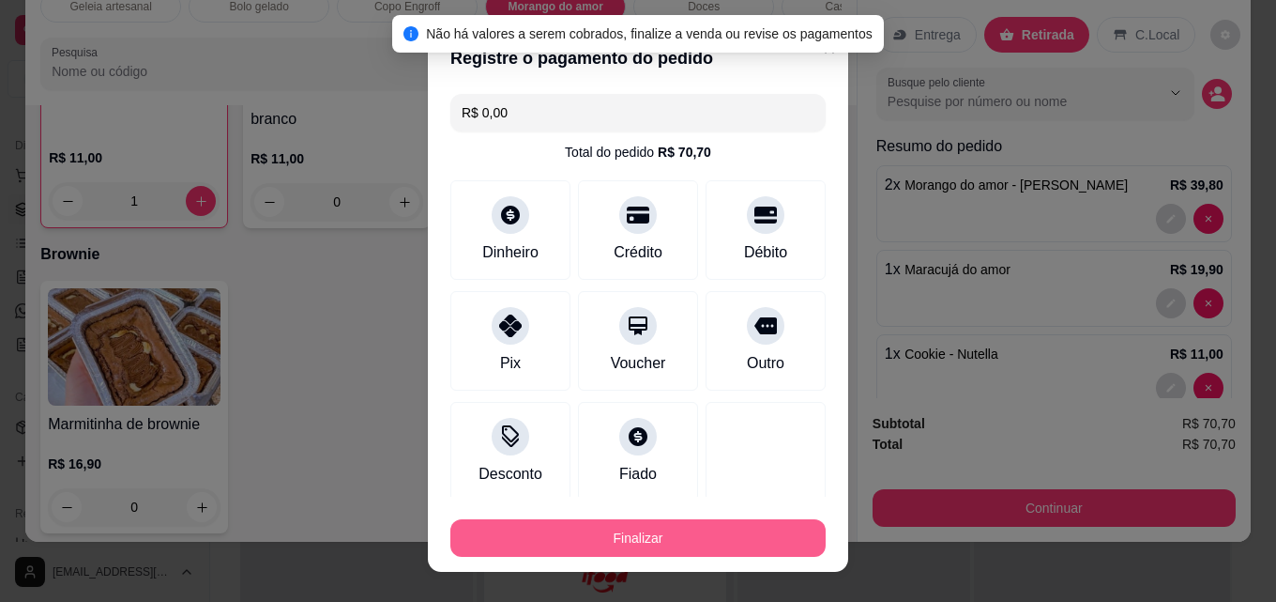
click at [631, 528] on button "Finalizar" at bounding box center [637, 538] width 375 height 38
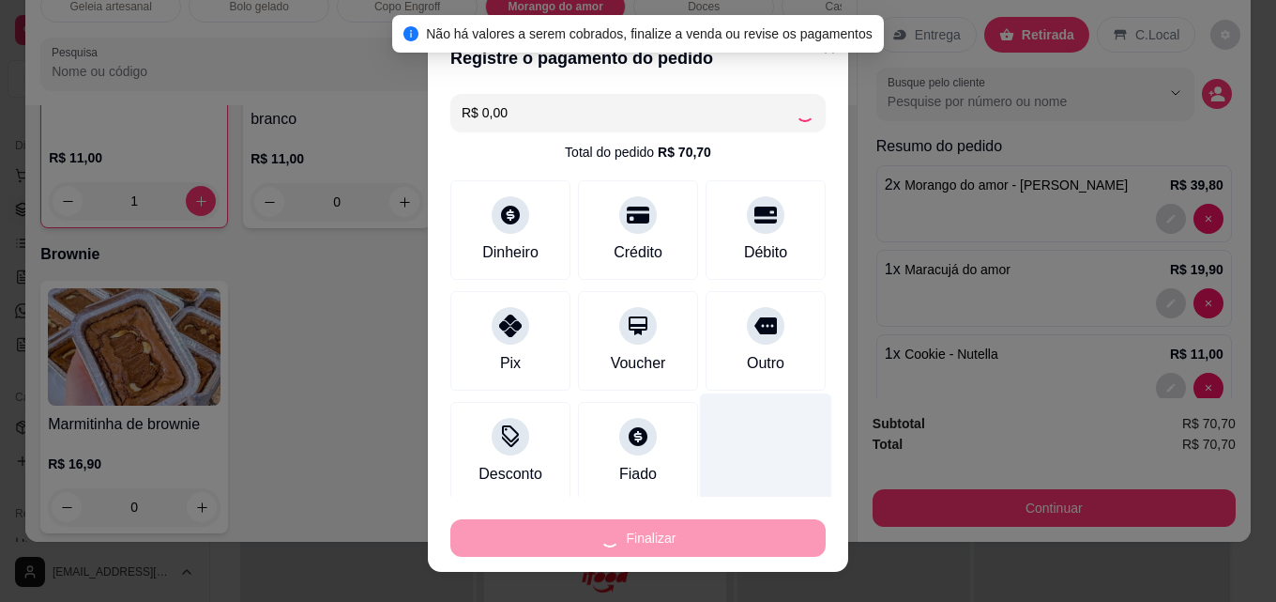
type input "0"
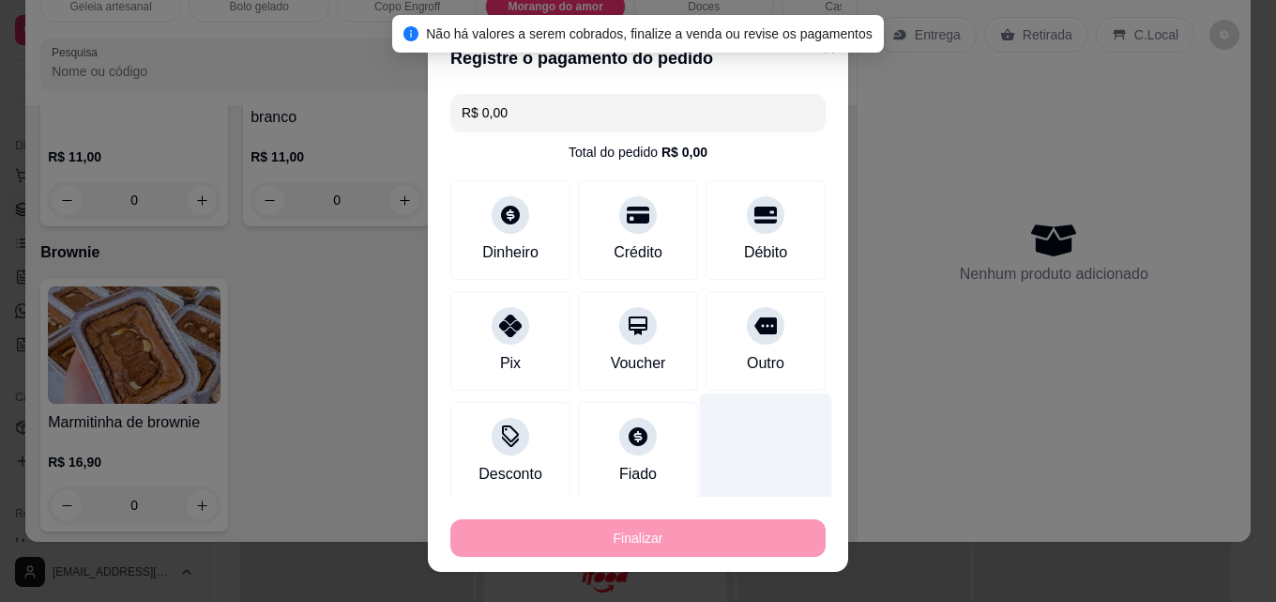
type input "-R$ 70,70"
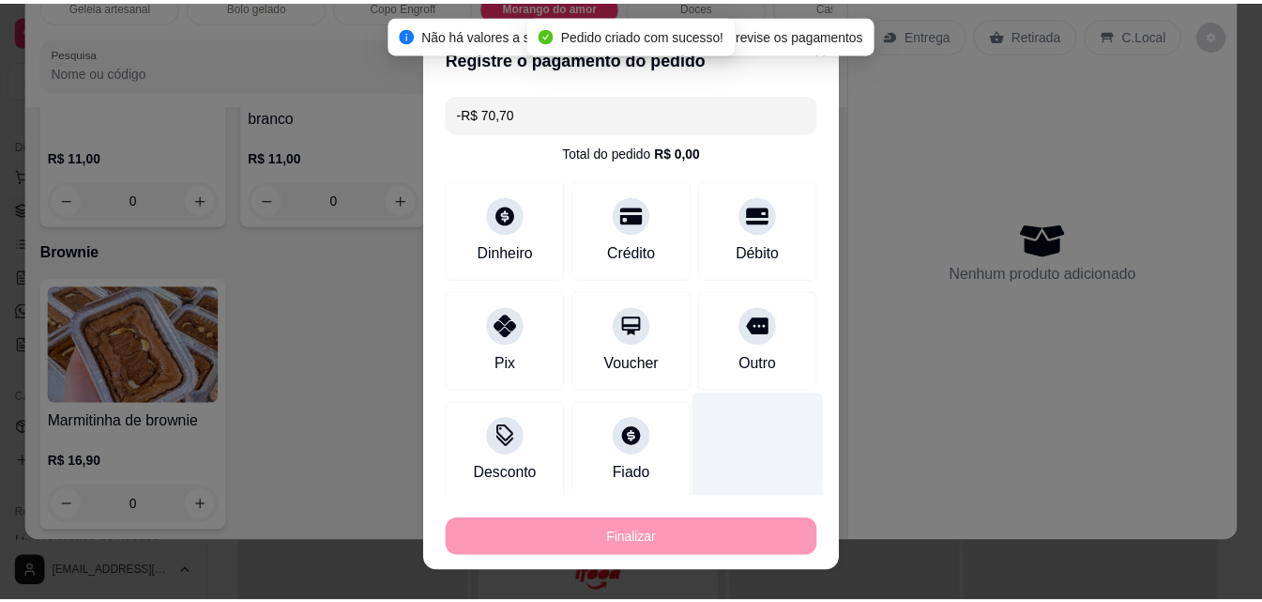
scroll to position [3124, 0]
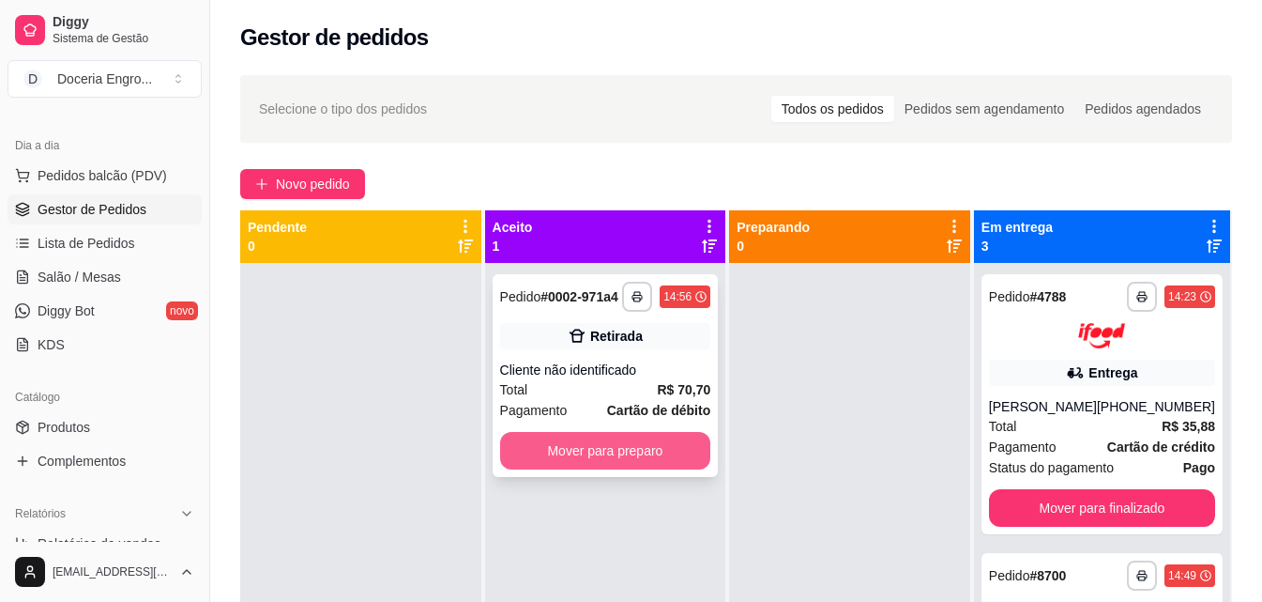
click at [630, 446] on button "Mover para preparo" at bounding box center [605, 451] width 211 height 38
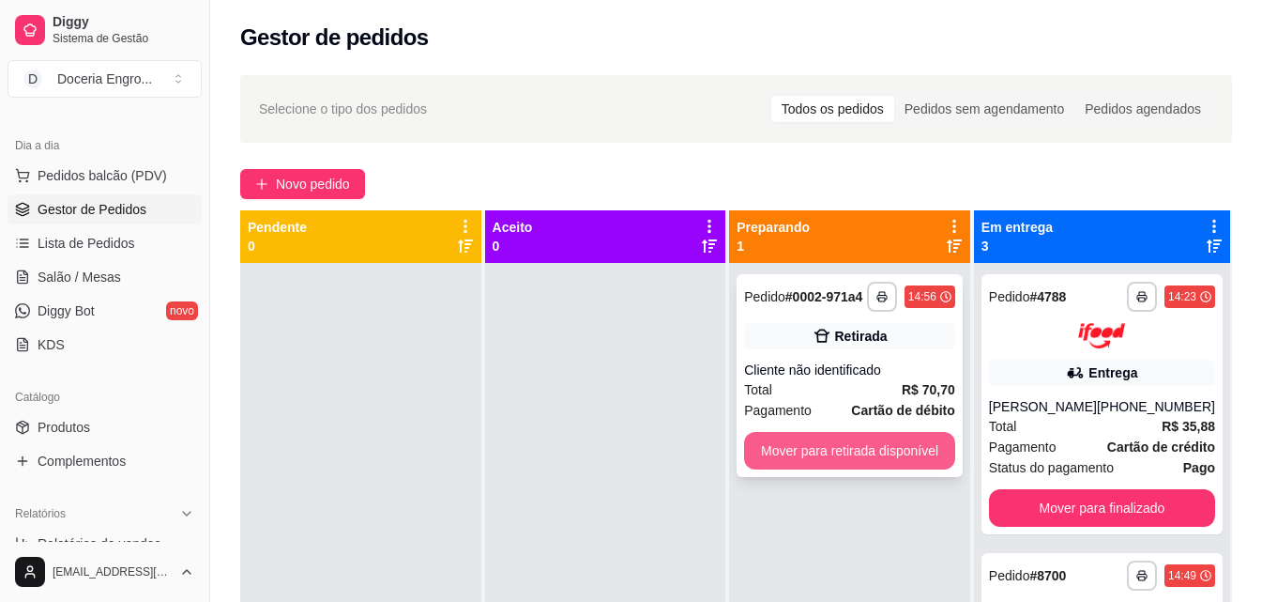
click at [871, 457] on button "Mover para retirada disponível" at bounding box center [849, 451] width 211 height 38
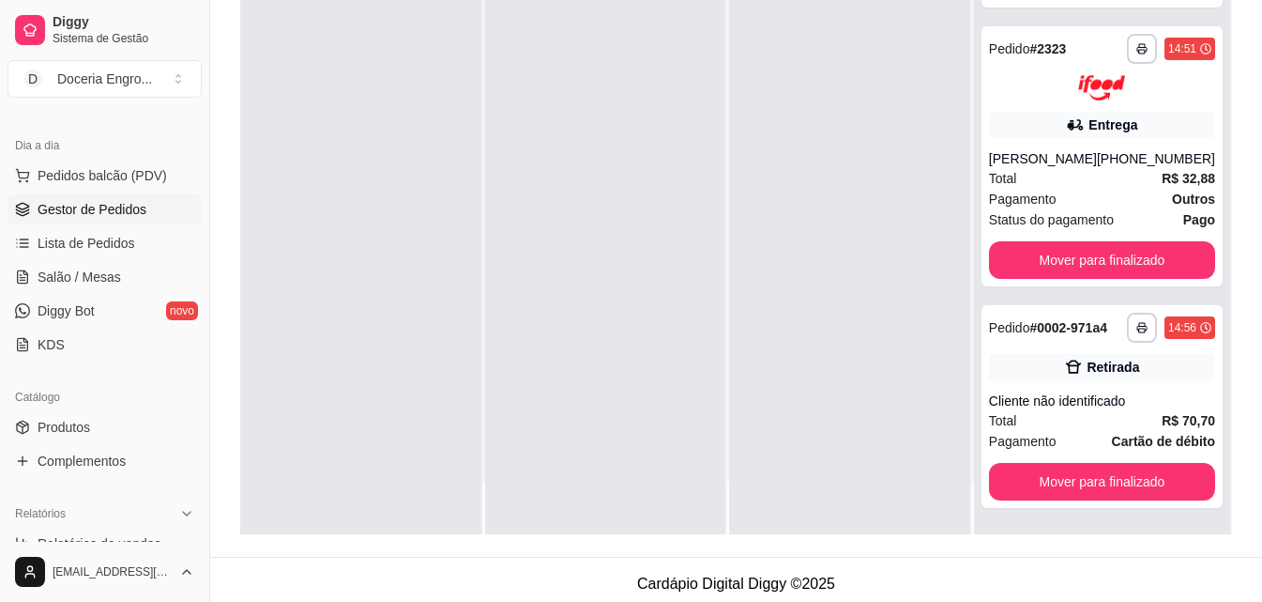
scroll to position [286, 0]
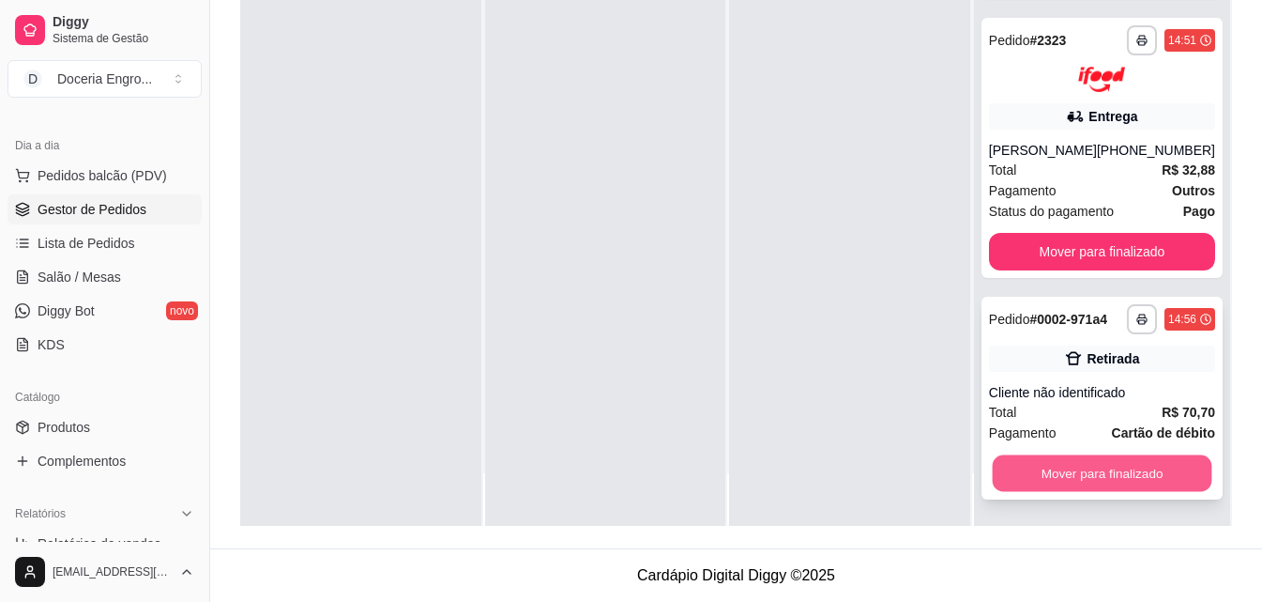
click at [1123, 472] on button "Mover para finalizado" at bounding box center [1102, 472] width 220 height 37
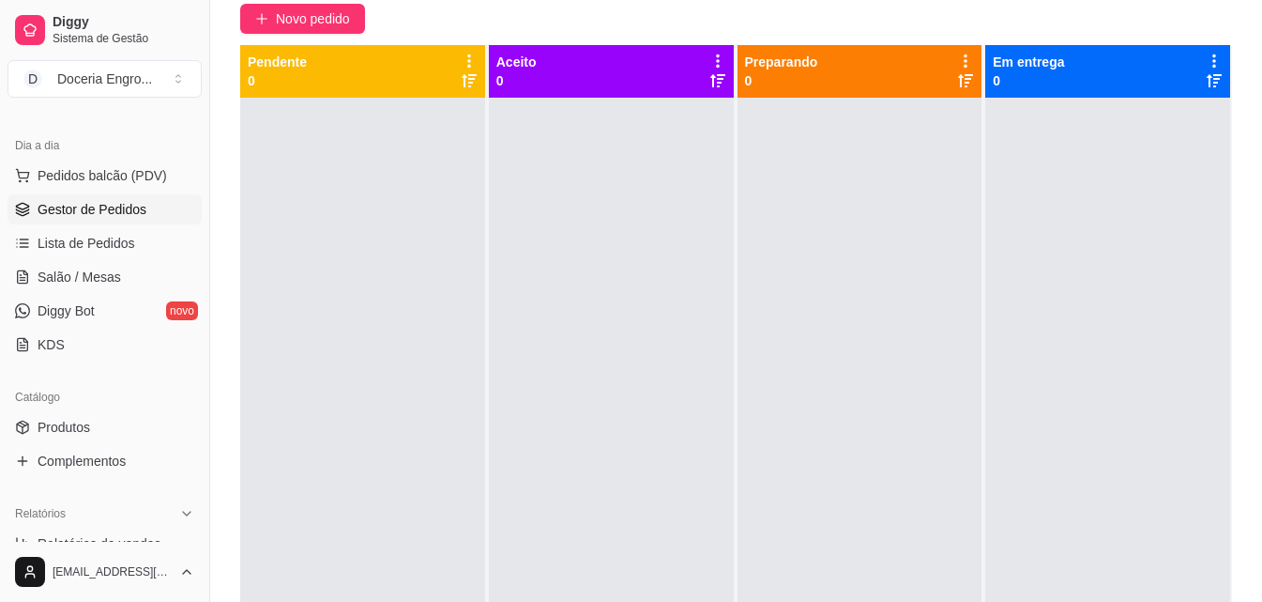
scroll to position [0, 0]
